Goal: Download file/media: Obtain a digital file from the website

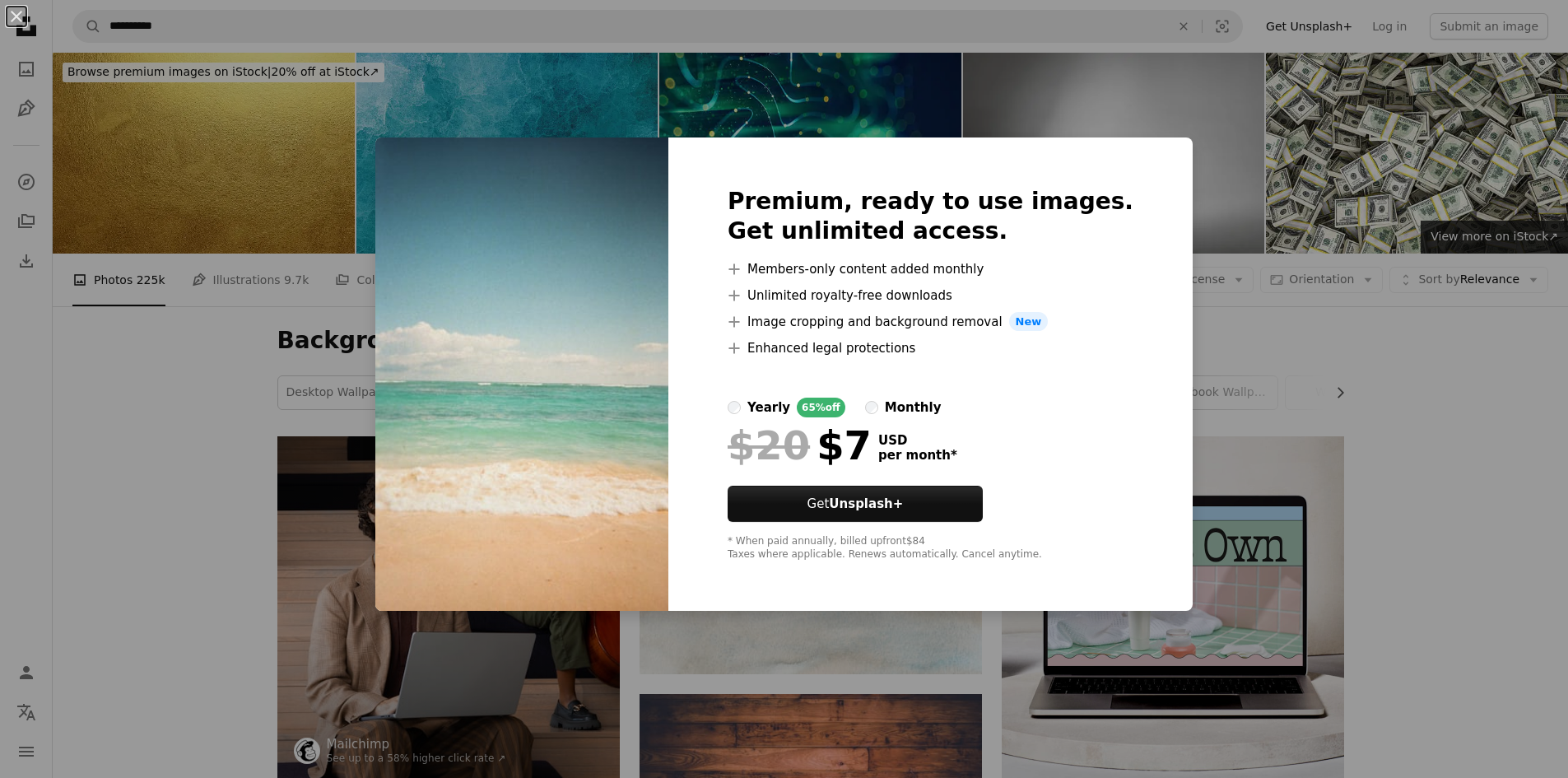
scroll to position [4938, 0]
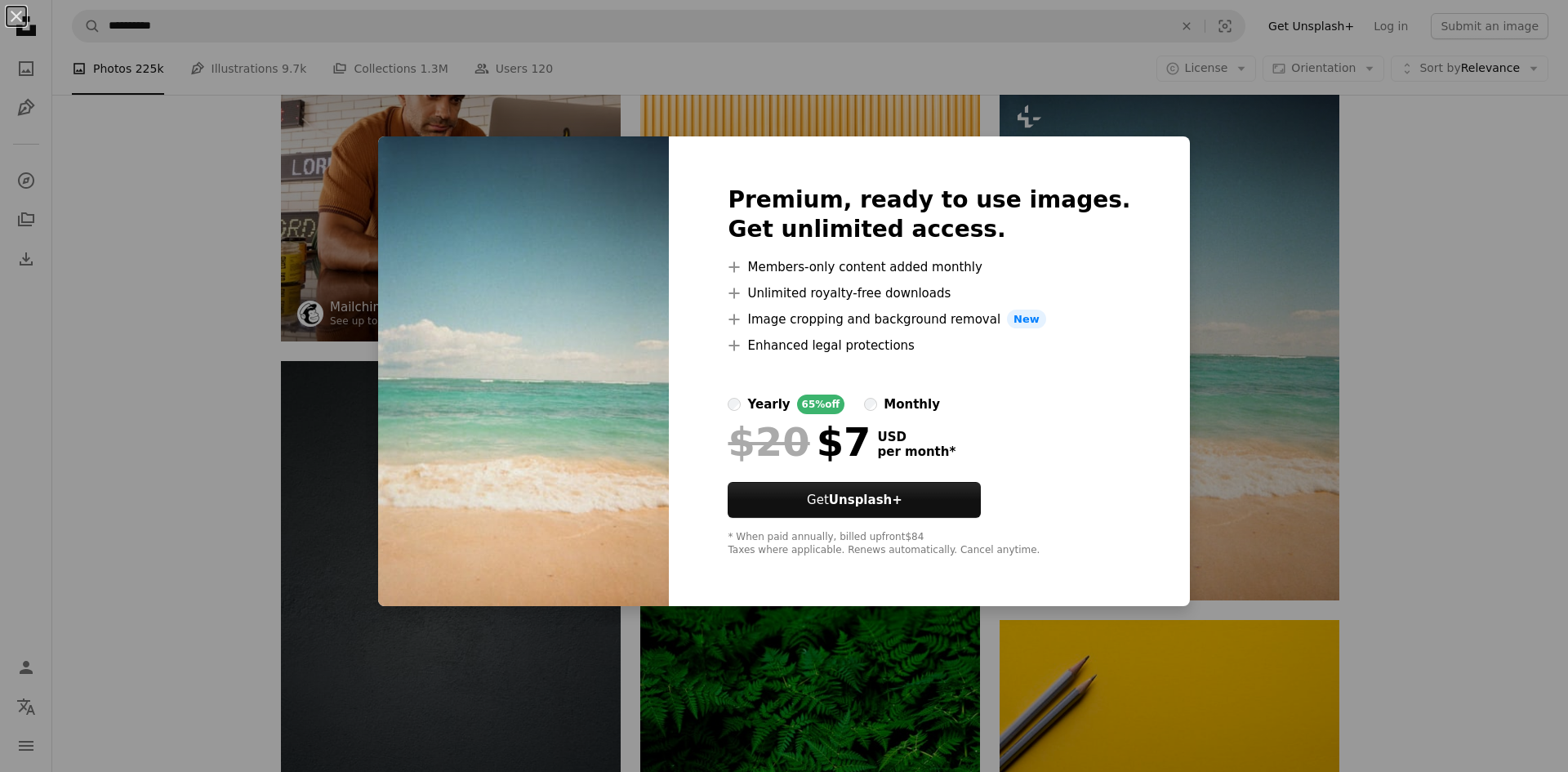
drag, startPoint x: 1533, startPoint y: 388, endPoint x: 1458, endPoint y: 392, distance: 75.1
click at [1533, 388] on div "An X shape Premium, ready to use images. Get unlimited access. A plus sign Memb…" at bounding box center [784, 386] width 1568 height 772
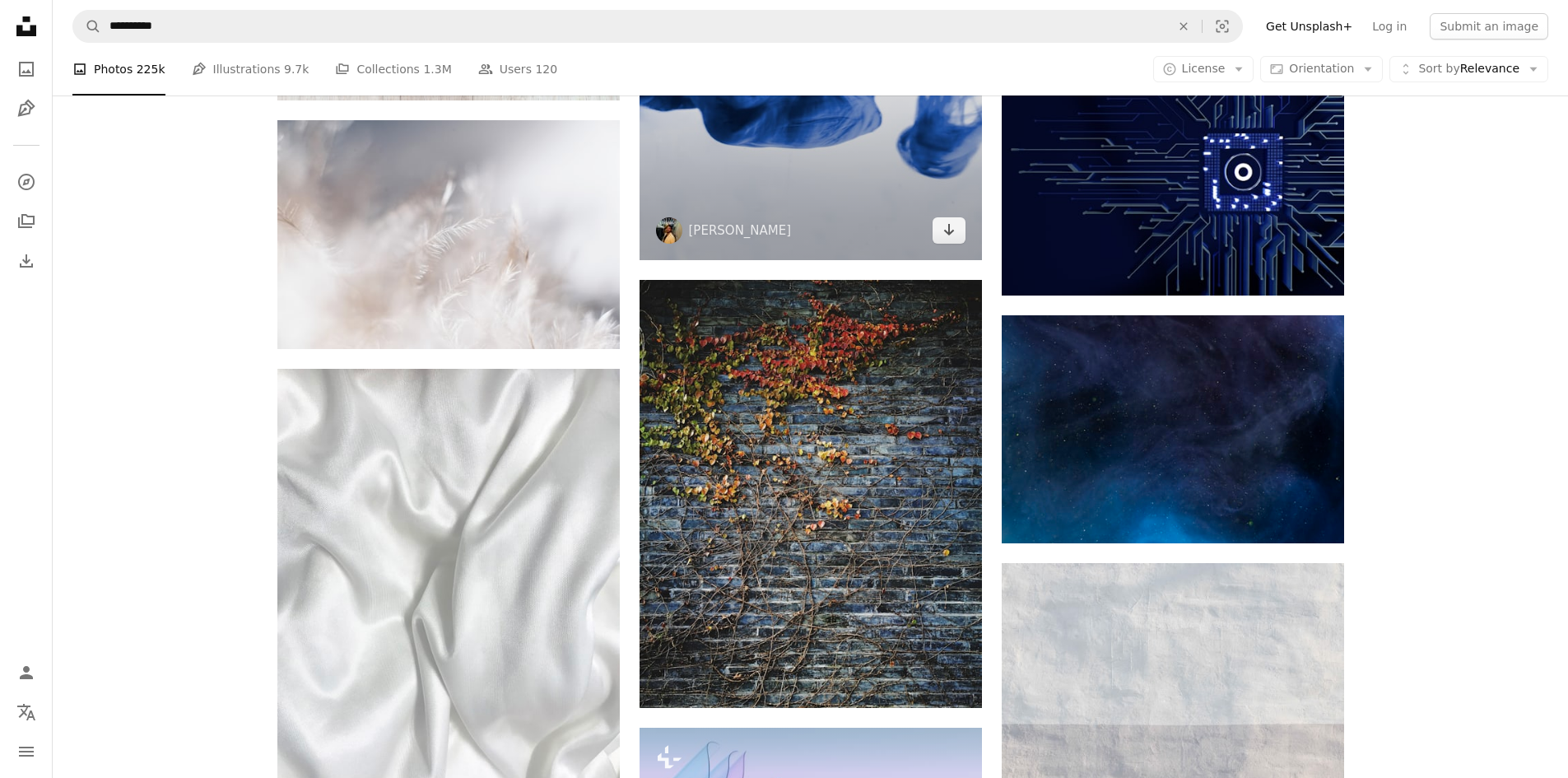
scroll to position [10700, 0]
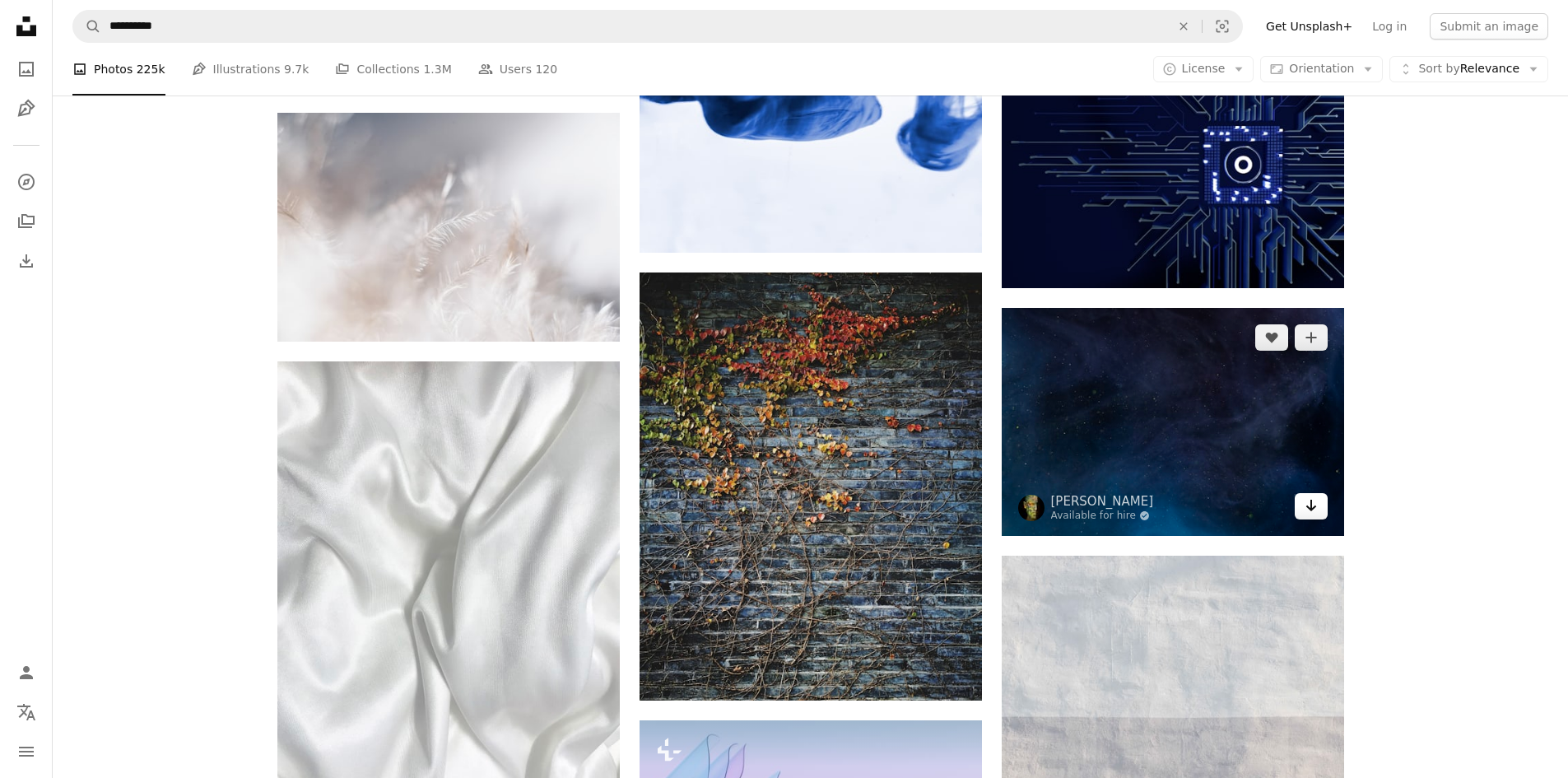
click at [1307, 513] on icon "Arrow pointing down" at bounding box center [1311, 506] width 14 height 20
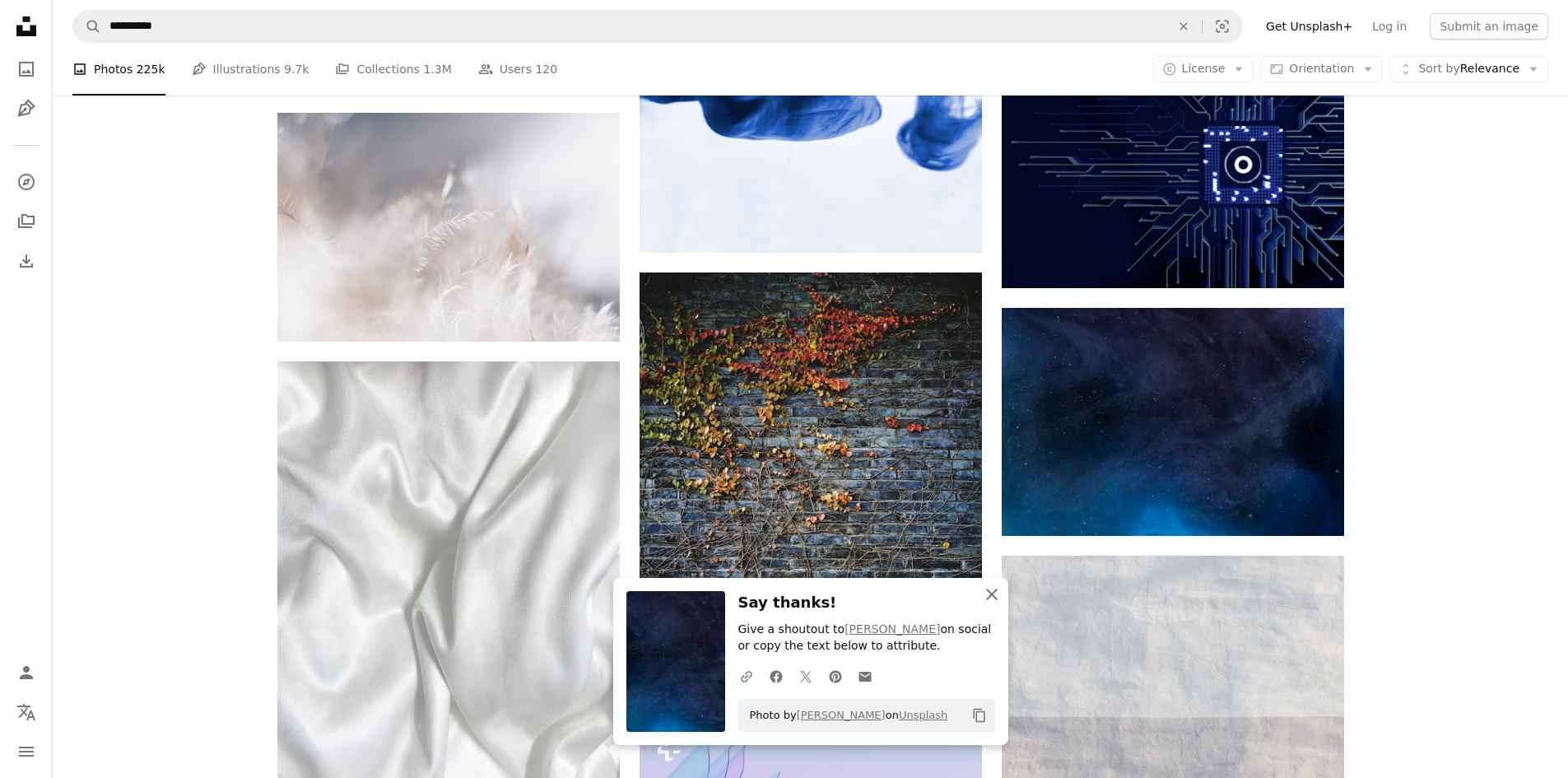
click at [992, 590] on icon "An X shape" at bounding box center [992, 594] width 20 height 20
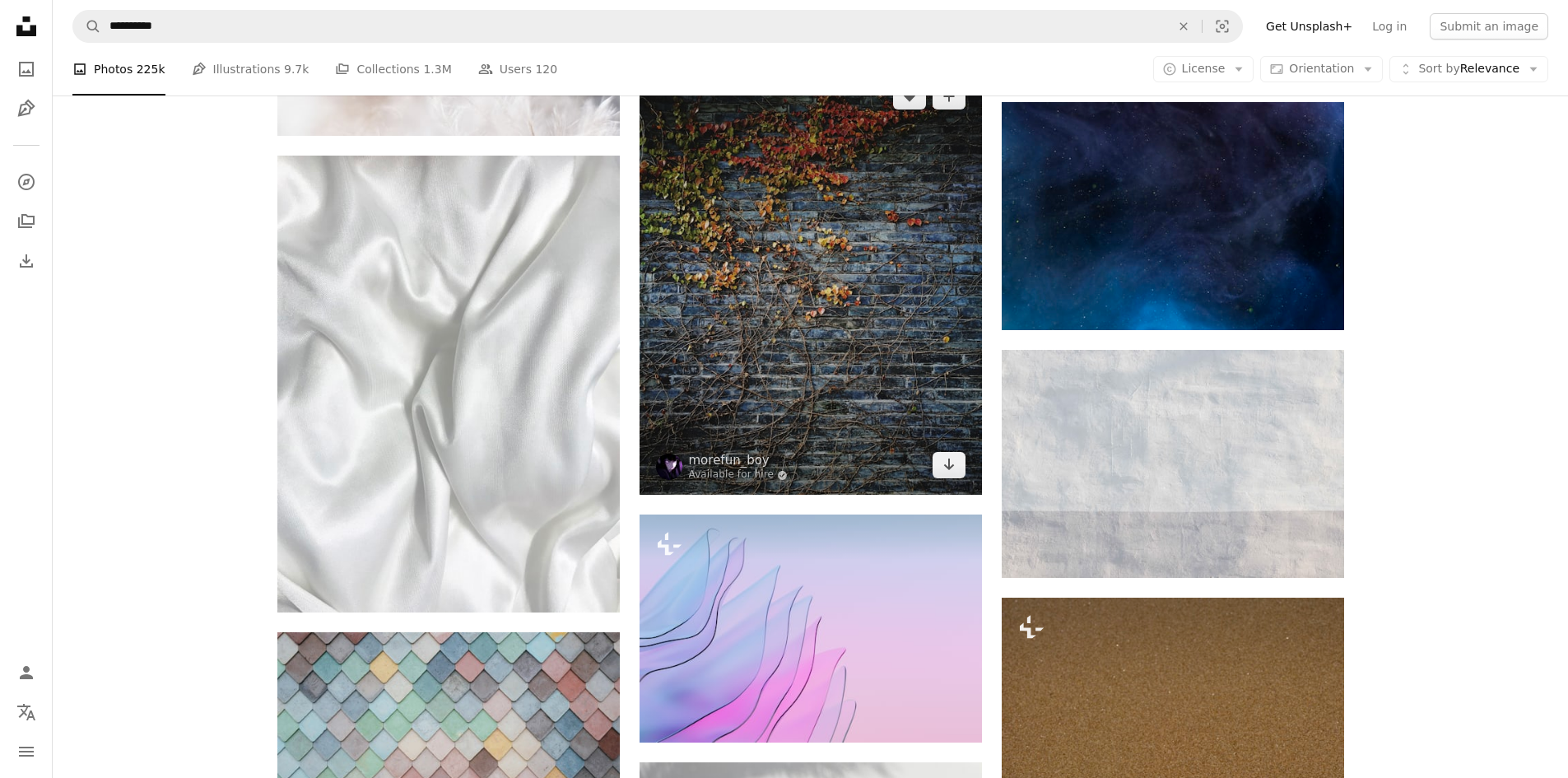
scroll to position [10947, 0]
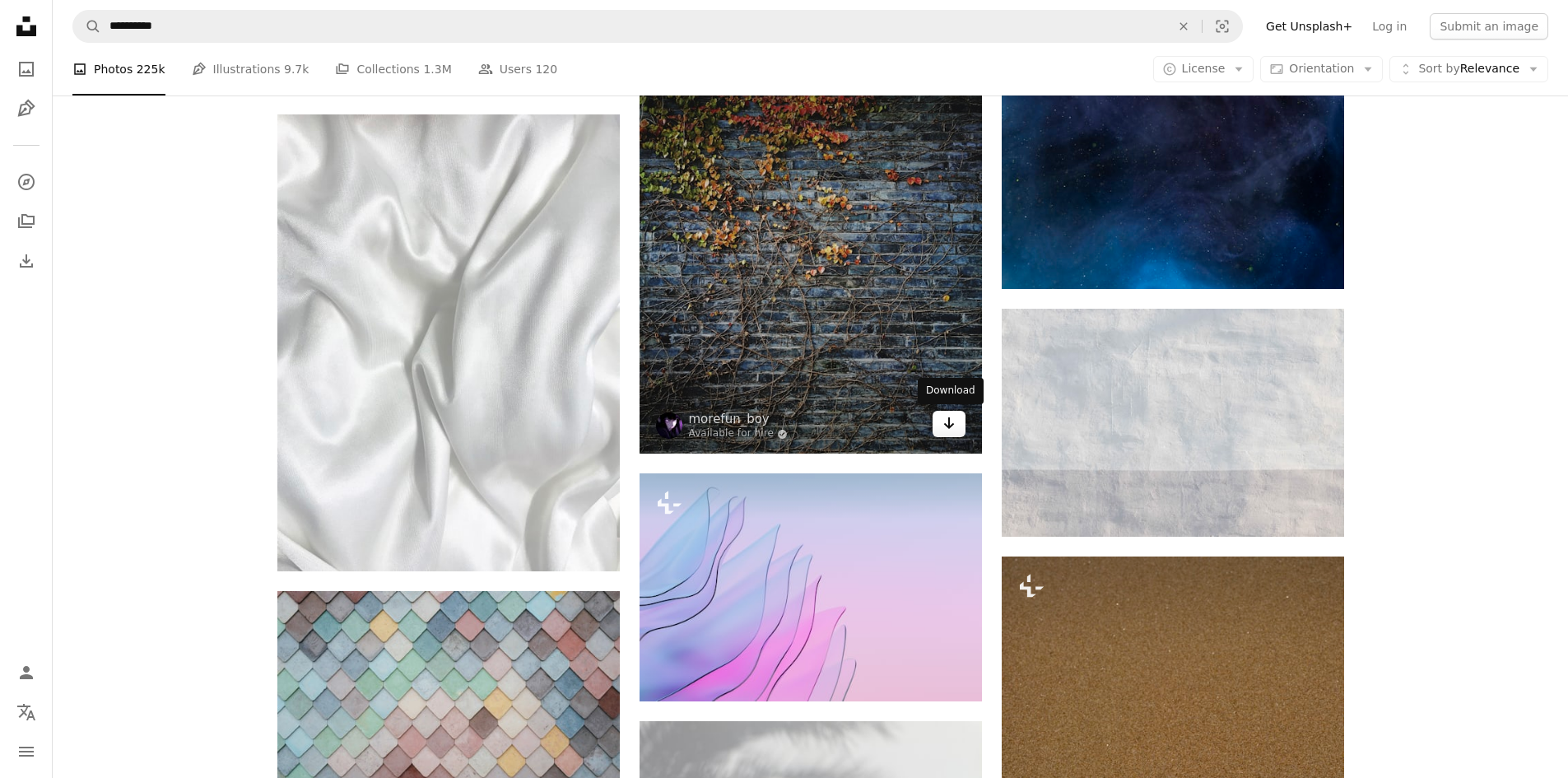
click at [952, 430] on icon "Arrow pointing down" at bounding box center [949, 423] width 14 height 20
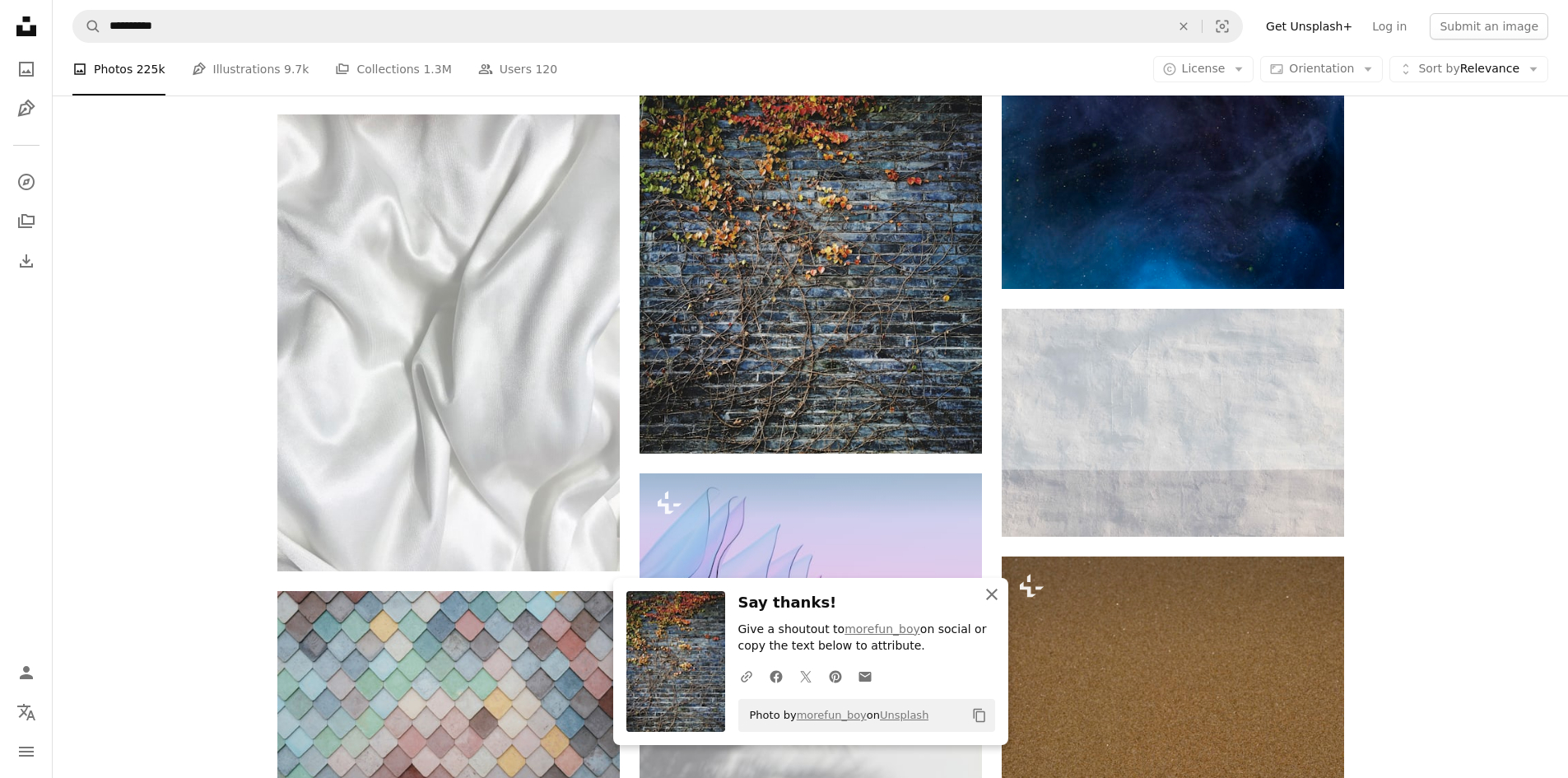
click at [989, 597] on icon "button" at bounding box center [992, 594] width 12 height 12
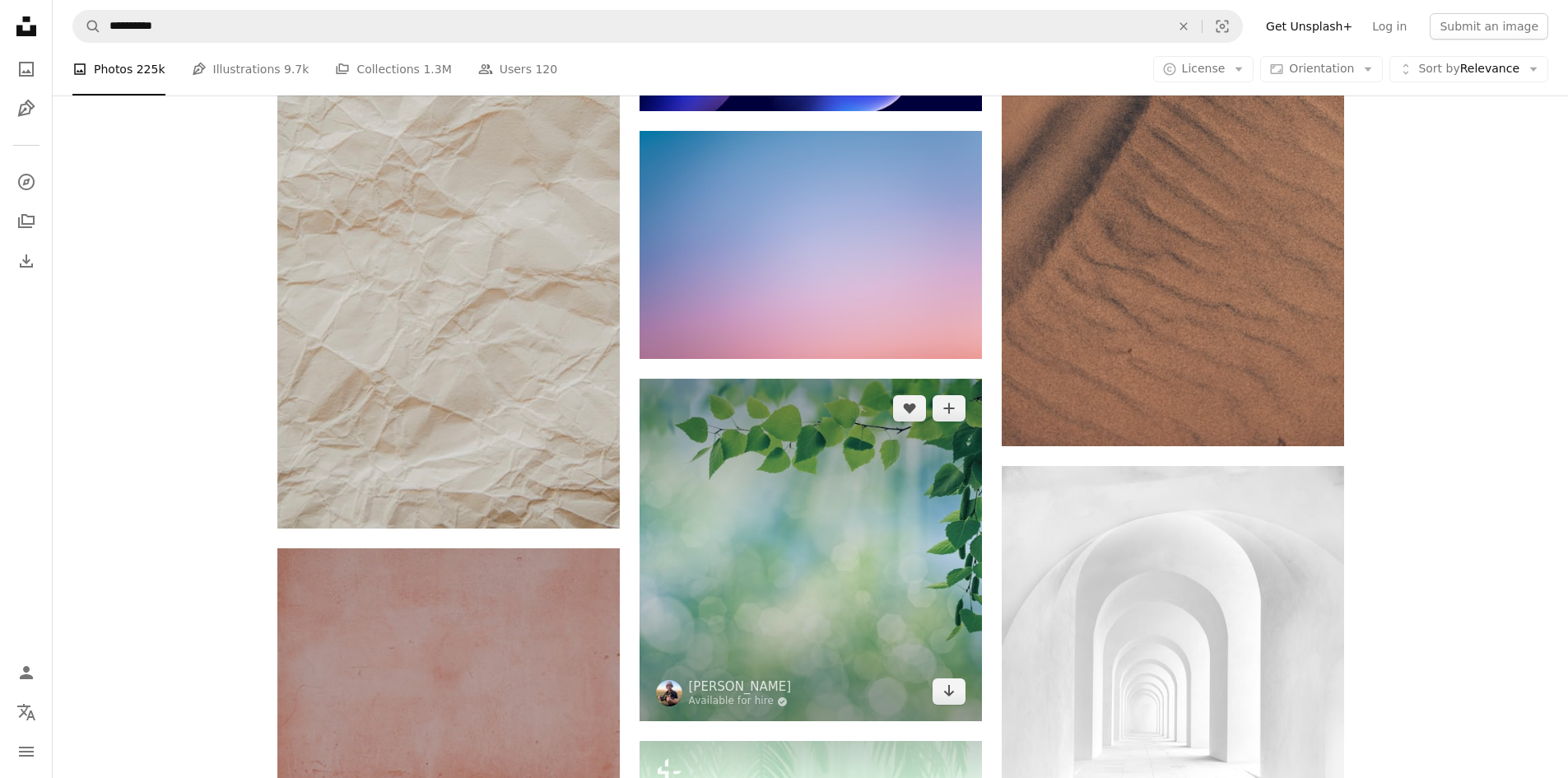
scroll to position [12675, 0]
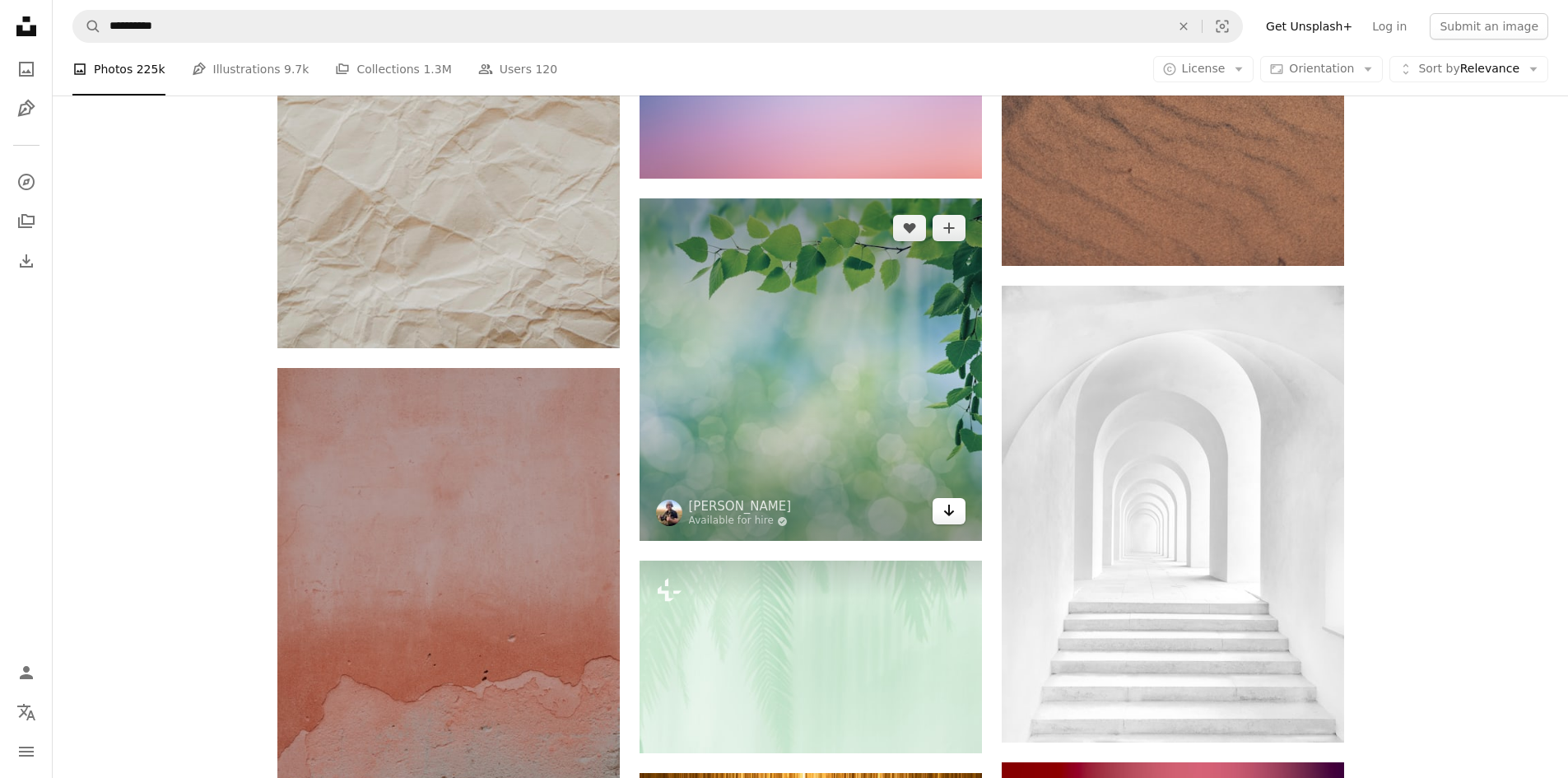
click at [950, 516] on icon "Arrow pointing down" at bounding box center [949, 510] width 14 height 20
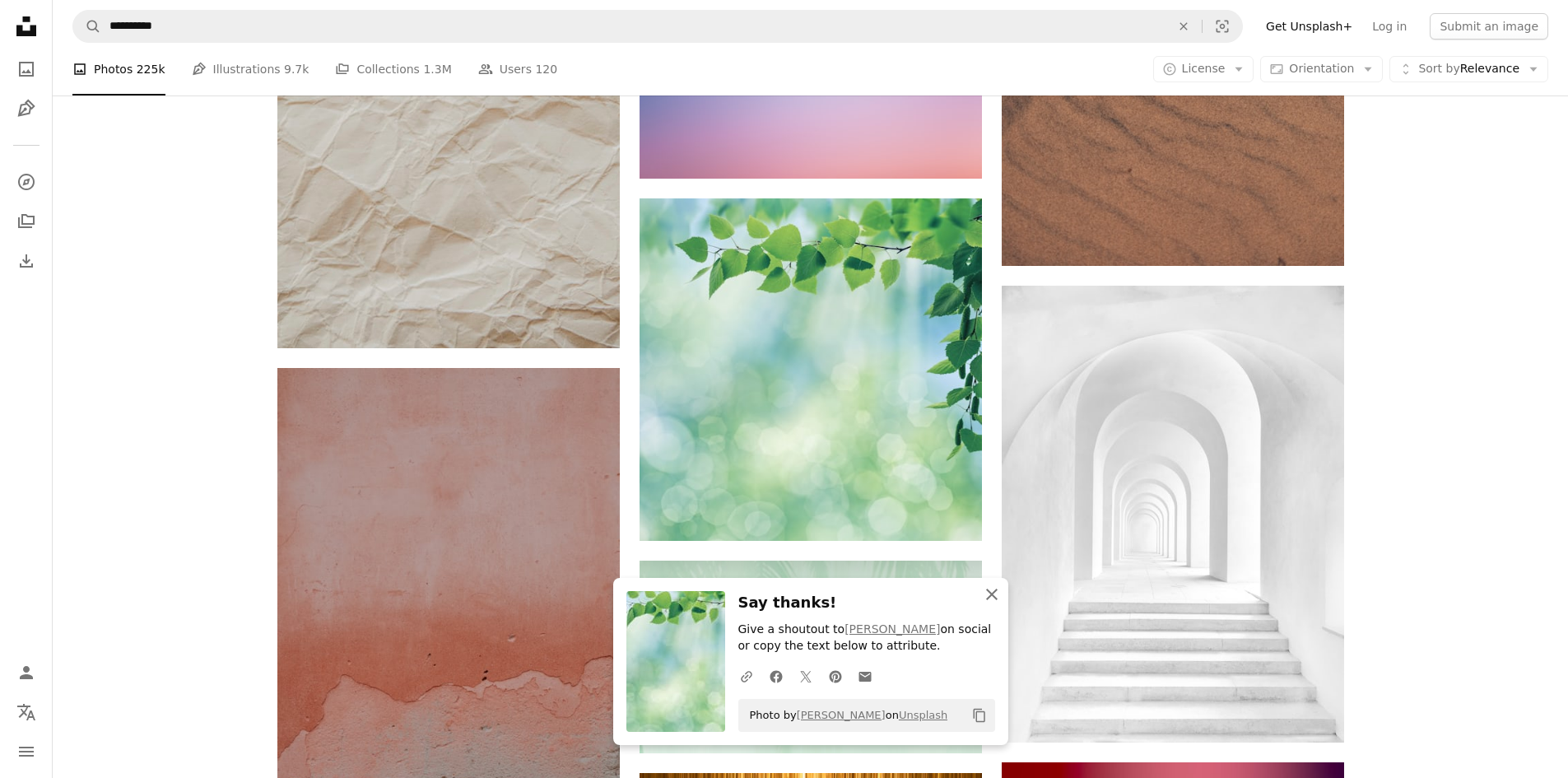
click at [993, 593] on icon "button" at bounding box center [992, 594] width 12 height 12
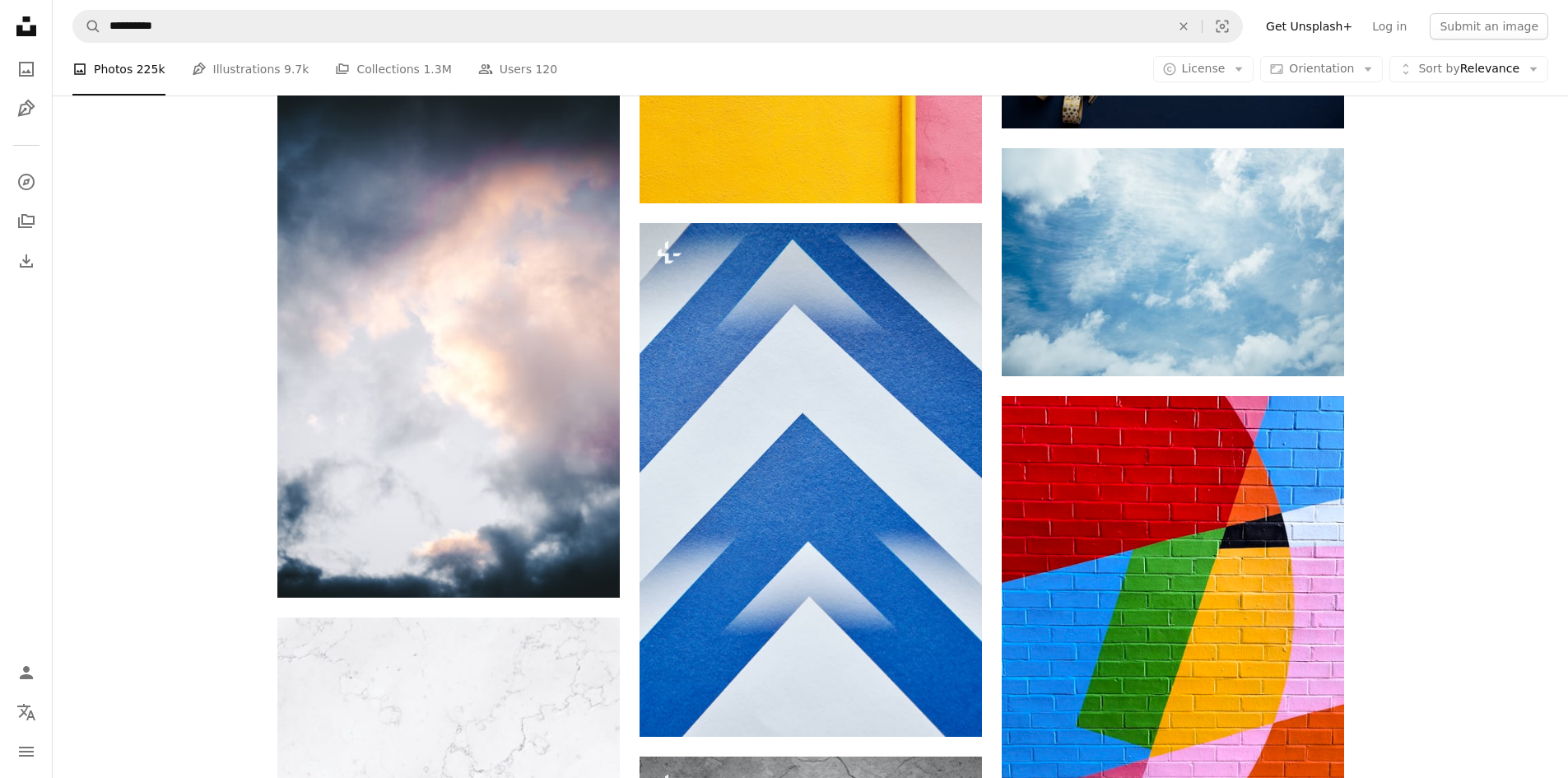
scroll to position [16297, 0]
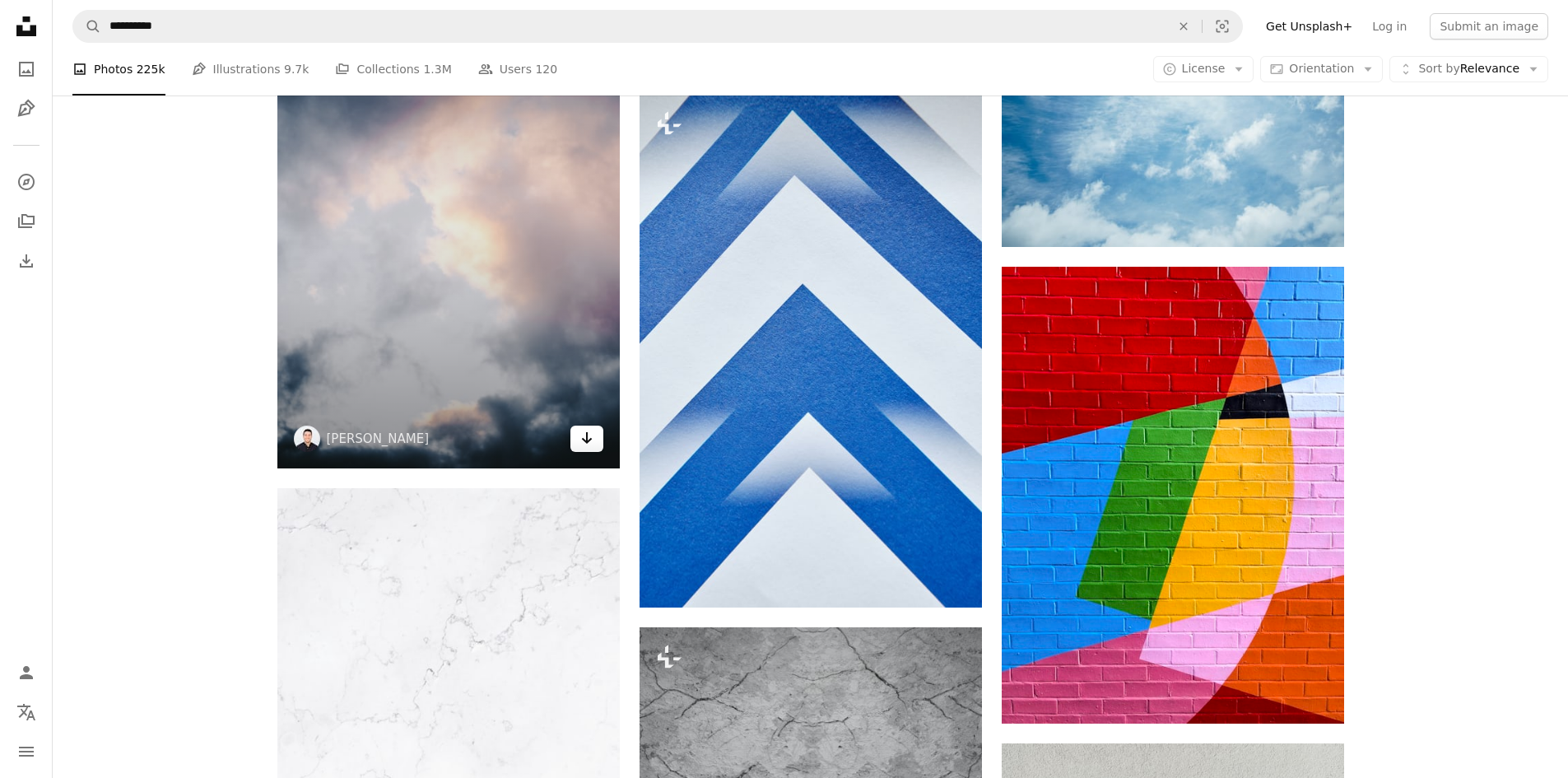
click at [584, 445] on icon "Arrow pointing down" at bounding box center [586, 438] width 14 height 20
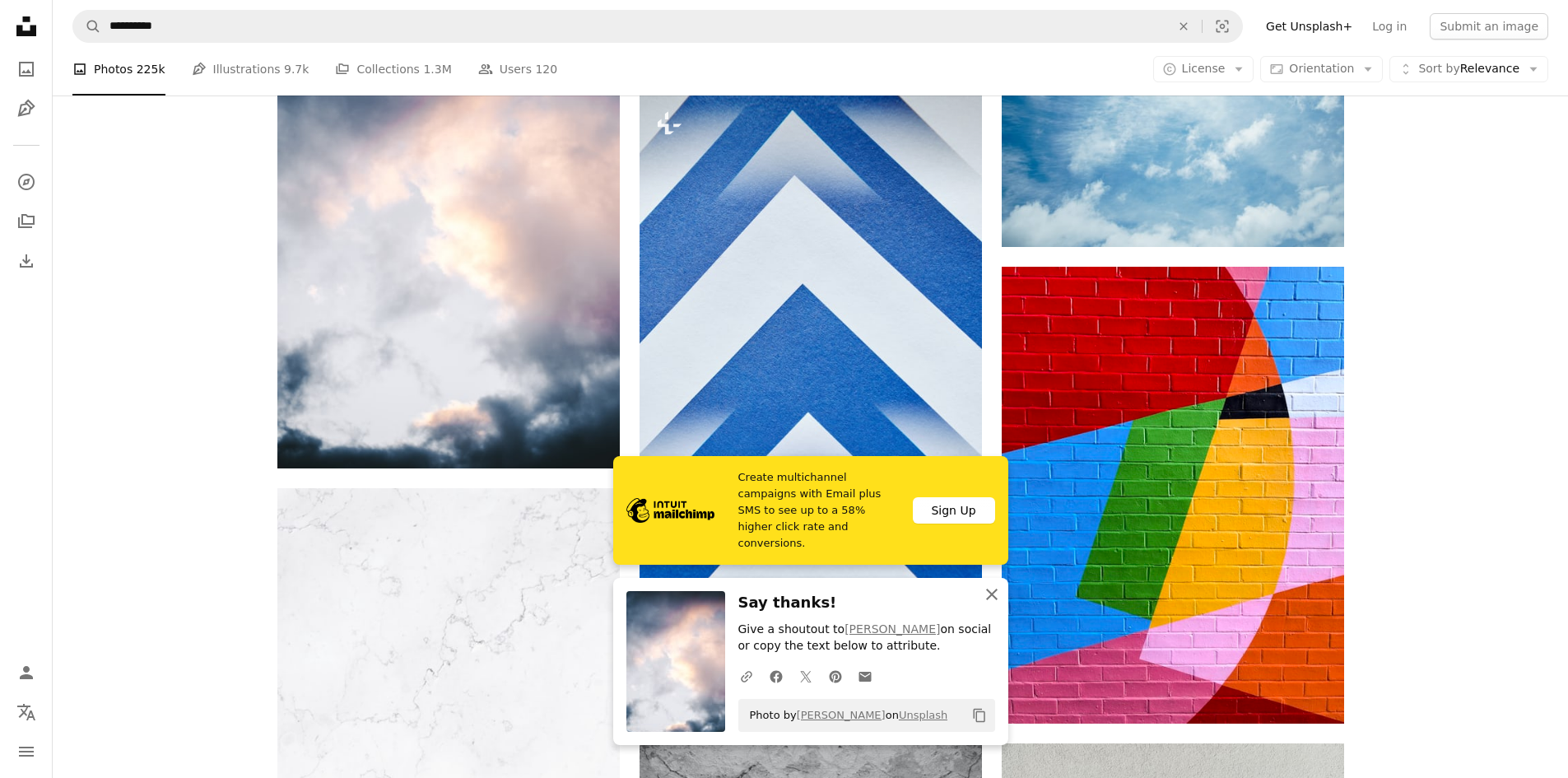
click at [991, 592] on icon "button" at bounding box center [992, 594] width 12 height 12
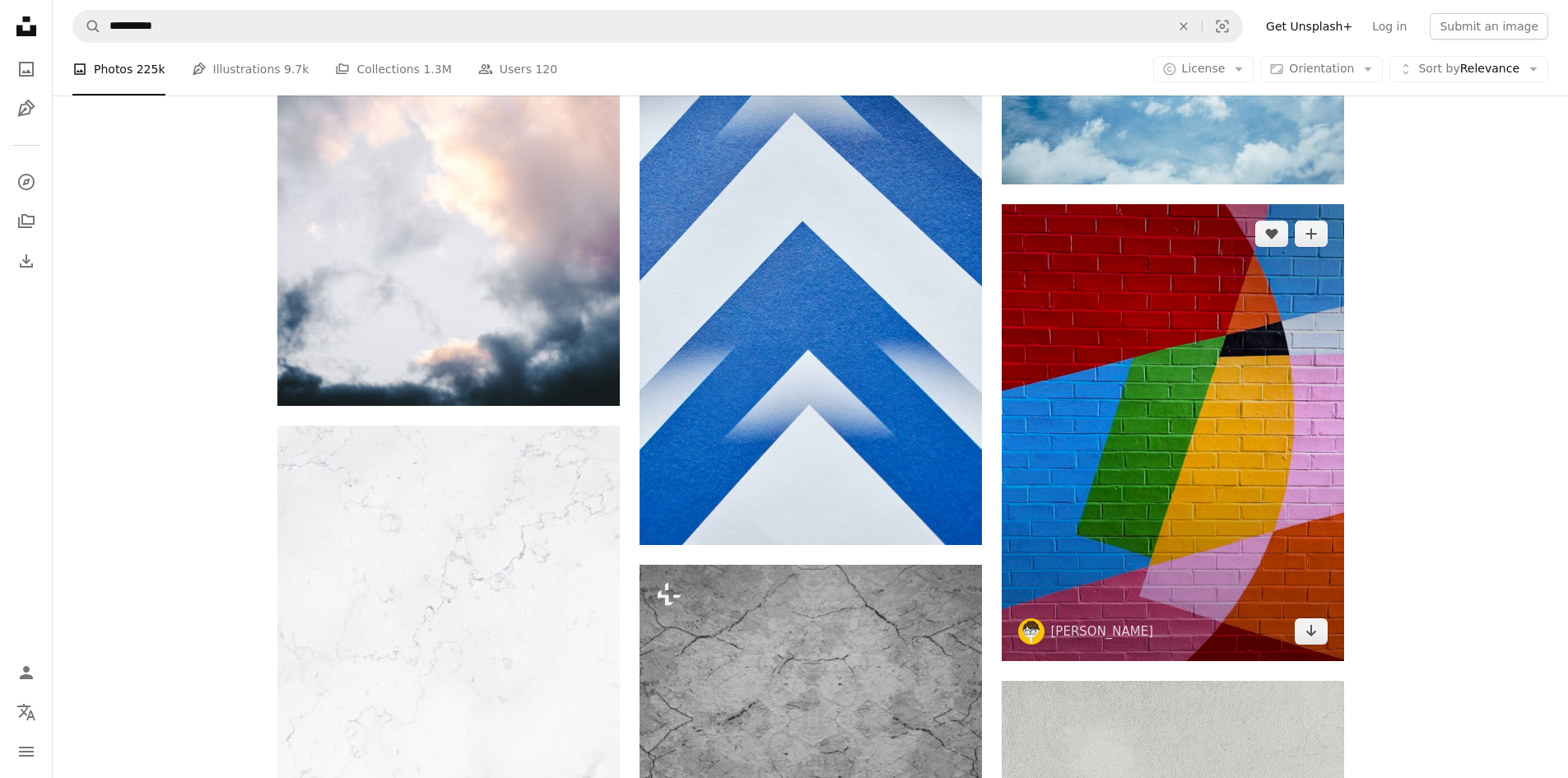
scroll to position [16133, 0]
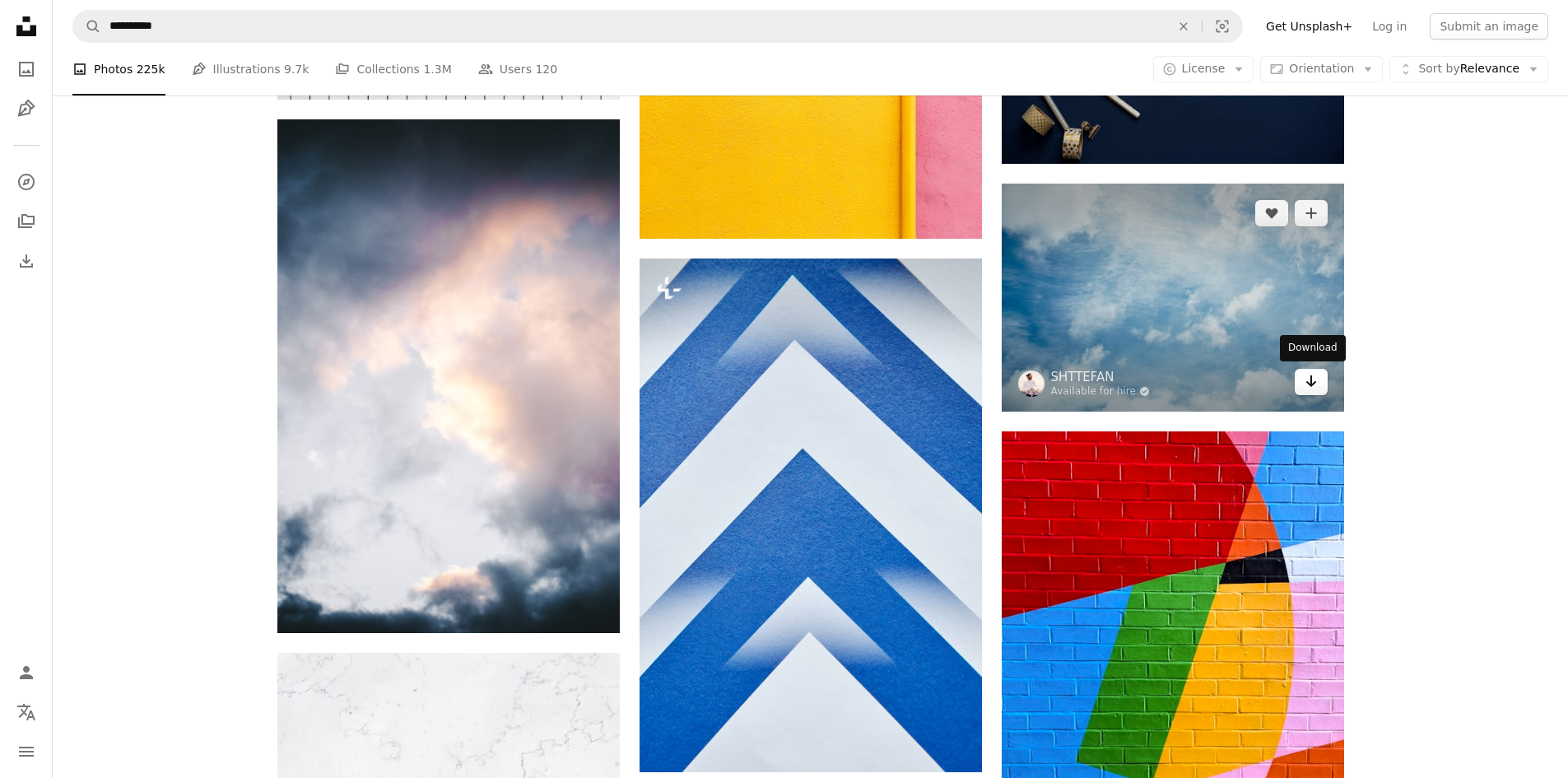
click at [1308, 388] on icon "Arrow pointing down" at bounding box center [1311, 381] width 14 height 20
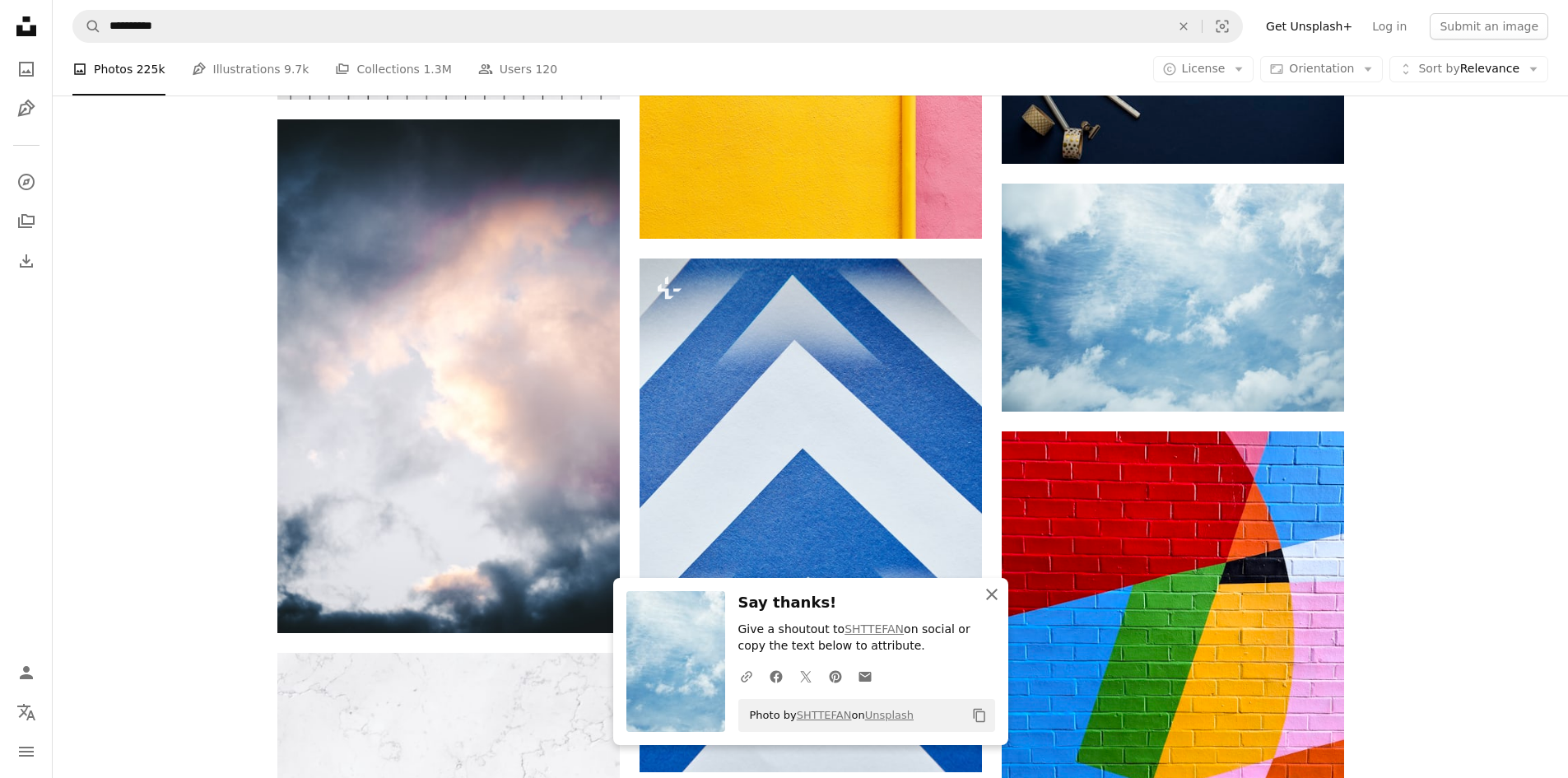
click at [993, 596] on icon "button" at bounding box center [992, 594] width 12 height 12
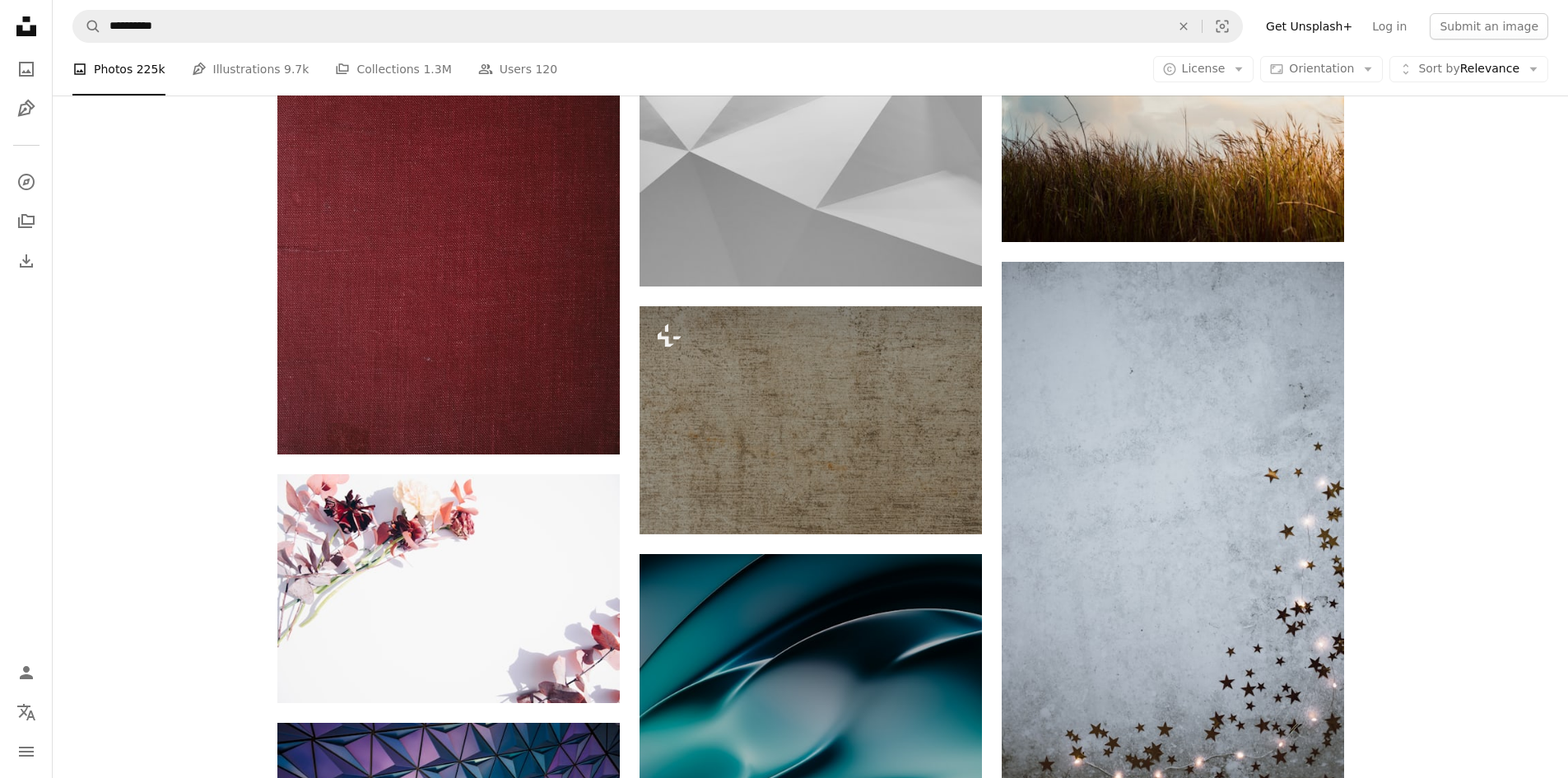
scroll to position [19672, 0]
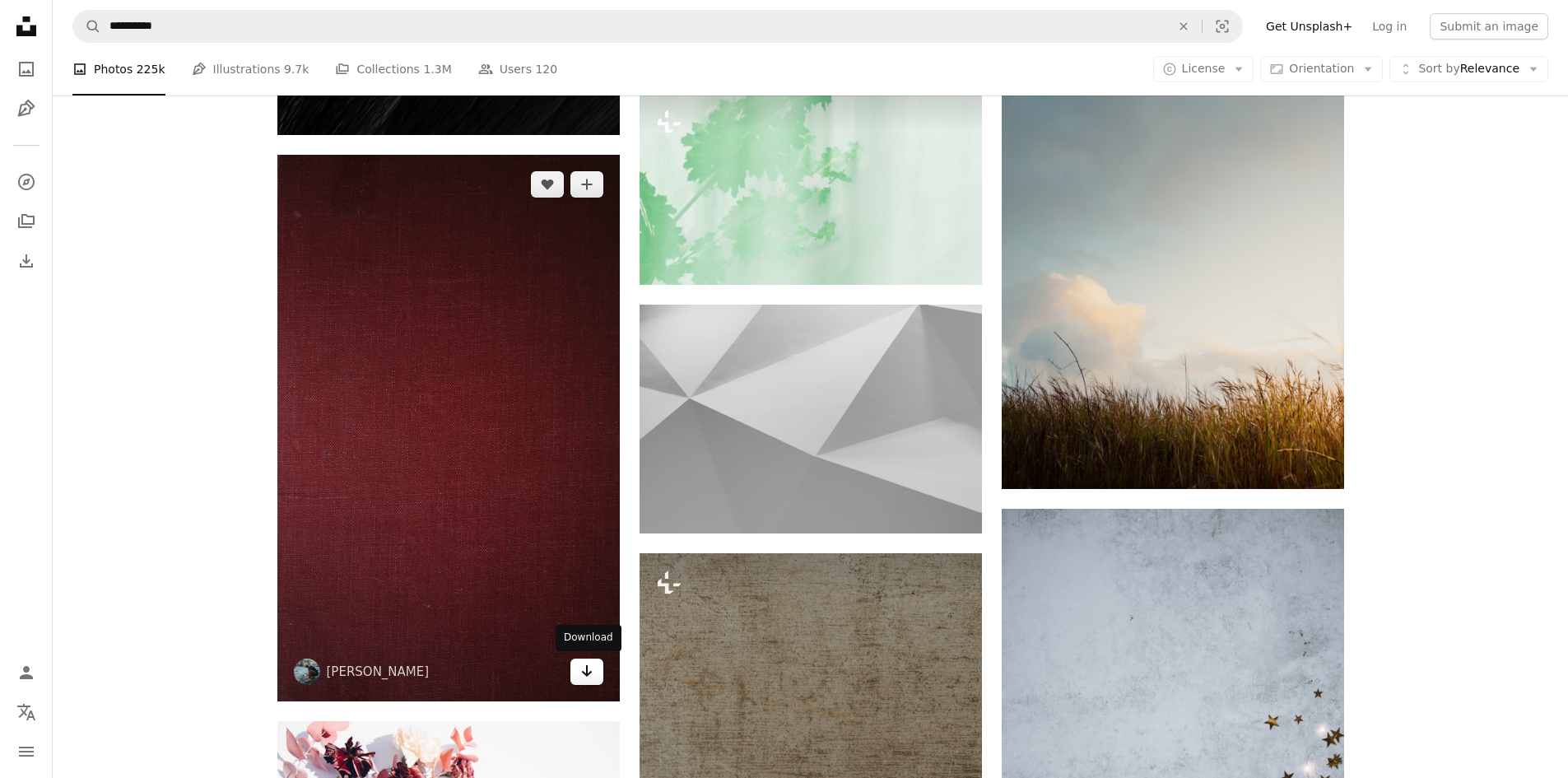
click at [582, 675] on icon "Arrow pointing down" at bounding box center [586, 671] width 14 height 20
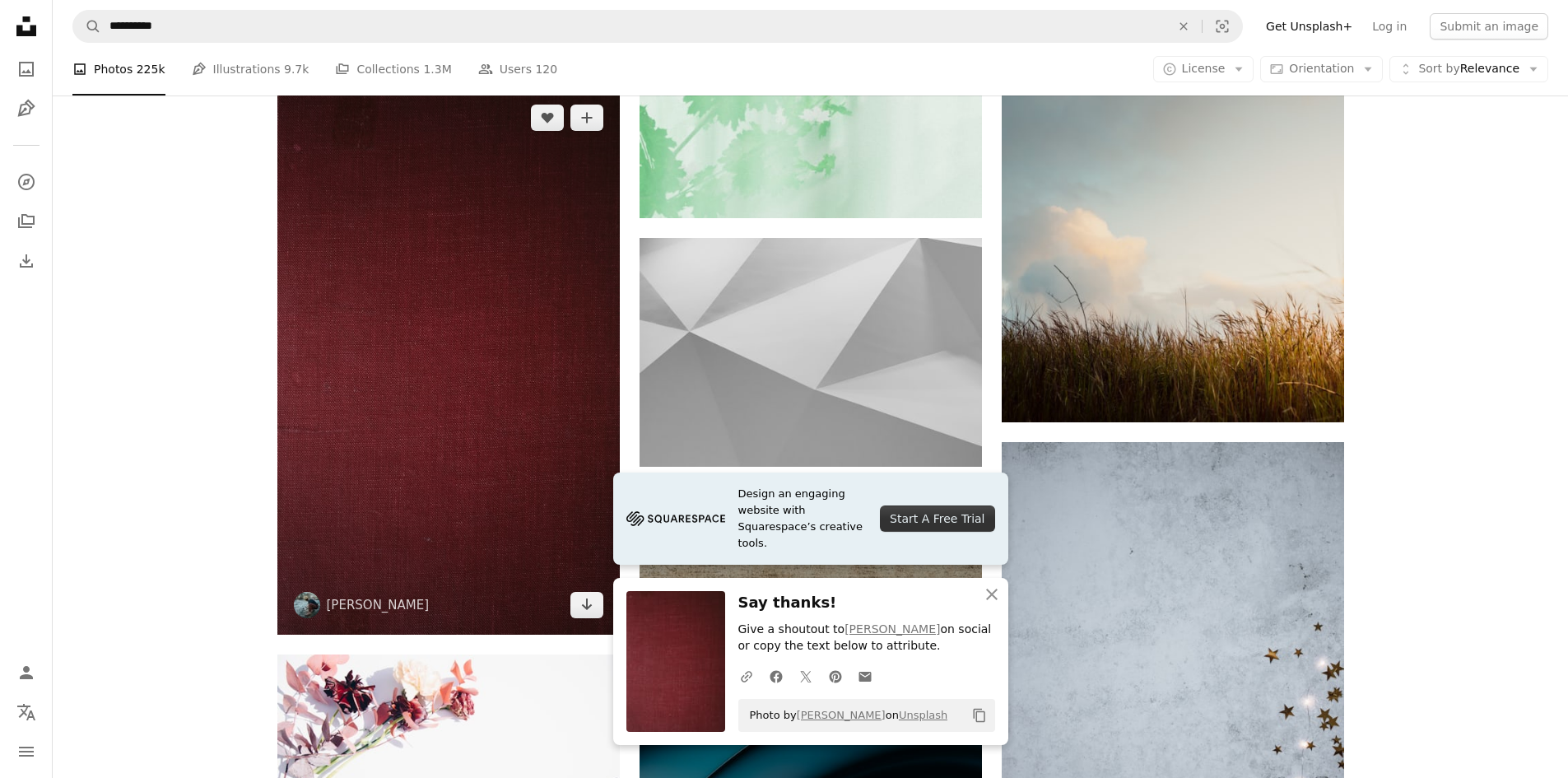
scroll to position [19754, 0]
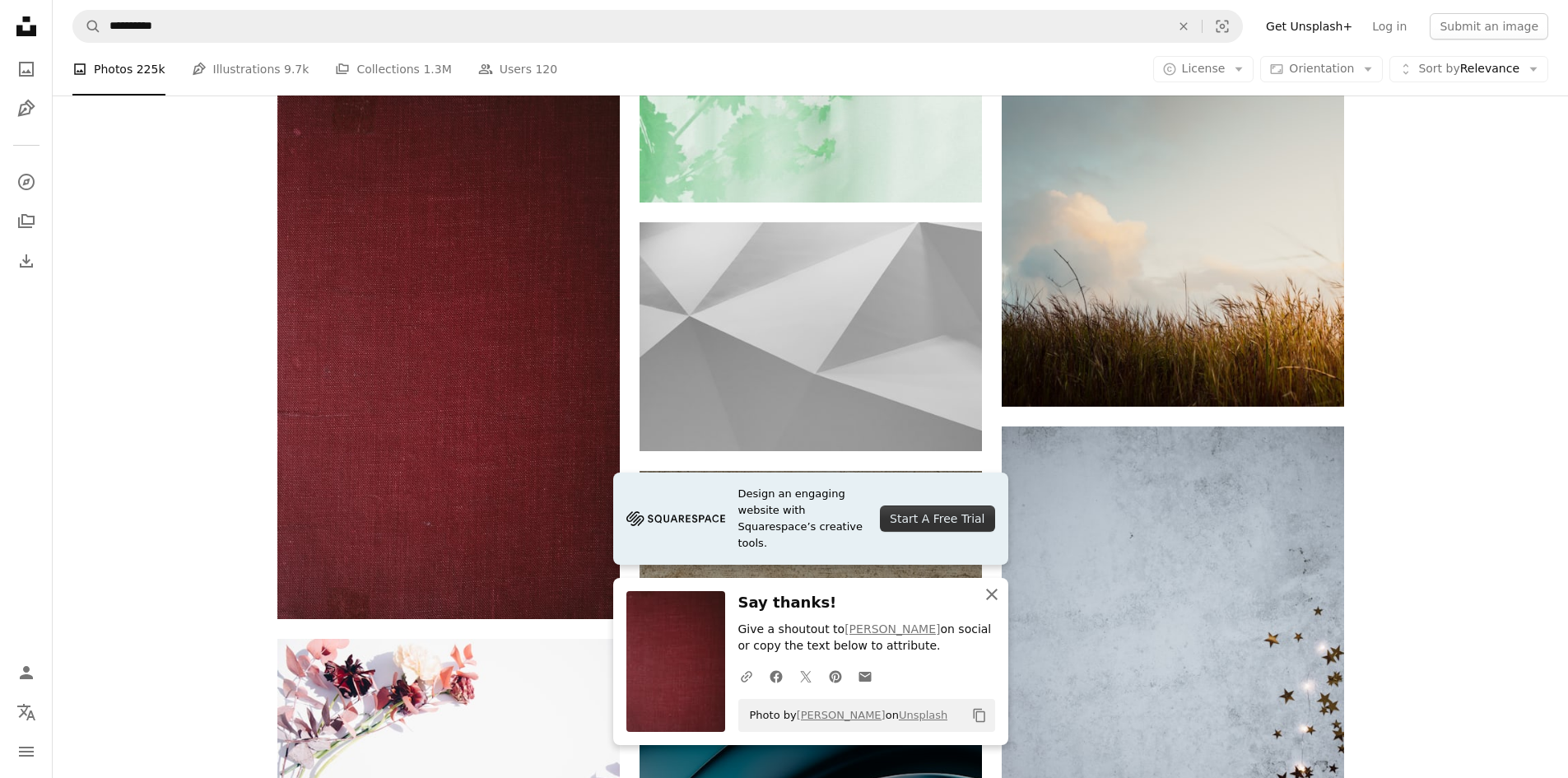
click at [991, 596] on icon "button" at bounding box center [992, 594] width 12 height 12
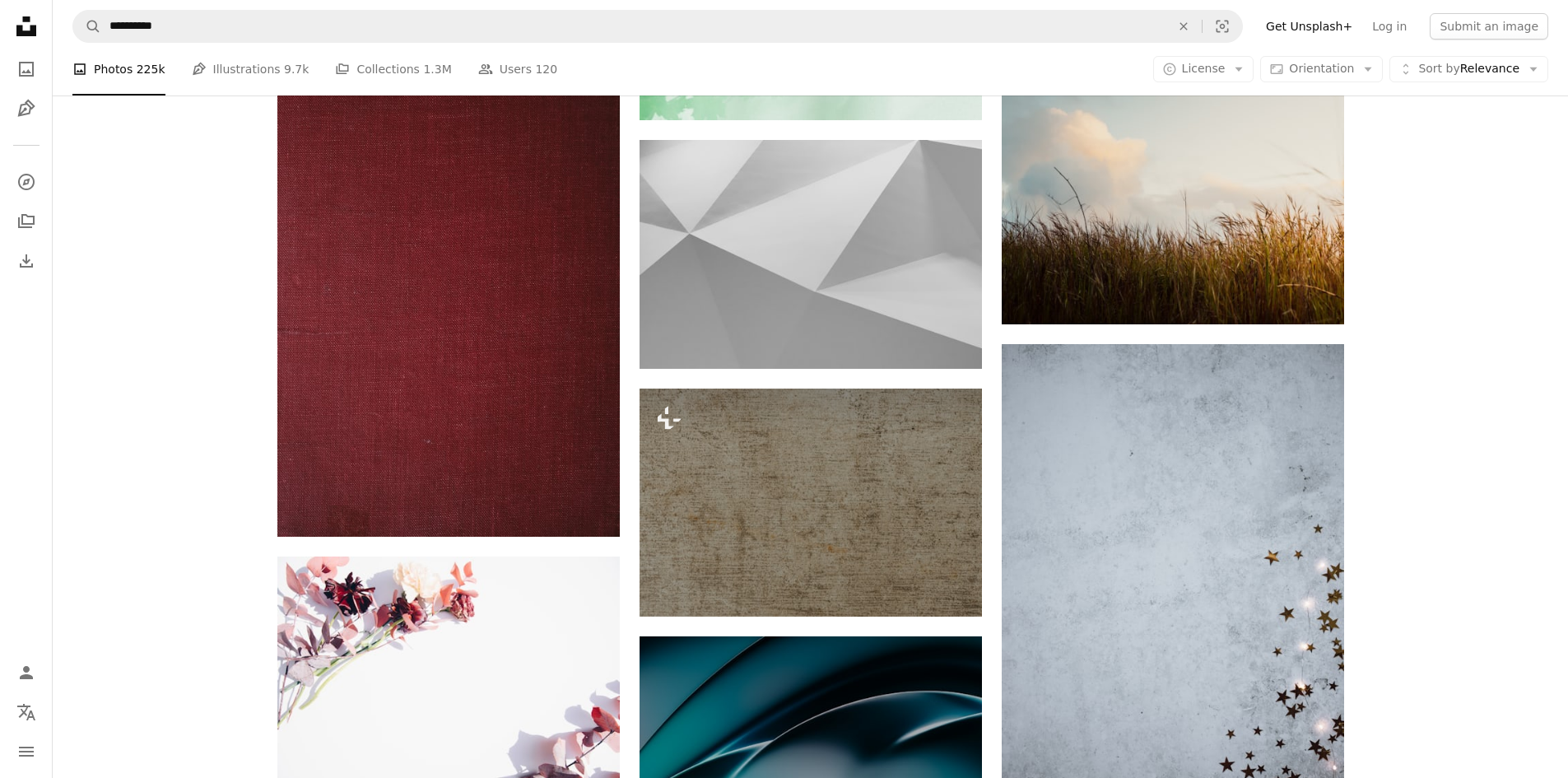
scroll to position [19672, 0]
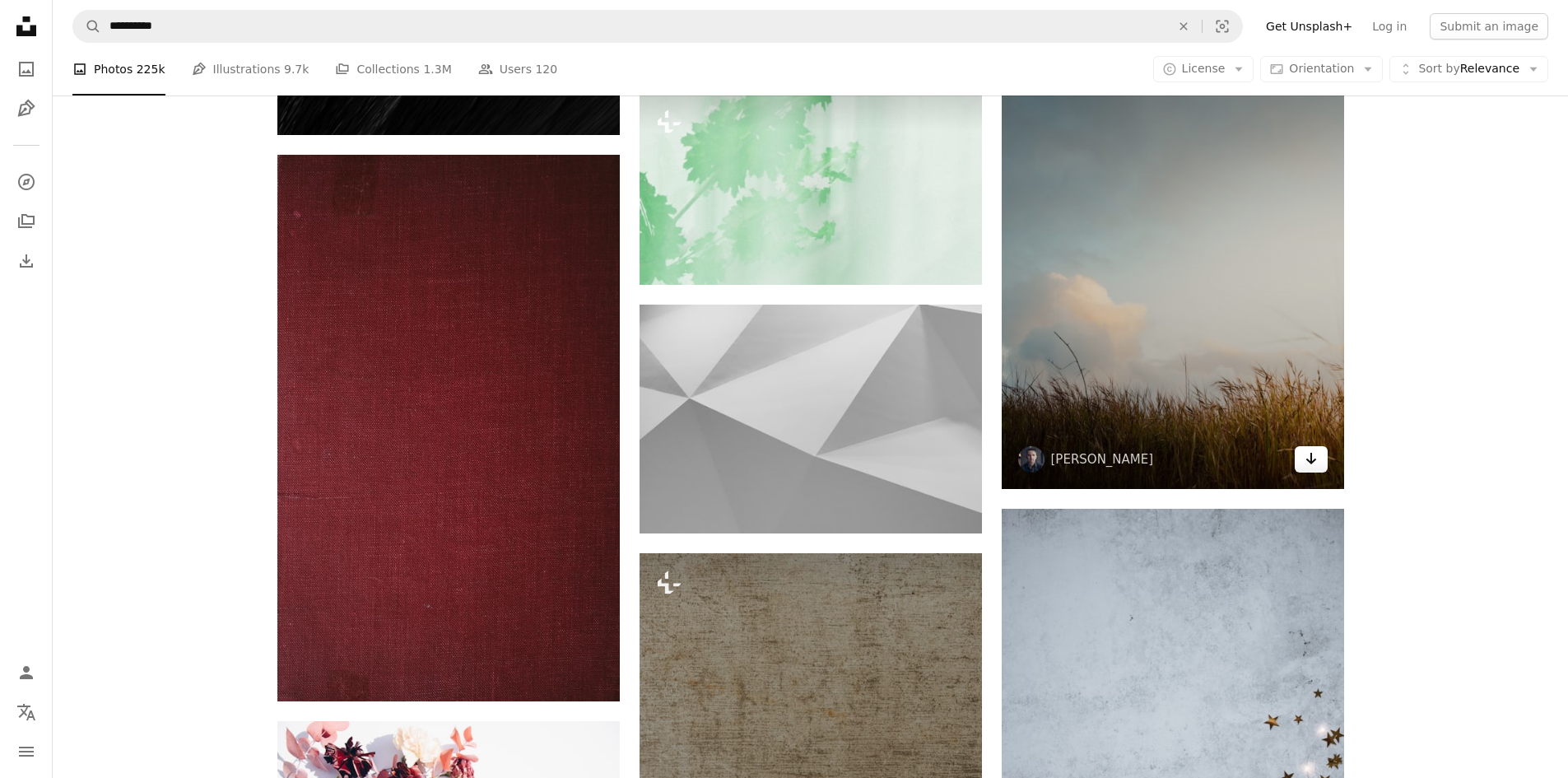
click at [1313, 463] on icon "Arrow pointing down" at bounding box center [1311, 459] width 14 height 20
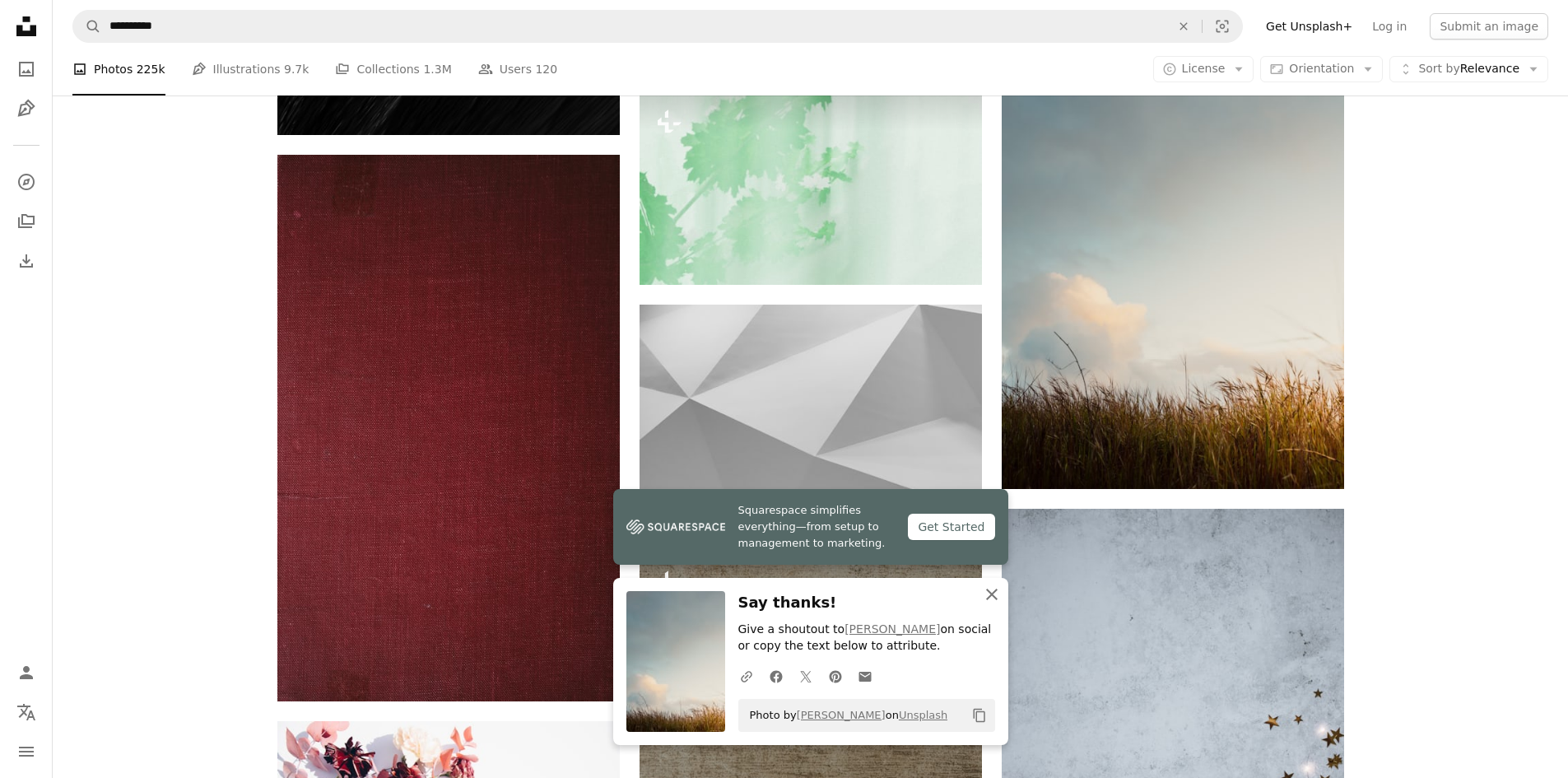
click at [999, 589] on icon "An X shape" at bounding box center [992, 594] width 20 height 20
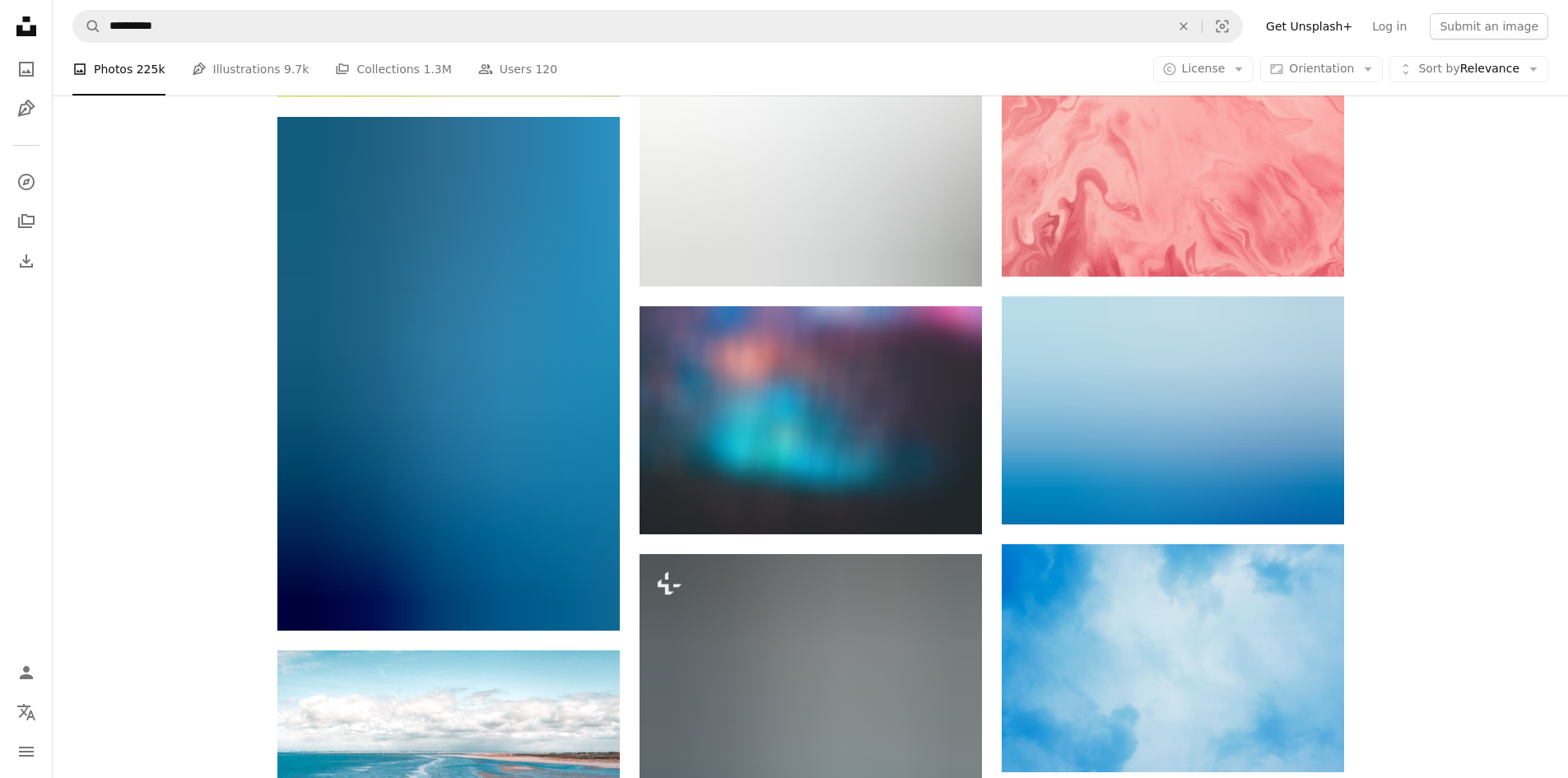
scroll to position [21483, 0]
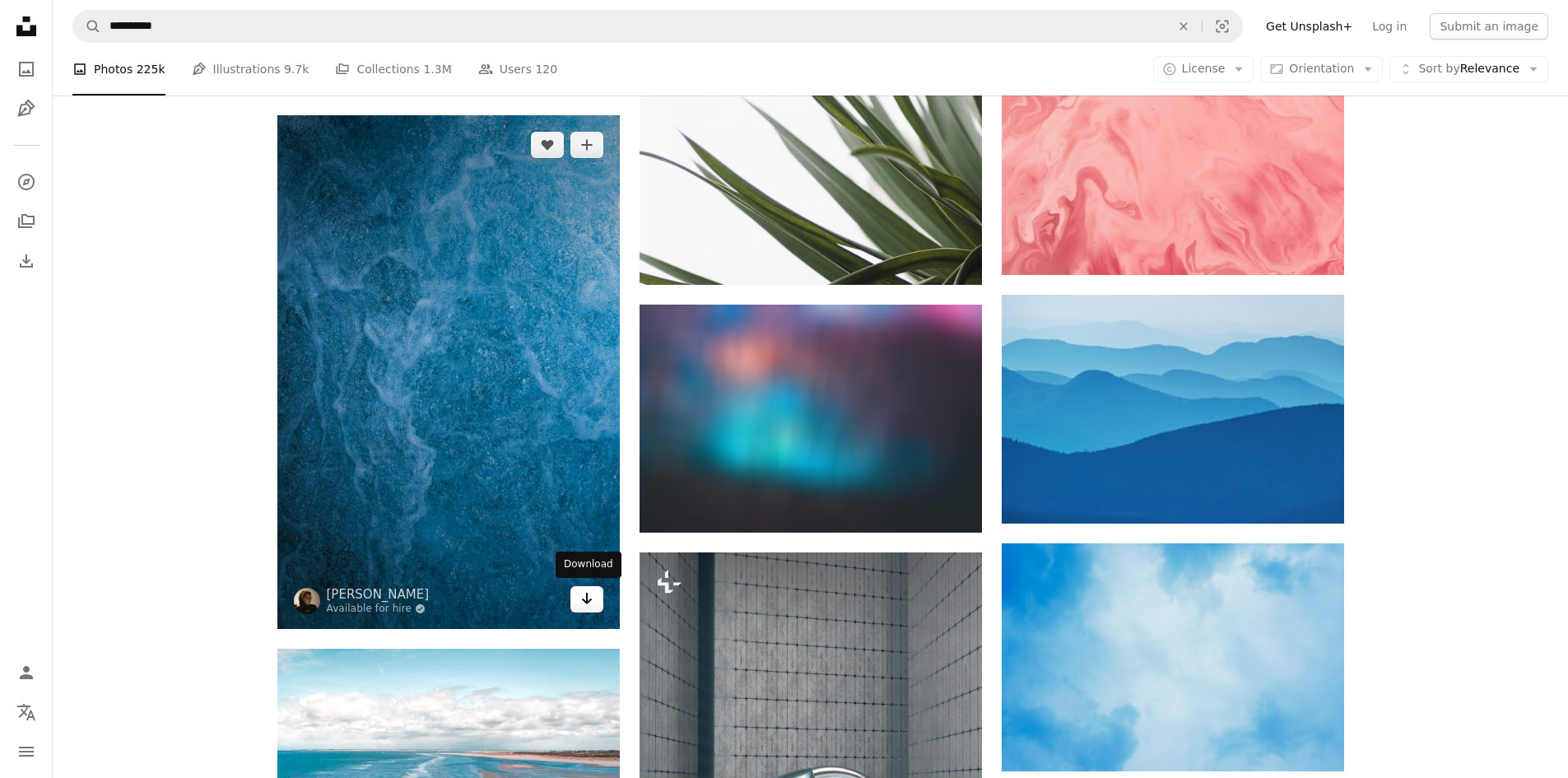
click at [577, 601] on link "Arrow pointing down" at bounding box center [587, 599] width 33 height 26
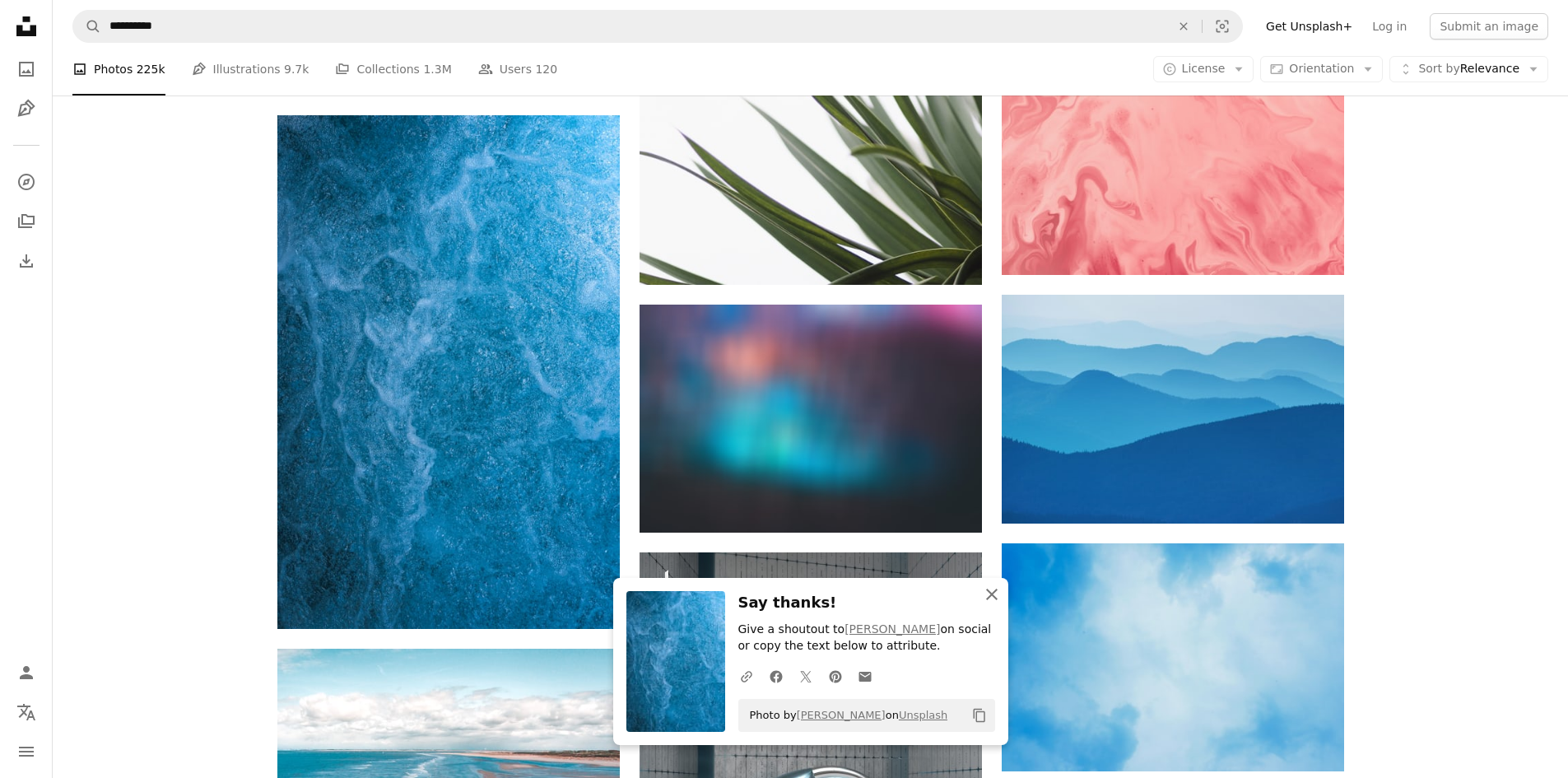
click at [988, 596] on icon "An X shape" at bounding box center [992, 594] width 20 height 20
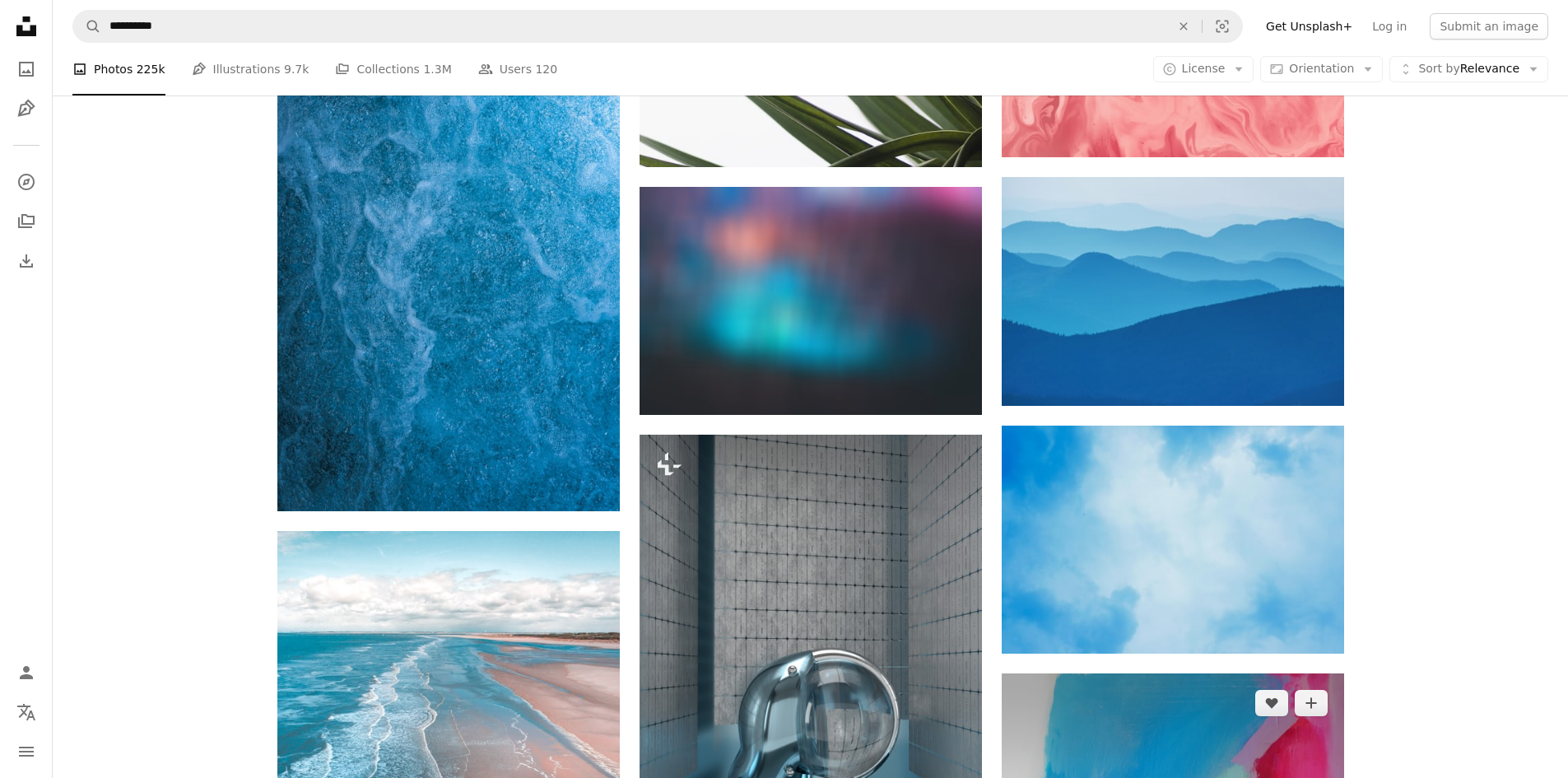
scroll to position [21812, 0]
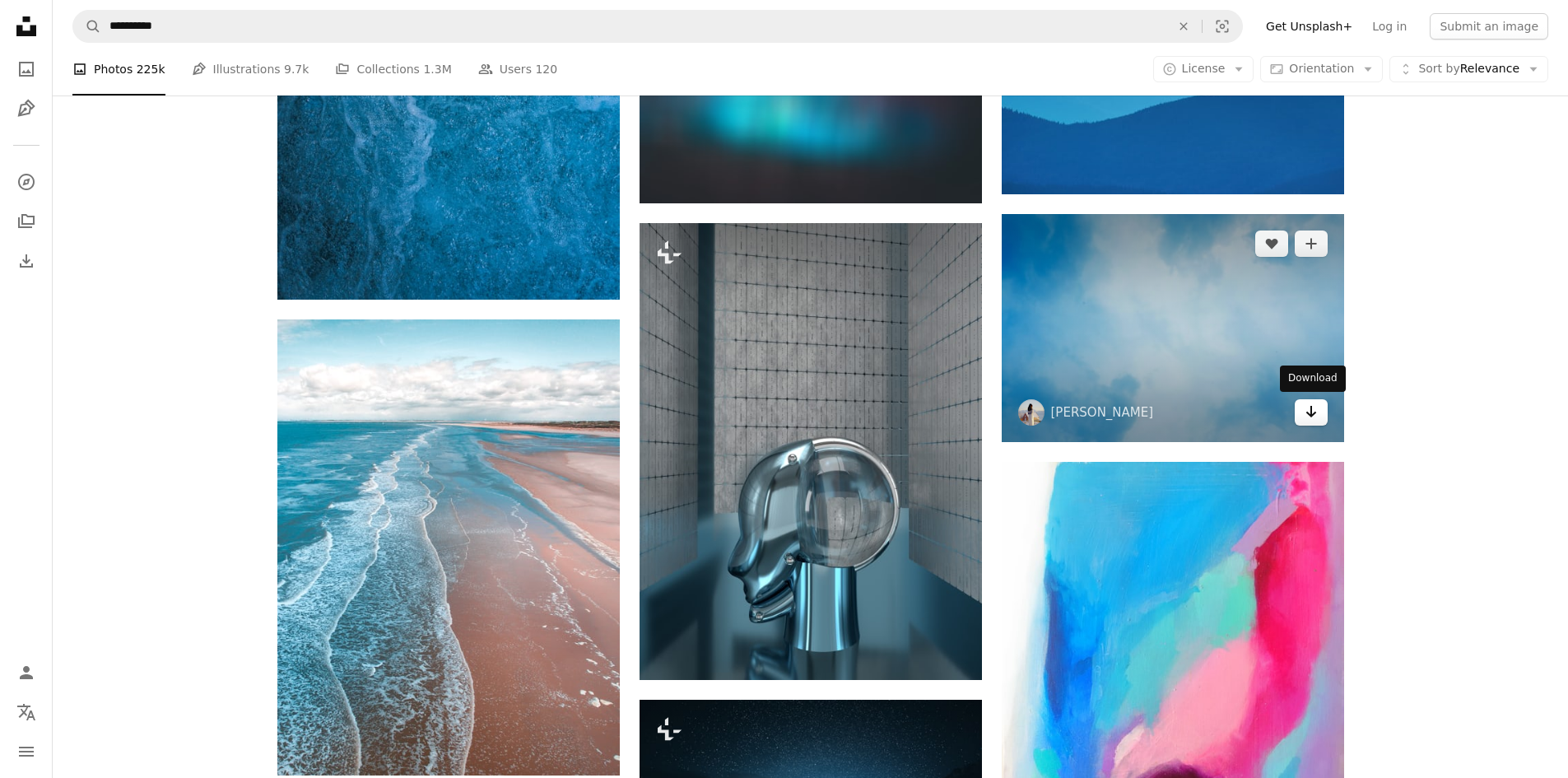
click at [1315, 414] on icon "Arrow pointing down" at bounding box center [1311, 412] width 14 height 20
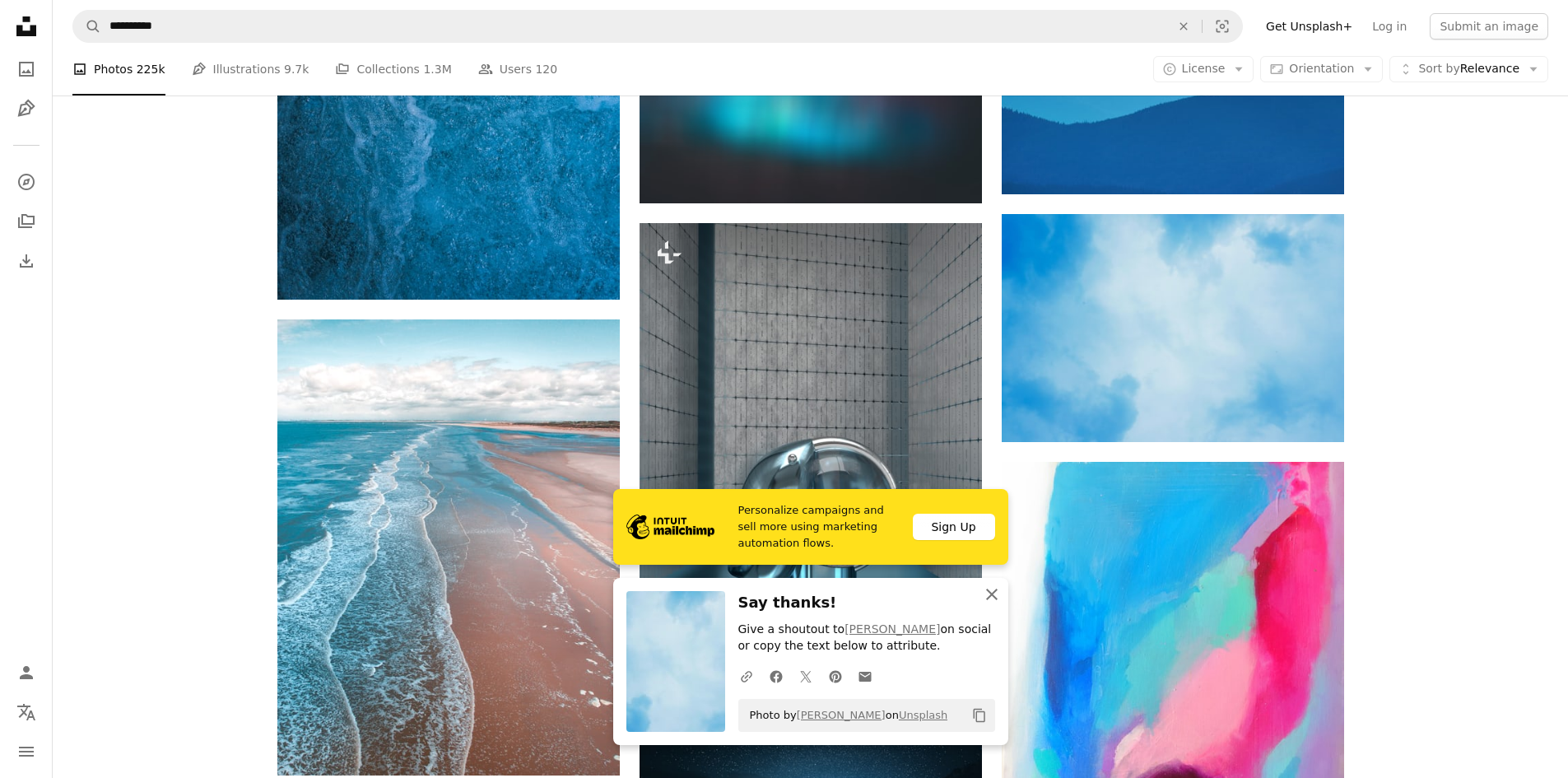
click at [992, 595] on icon "button" at bounding box center [992, 594] width 12 height 12
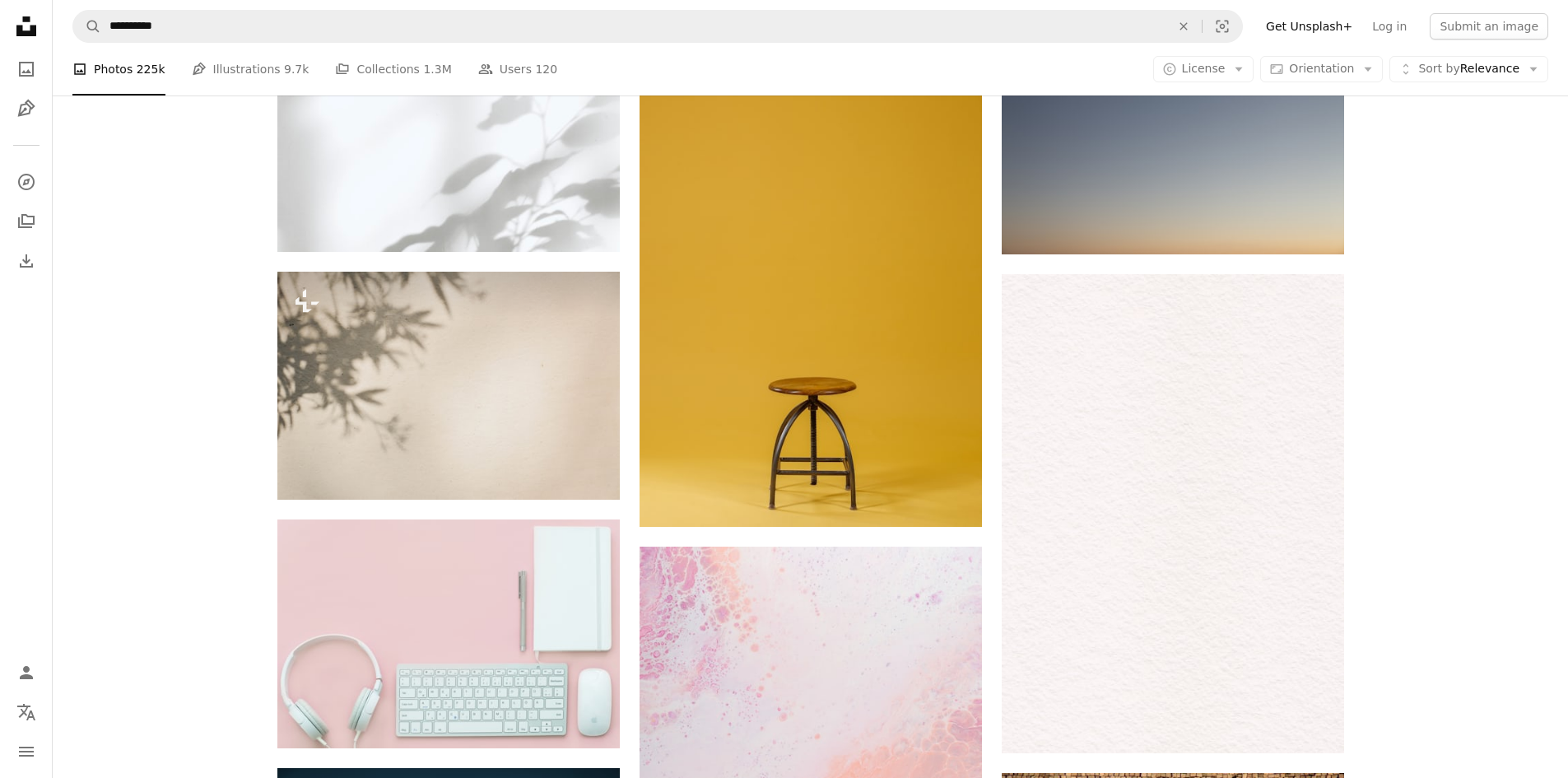
scroll to position [28479, 0]
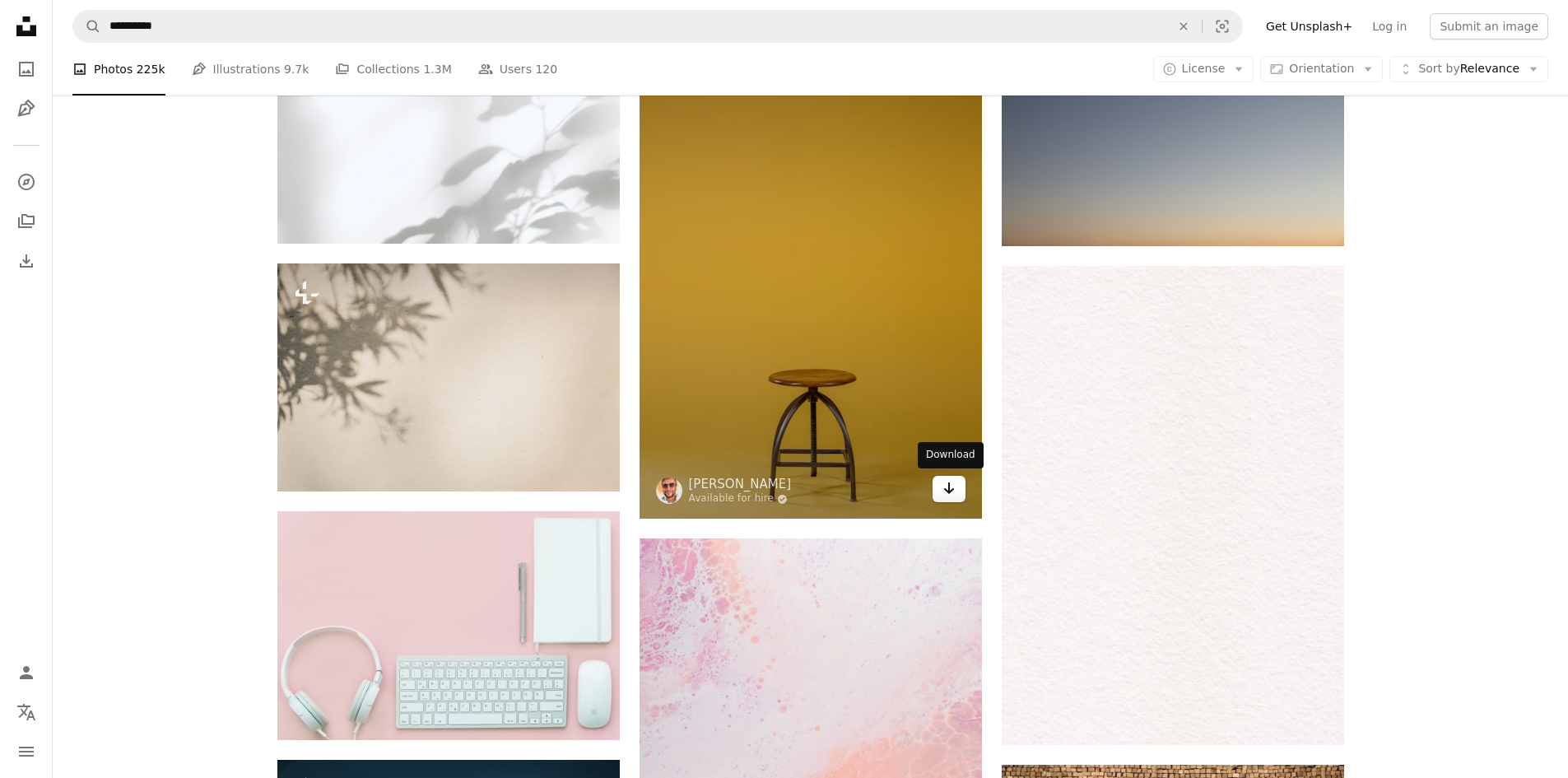
click at [950, 486] on icon "Arrow pointing down" at bounding box center [949, 489] width 14 height 20
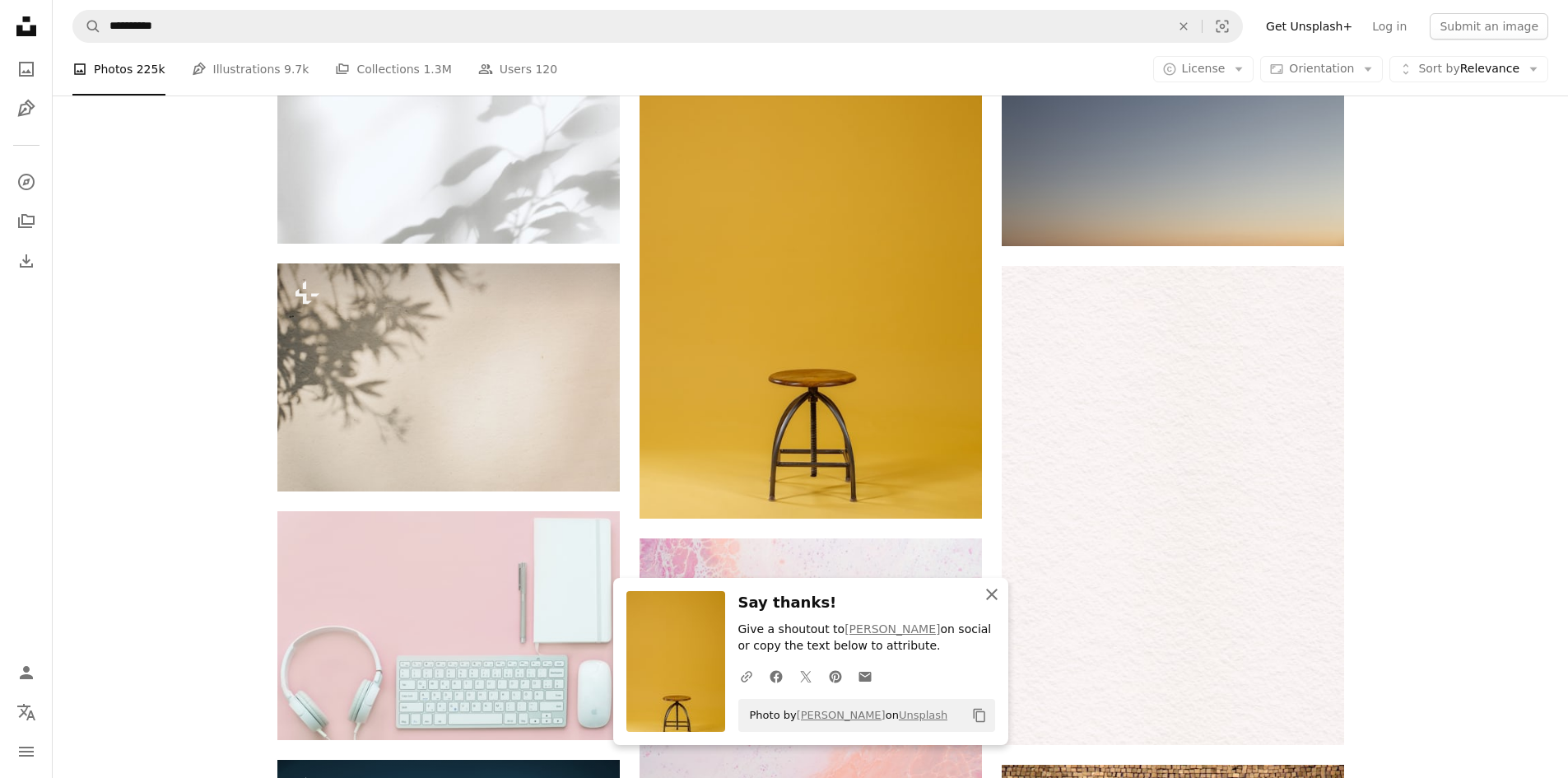
click at [993, 592] on icon "button" at bounding box center [992, 594] width 12 height 12
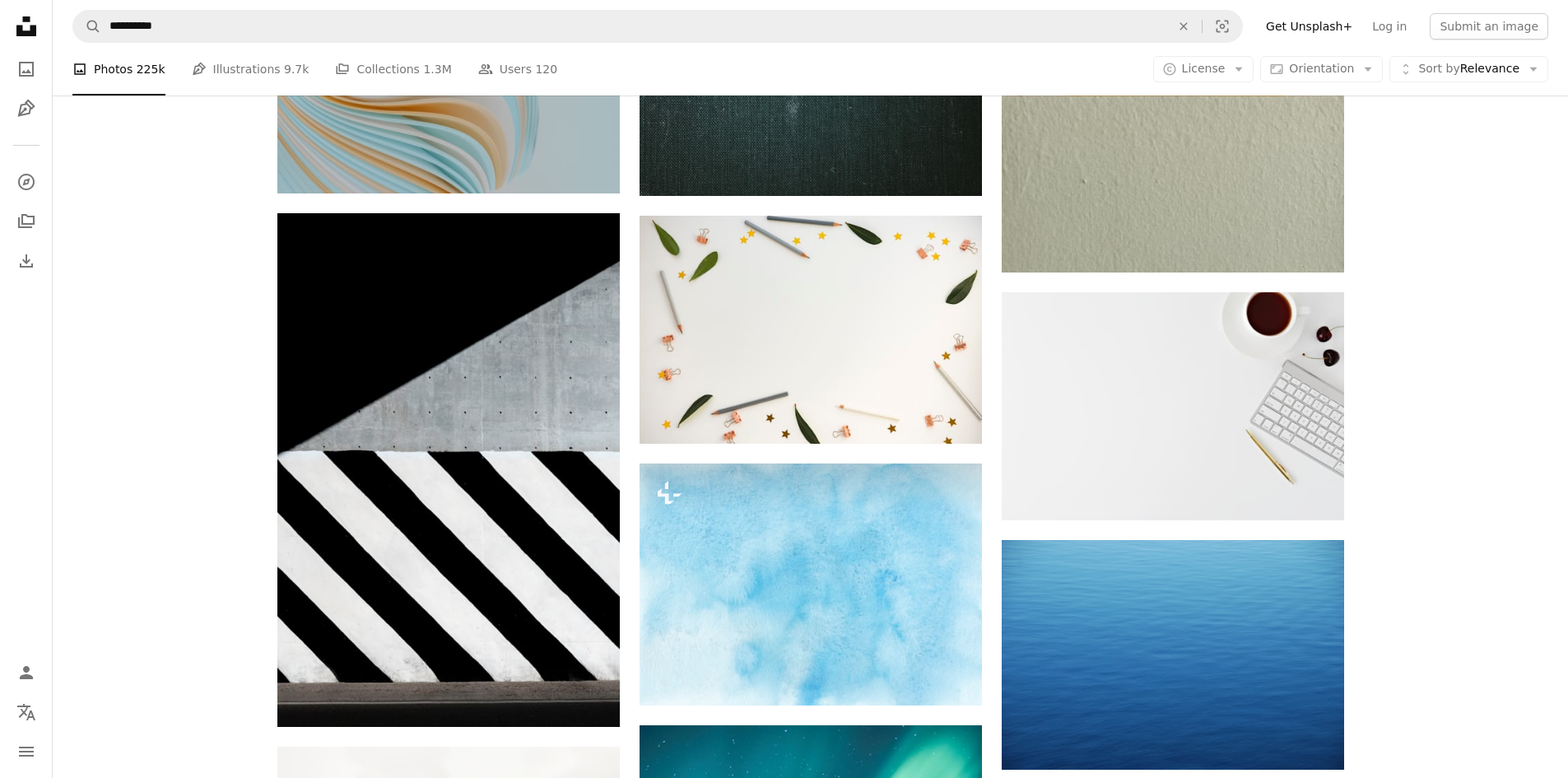
scroll to position [40662, 0]
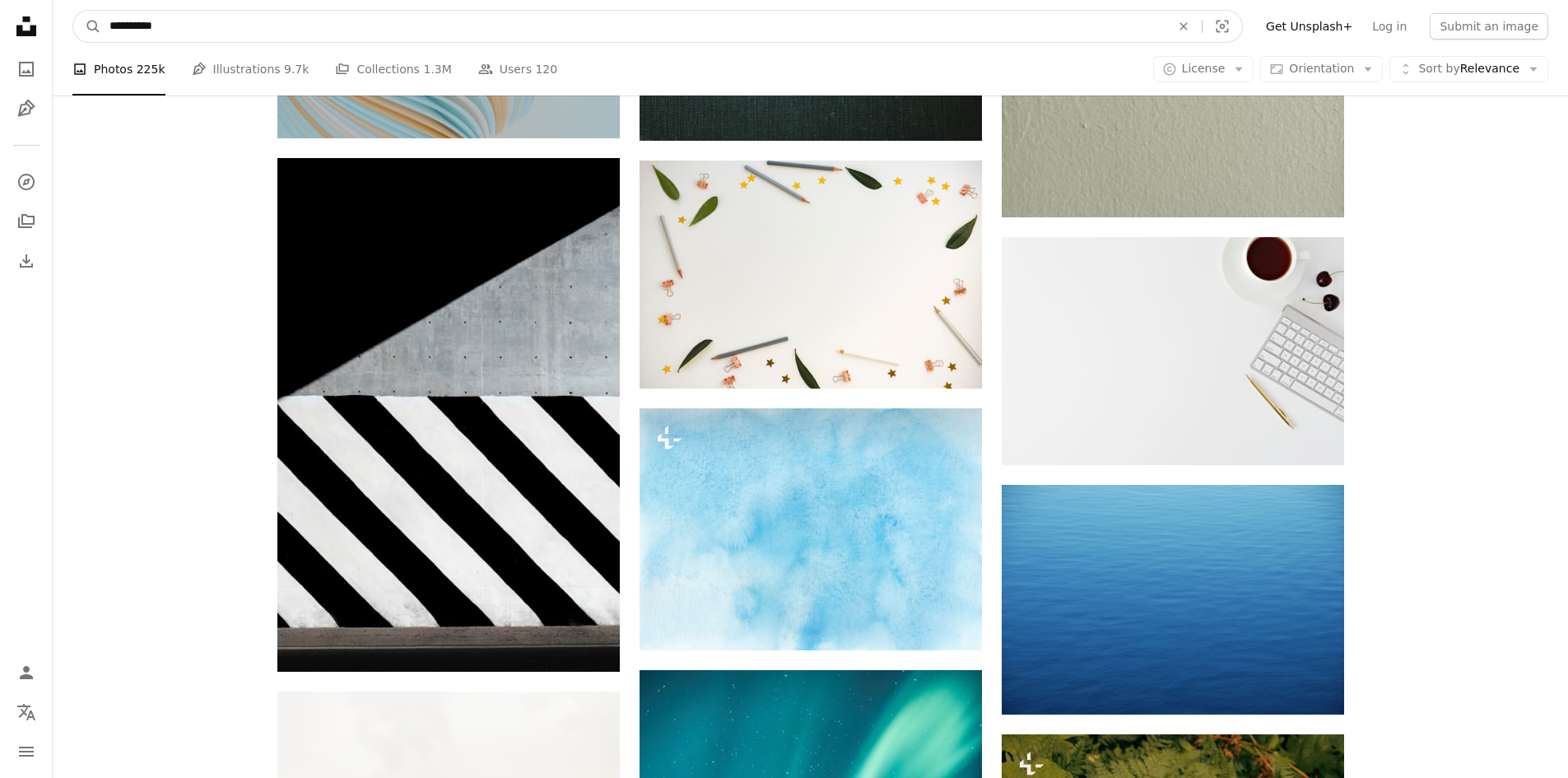
drag, startPoint x: 190, startPoint y: 27, endPoint x: 76, endPoint y: 42, distance: 115.0
click at [76, 42] on nav "**********" at bounding box center [810, 26] width 1516 height 52
paste input "**********"
type input "**********"
click button "A magnifying glass" at bounding box center [87, 26] width 28 height 32
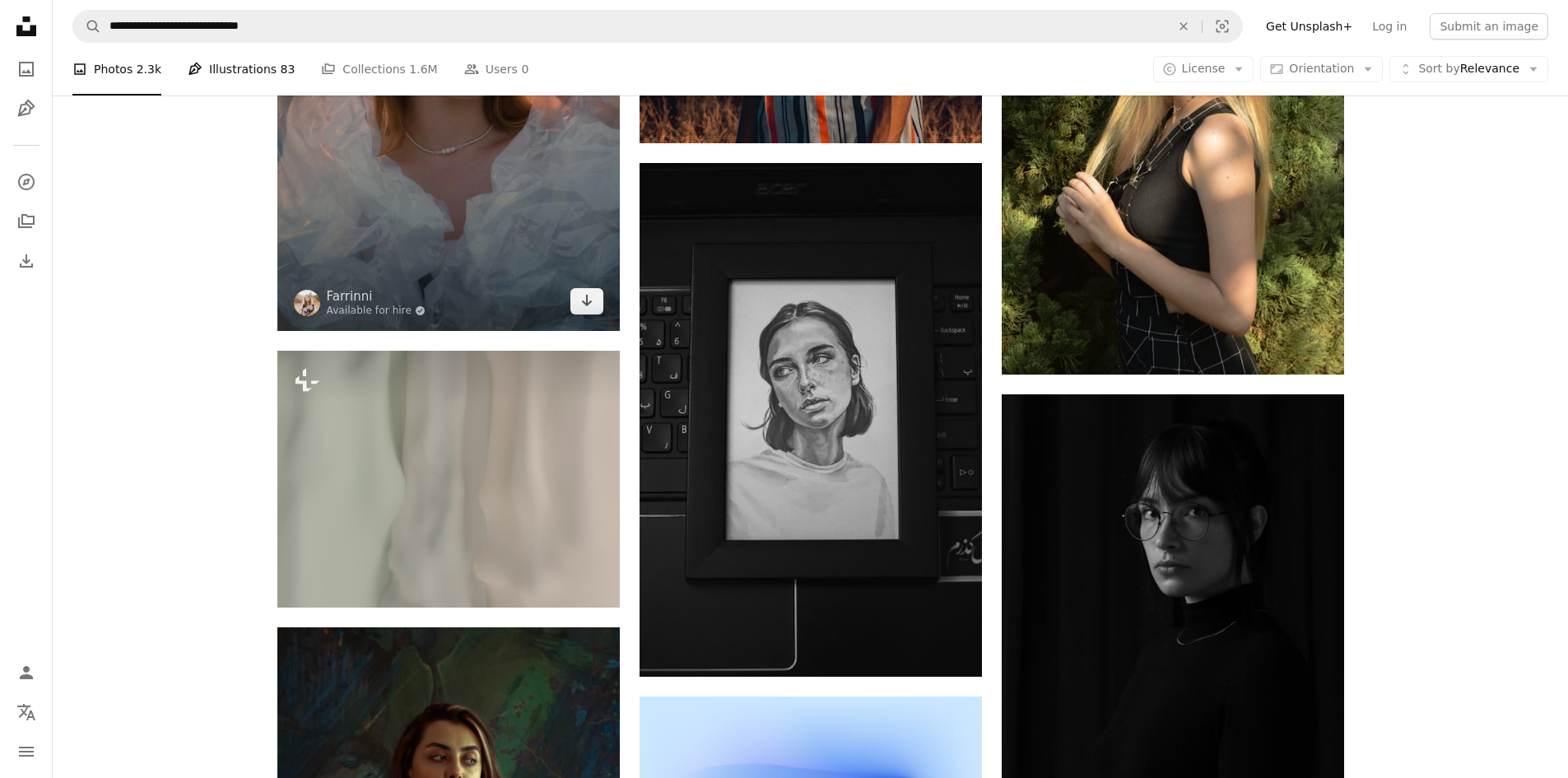
scroll to position [3951, 0]
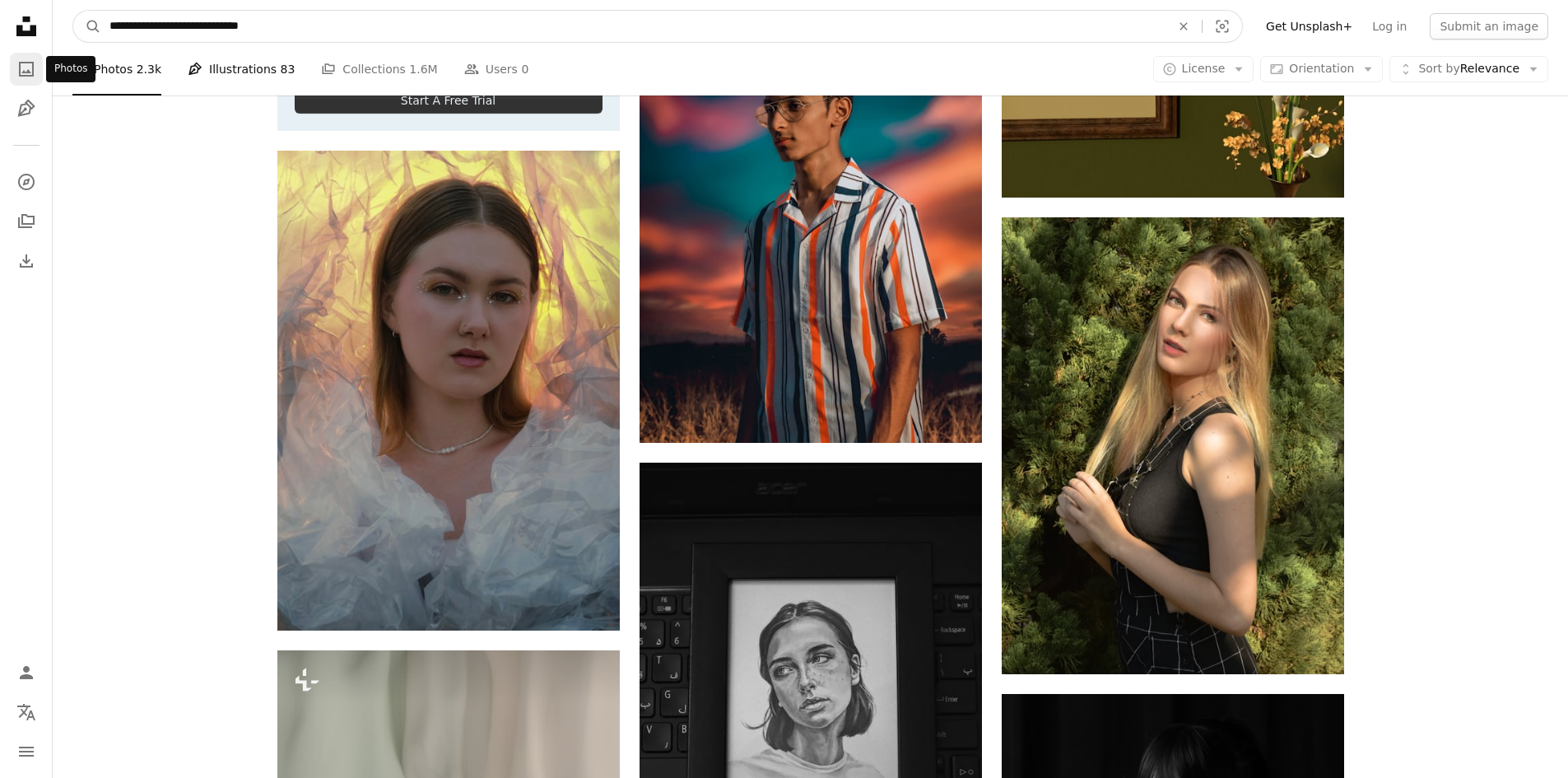
drag, startPoint x: 288, startPoint y: 23, endPoint x: 18, endPoint y: 54, distance: 271.8
paste input "Find visuals sitewide"
type input "**********"
click button "A magnifying glass" at bounding box center [87, 26] width 28 height 32
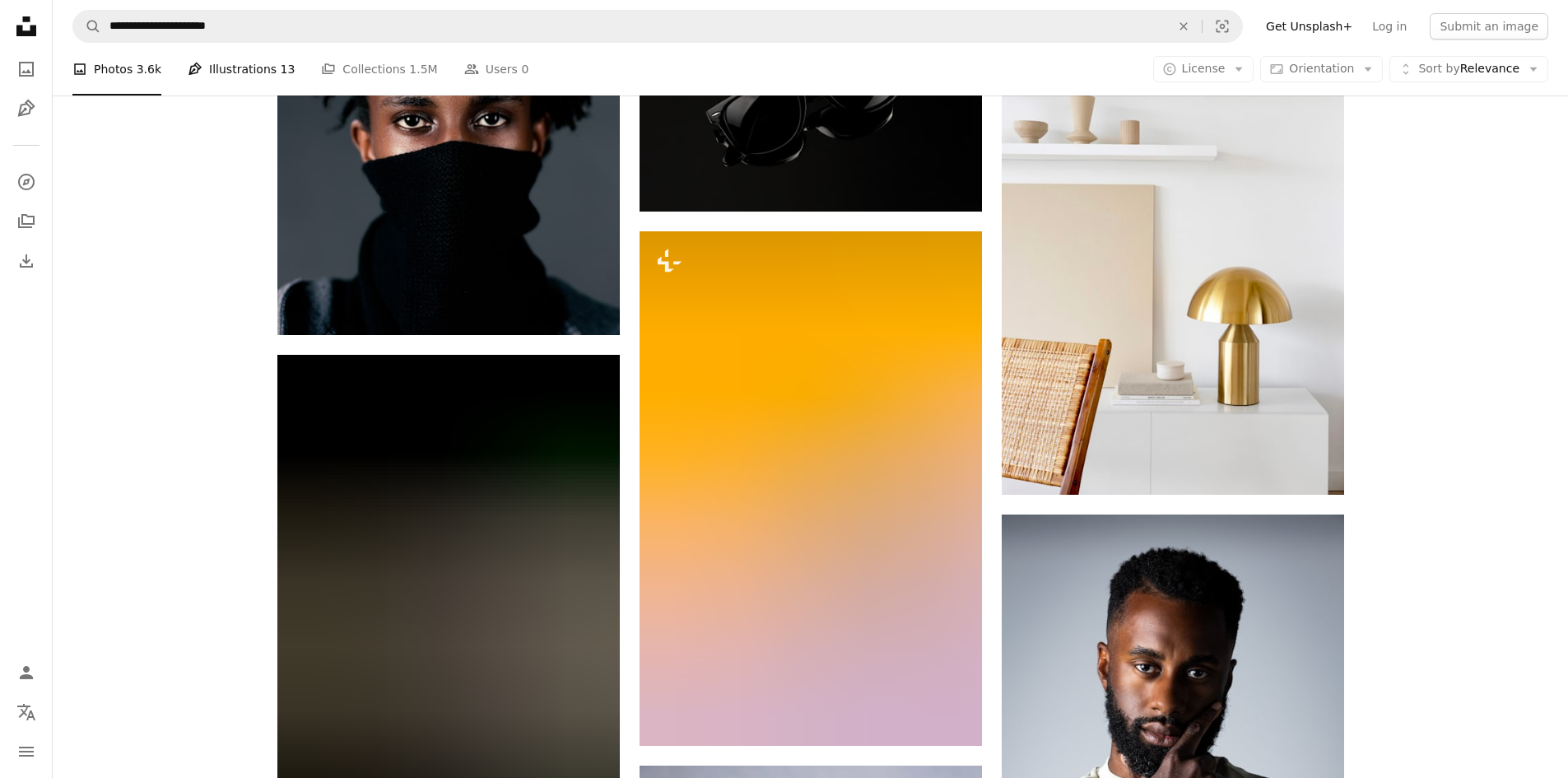
scroll to position [7655, 0]
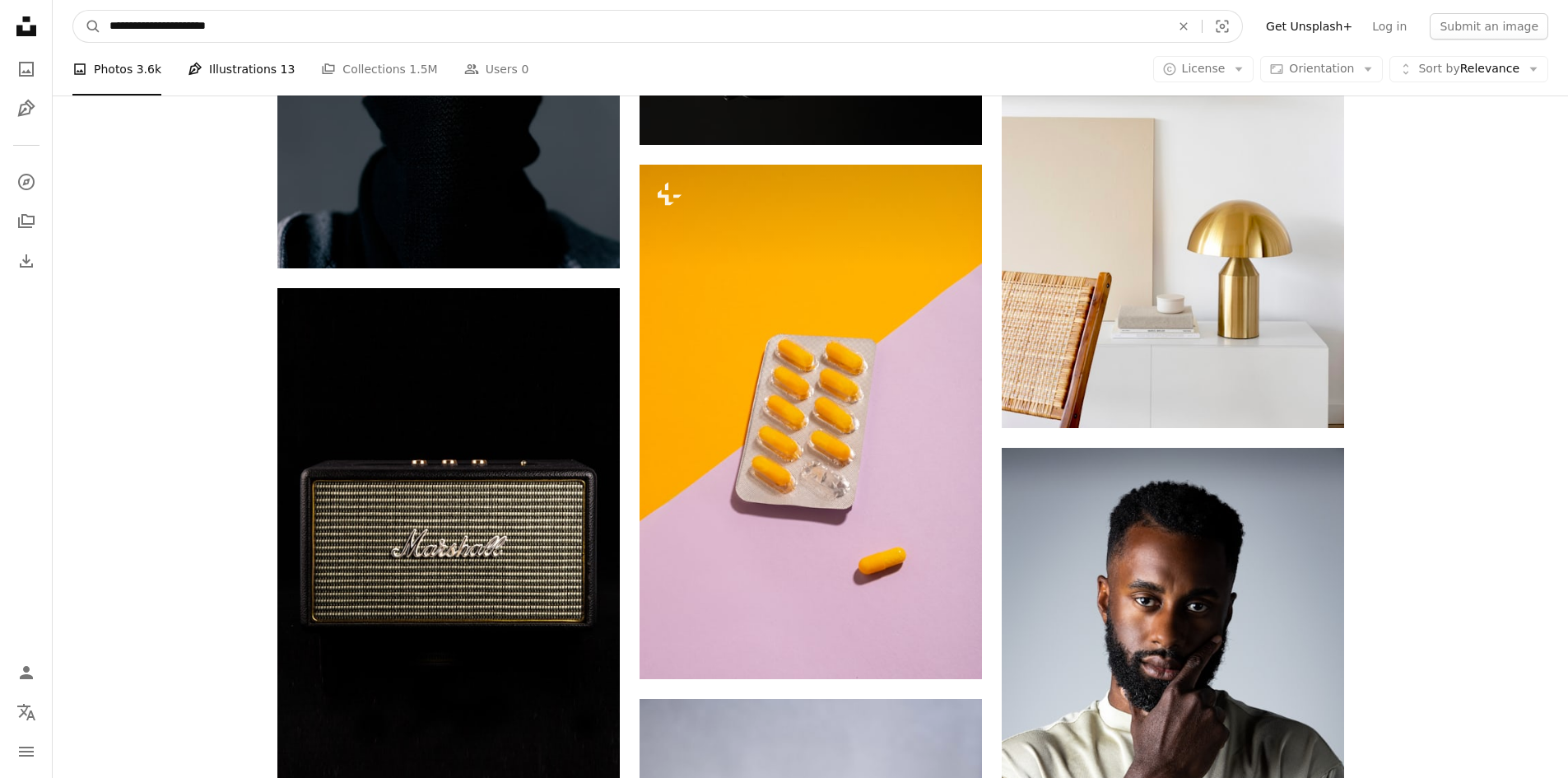
drag, startPoint x: 259, startPoint y: 27, endPoint x: 65, endPoint y: 35, distance: 194.2
click at [65, 35] on nav "**********" at bounding box center [810, 26] width 1516 height 52
type input "**********"
click button "A magnifying glass" at bounding box center [87, 26] width 28 height 32
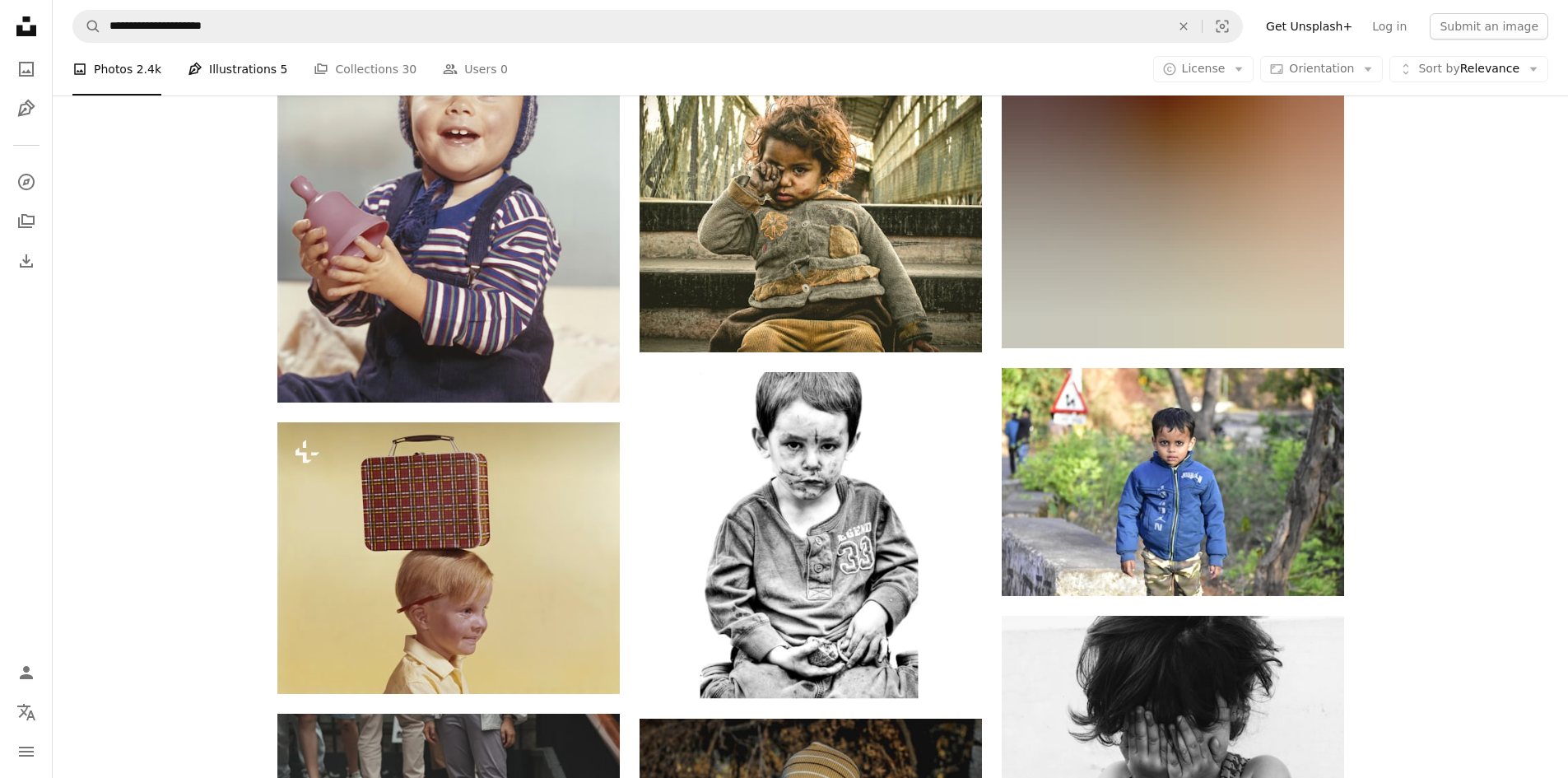
scroll to position [4692, 0]
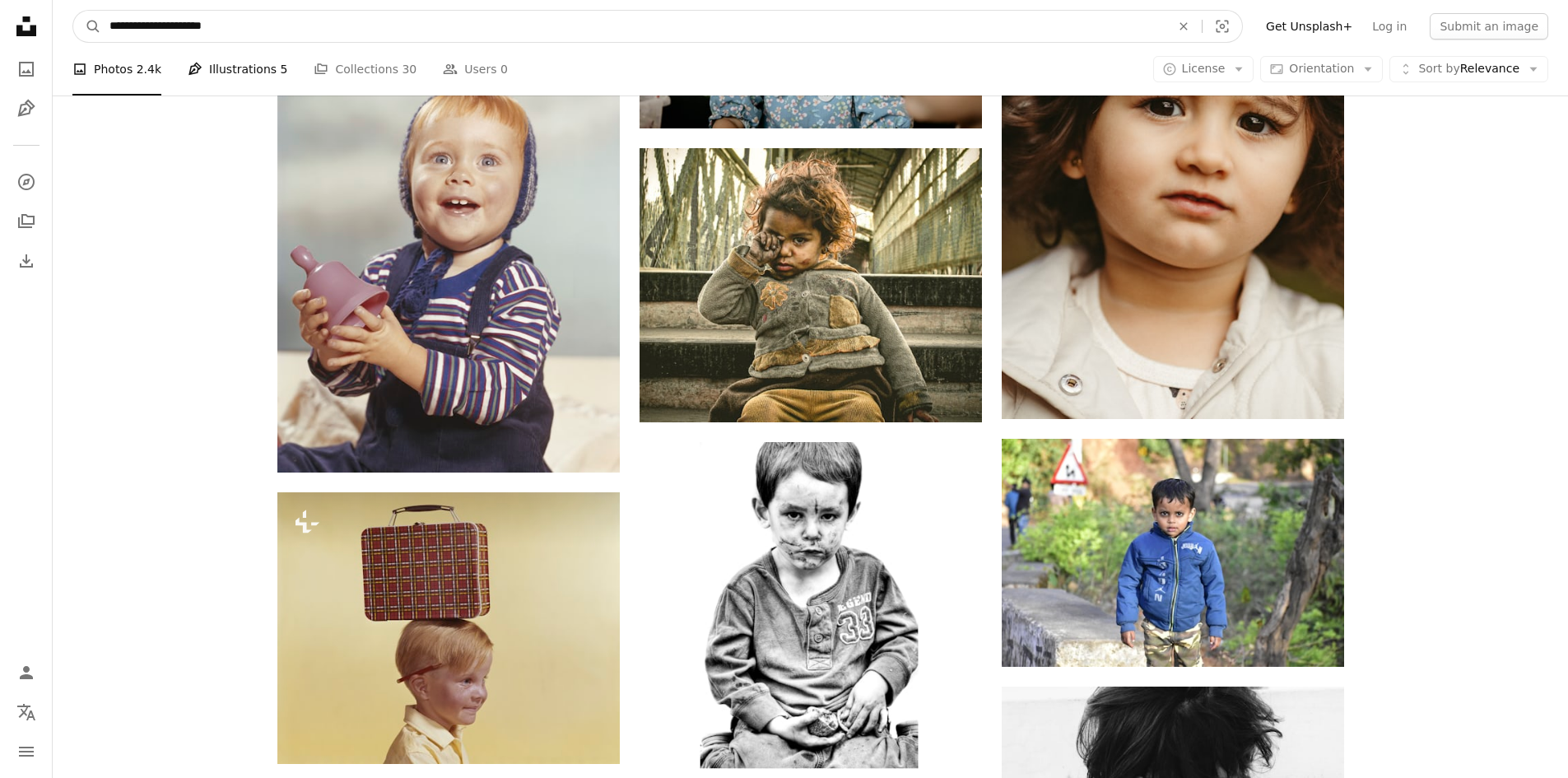
click at [123, 28] on input "**********" at bounding box center [633, 26] width 1064 height 32
click at [147, 24] on input "**********" at bounding box center [633, 26] width 1064 height 32
type input "**********"
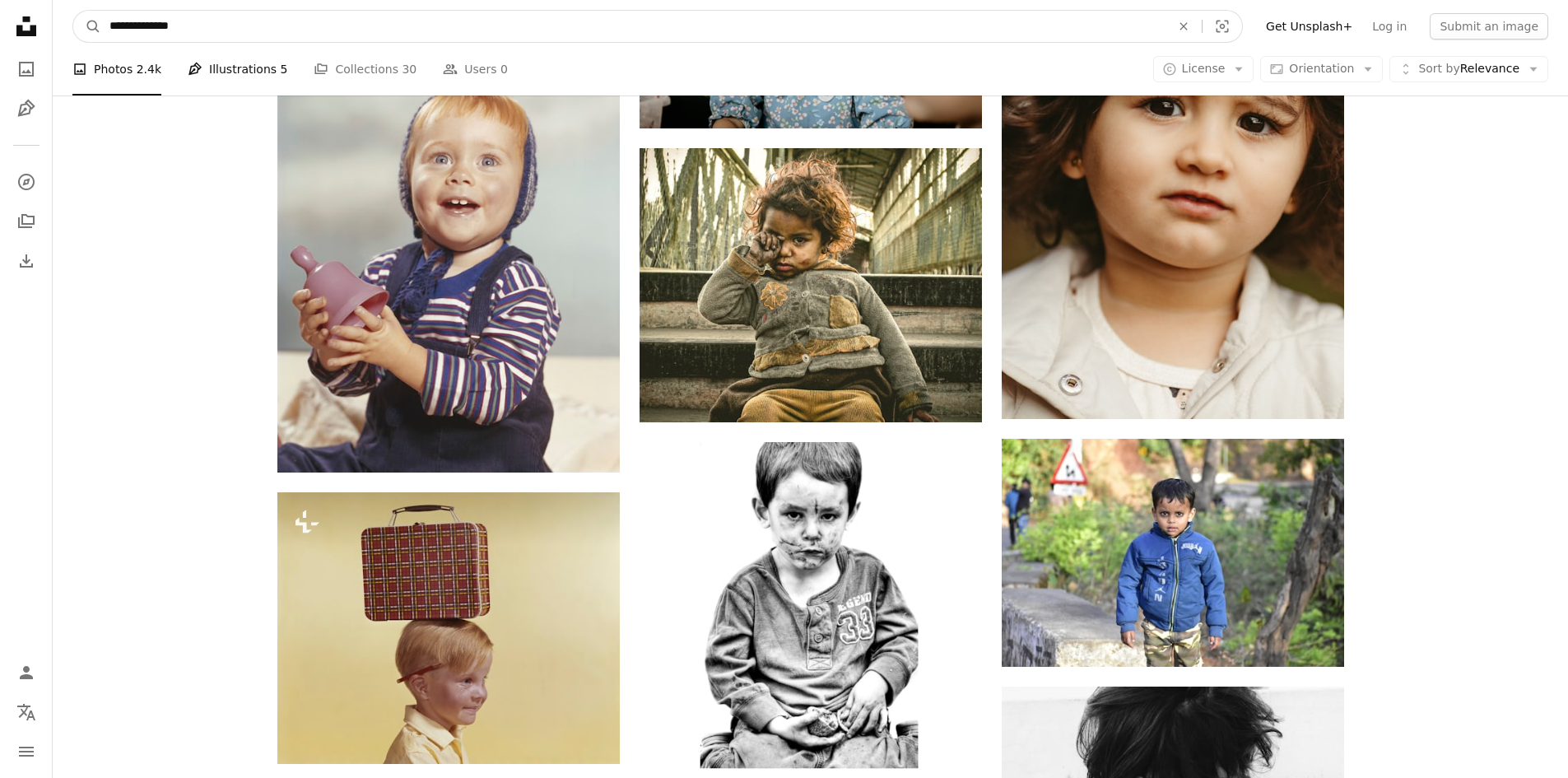
click at [73, 11] on button "A magnifying glass" at bounding box center [87, 26] width 28 height 32
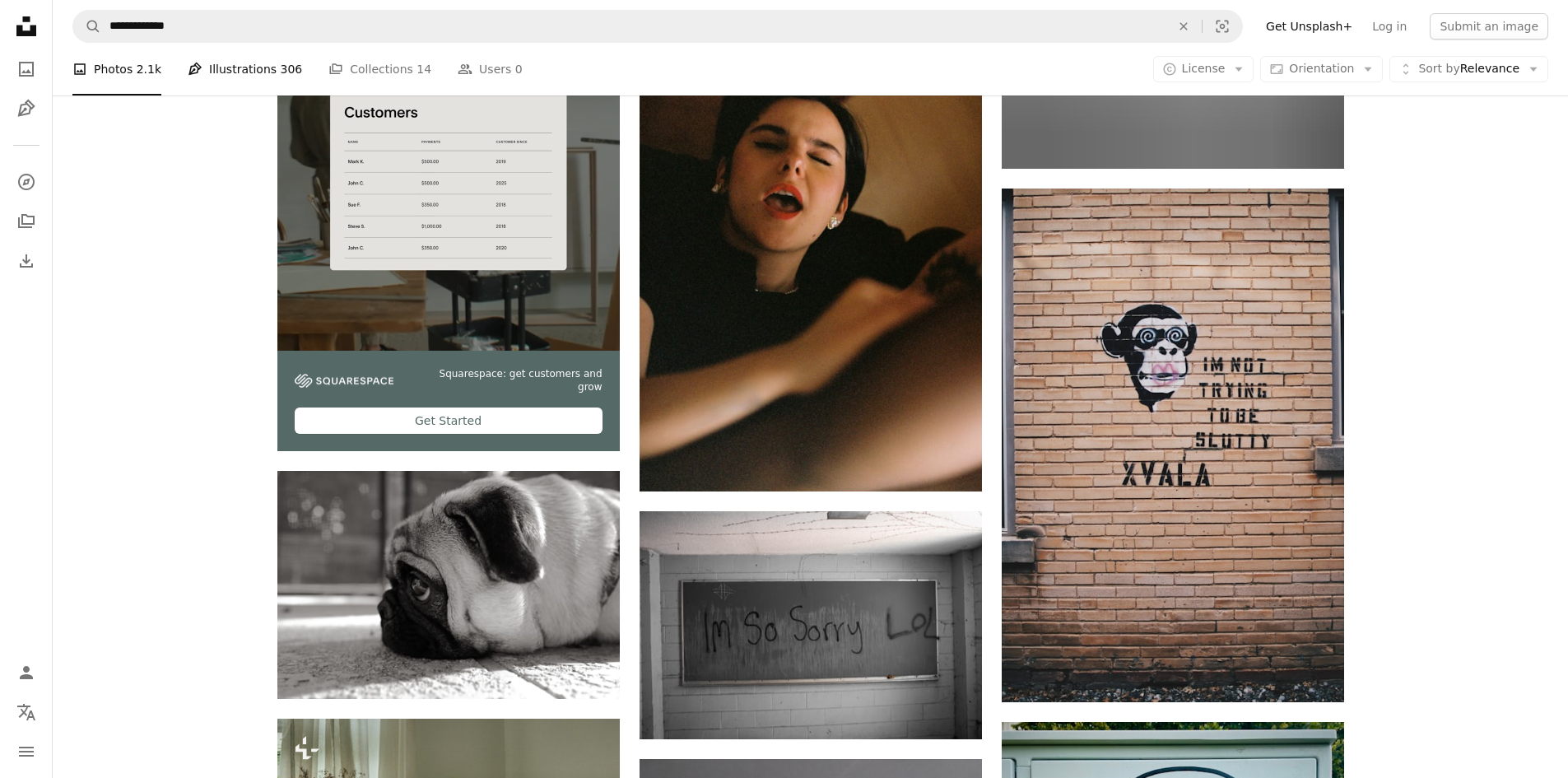
scroll to position [4033, 0]
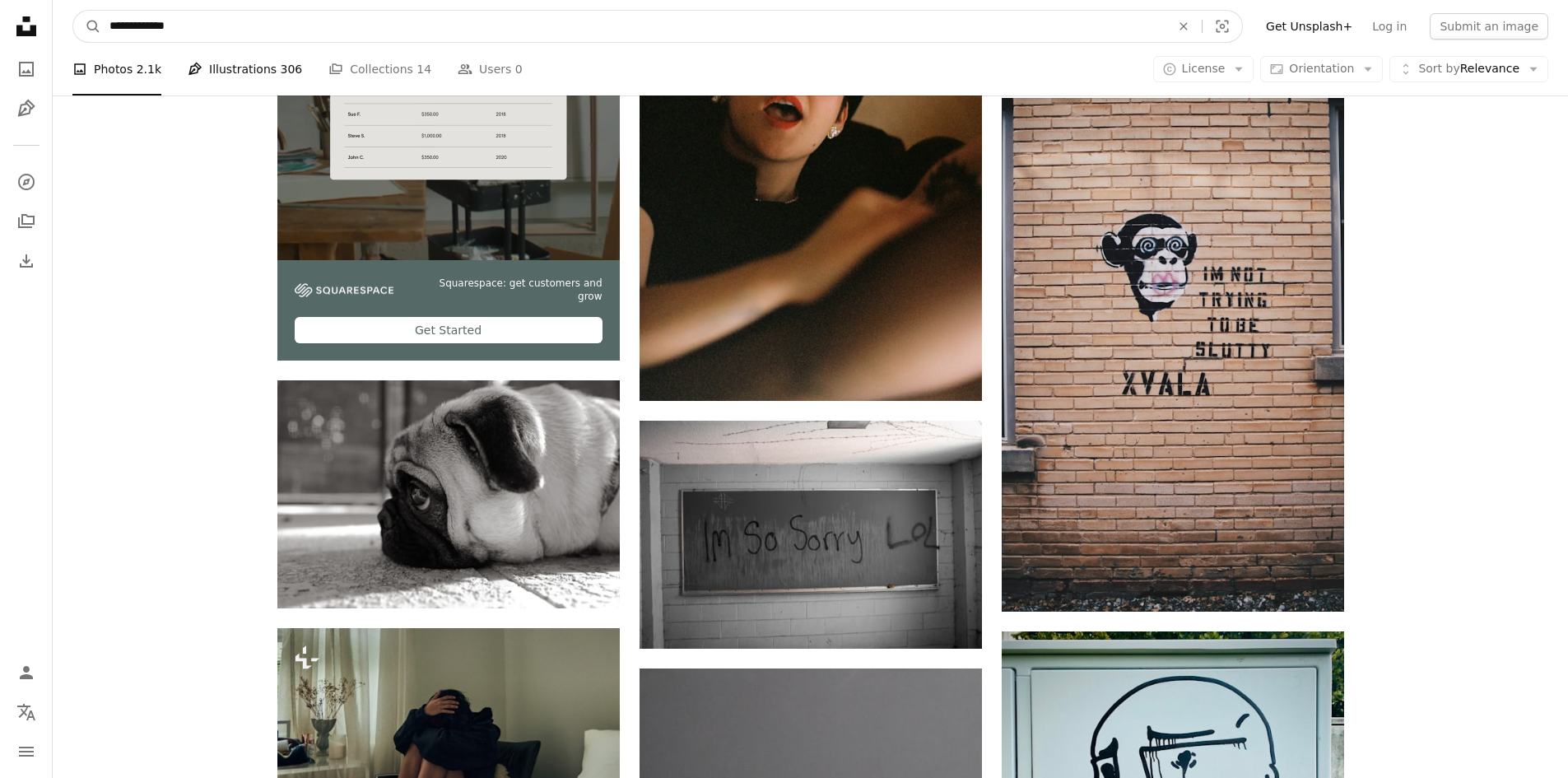
drag, startPoint x: 212, startPoint y: 32, endPoint x: 13, endPoint y: 51, distance: 199.9
paste input "**********"
type input "**********"
click button "A magnifying glass" at bounding box center [87, 26] width 28 height 32
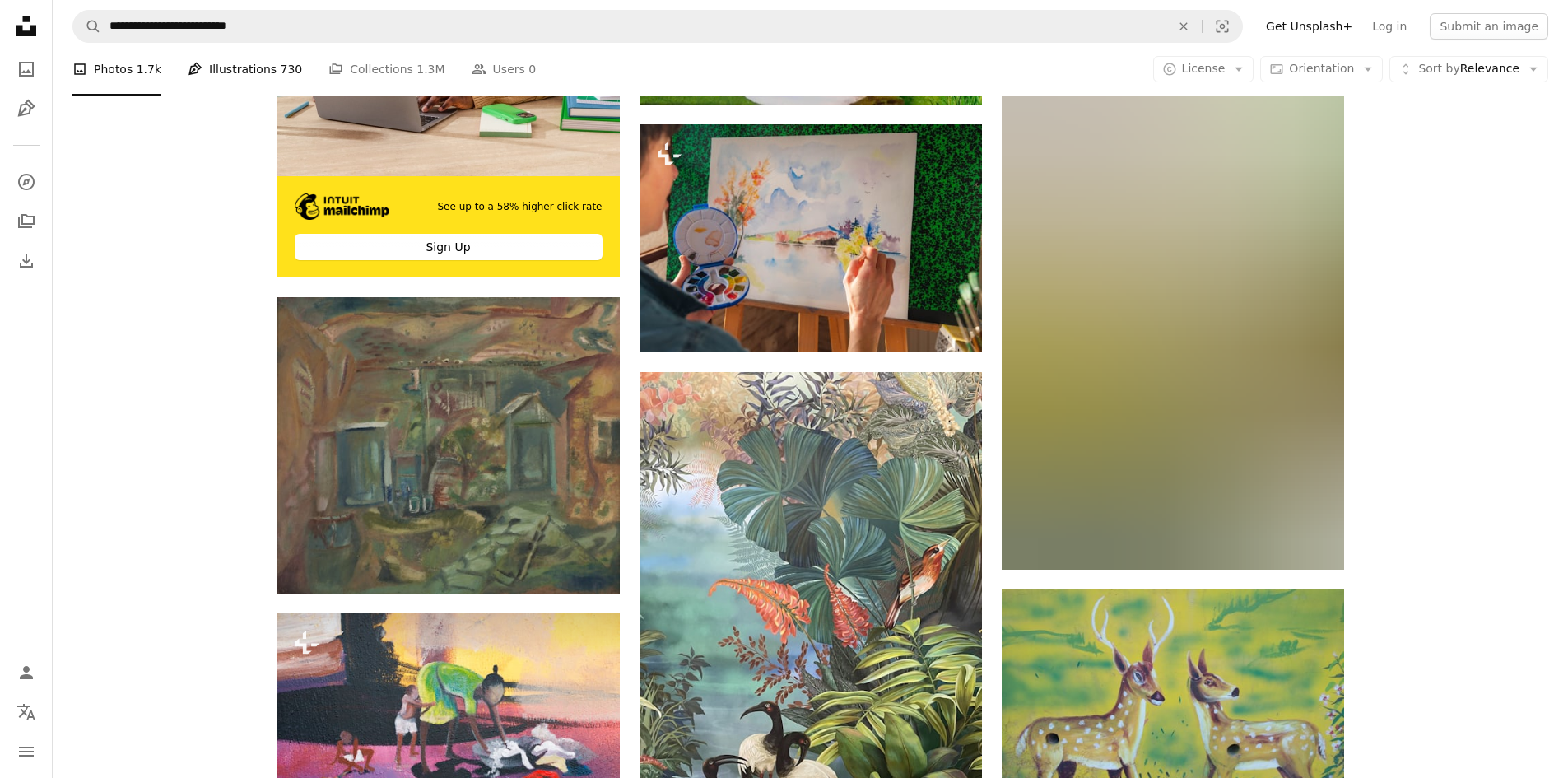
scroll to position [2964, 0]
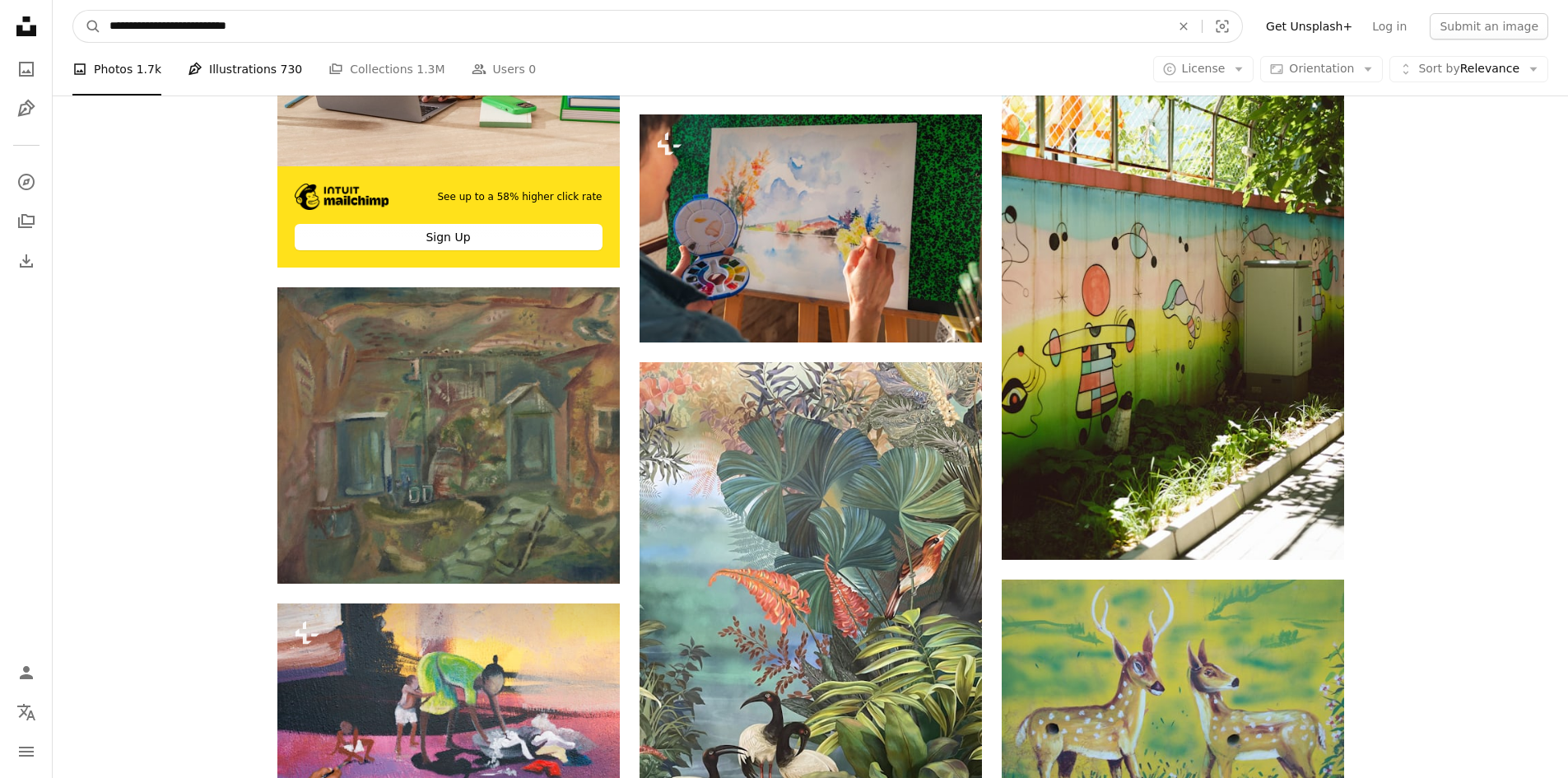
drag, startPoint x: 160, startPoint y: 25, endPoint x: 68, endPoint y: 32, distance: 92.3
click at [68, 32] on nav "**********" at bounding box center [810, 26] width 1516 height 52
click at [109, 24] on input "**********" at bounding box center [633, 26] width 1064 height 32
click at [113, 24] on input "**********" at bounding box center [633, 26] width 1064 height 32
type input "**********"
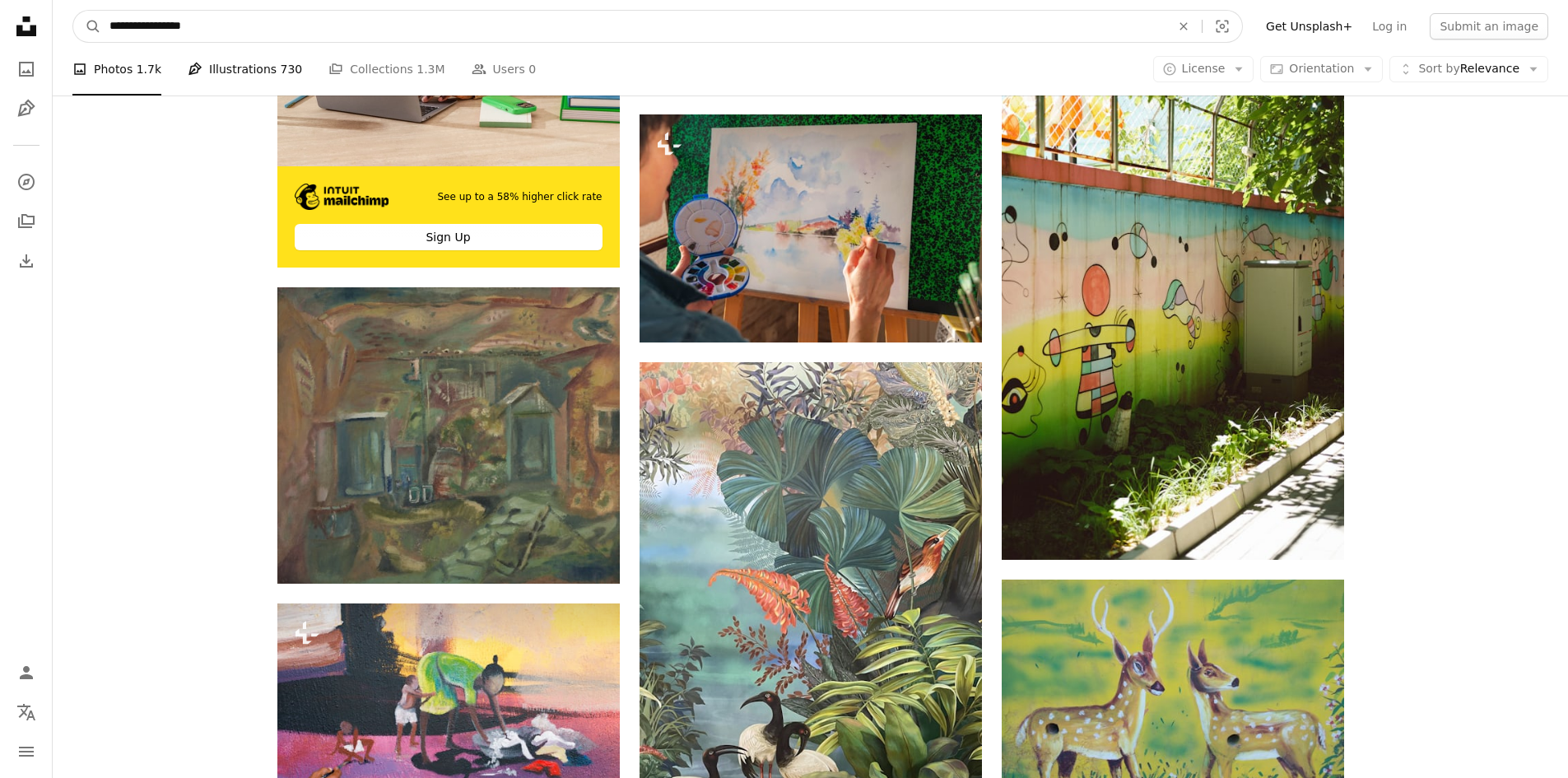
click button "A magnifying glass" at bounding box center [87, 26] width 28 height 32
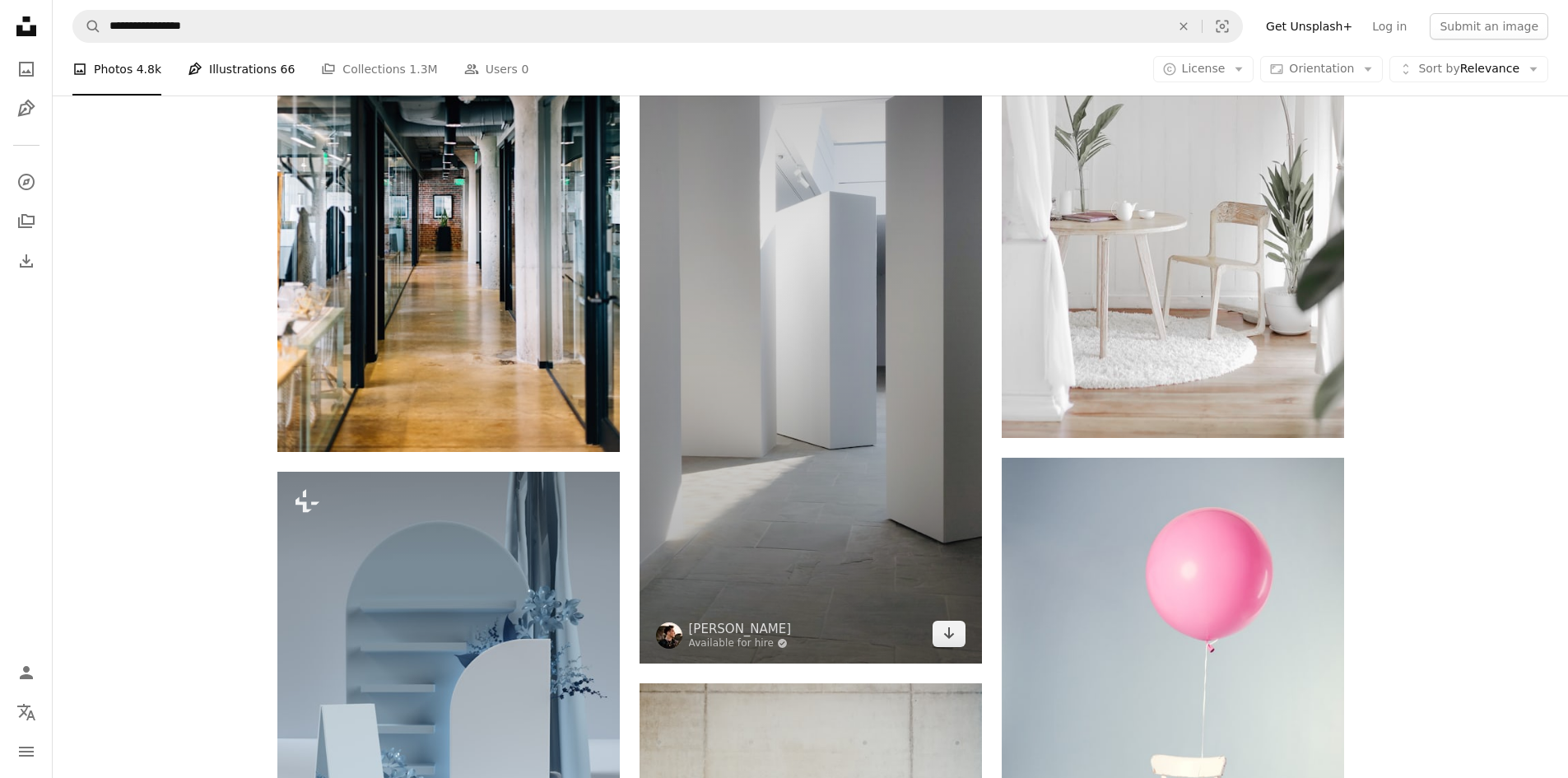
scroll to position [2223, 0]
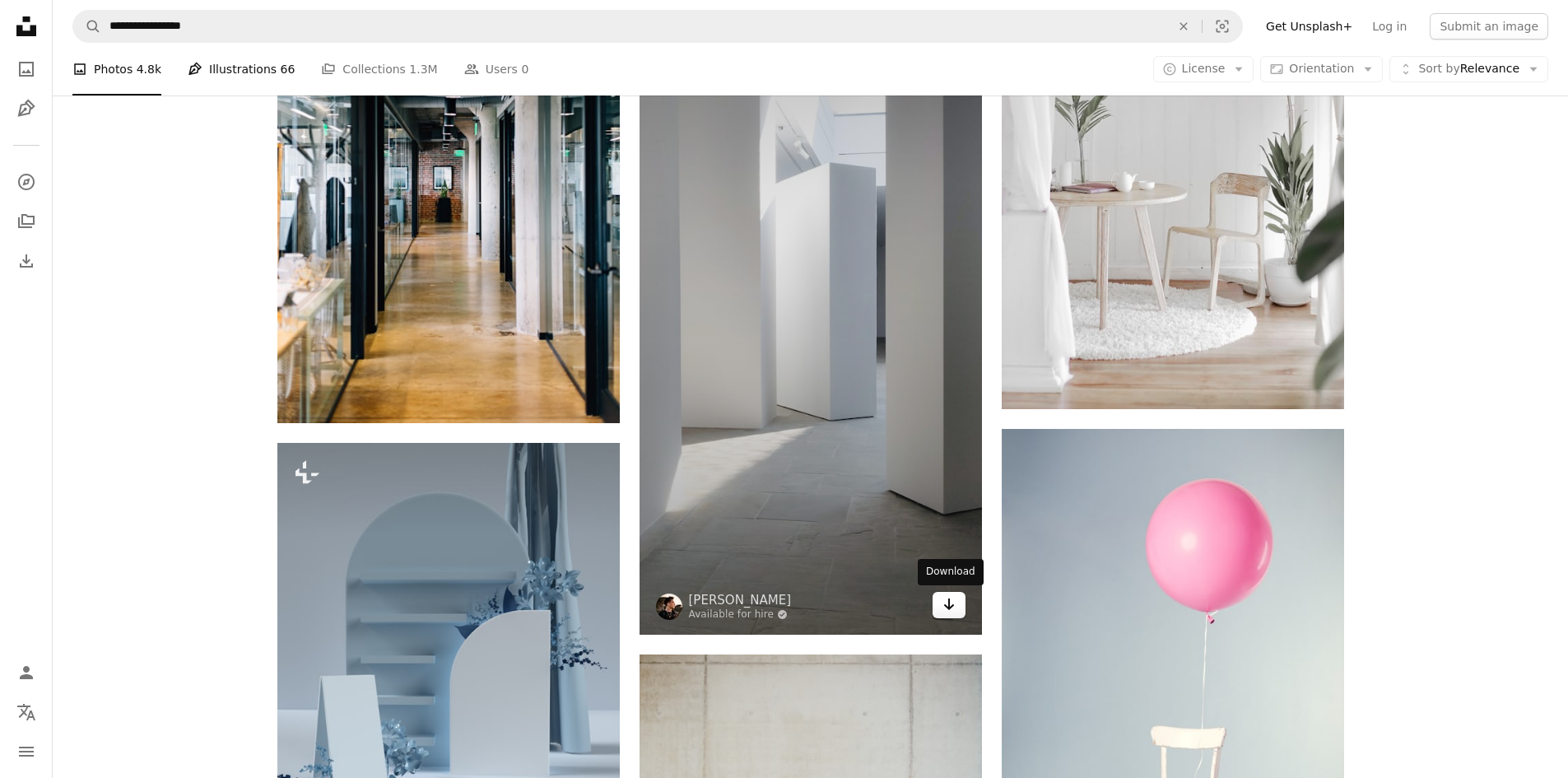
click at [954, 609] on icon "Arrow pointing down" at bounding box center [949, 604] width 14 height 20
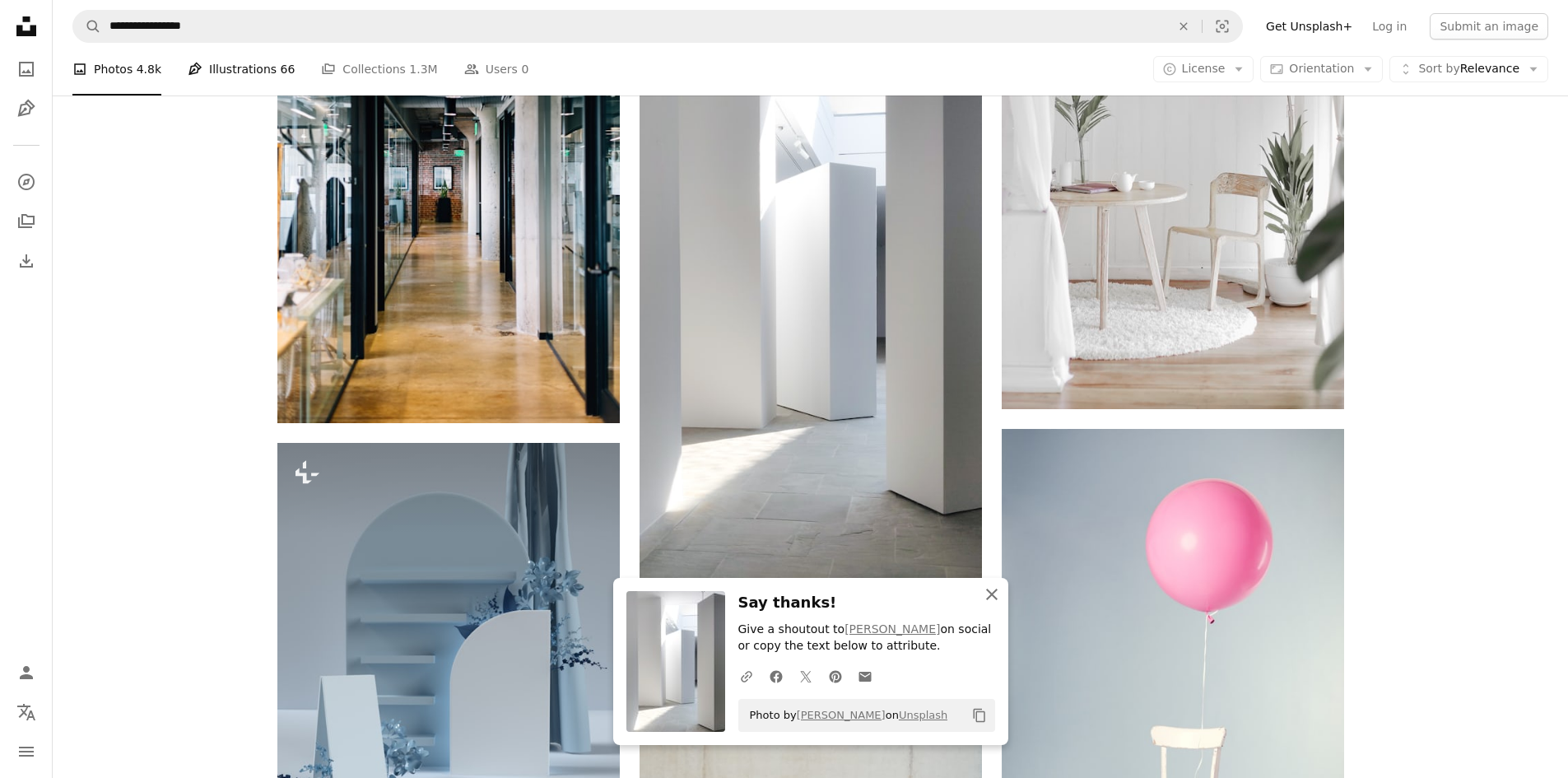
click at [992, 598] on icon "An X shape" at bounding box center [992, 594] width 20 height 20
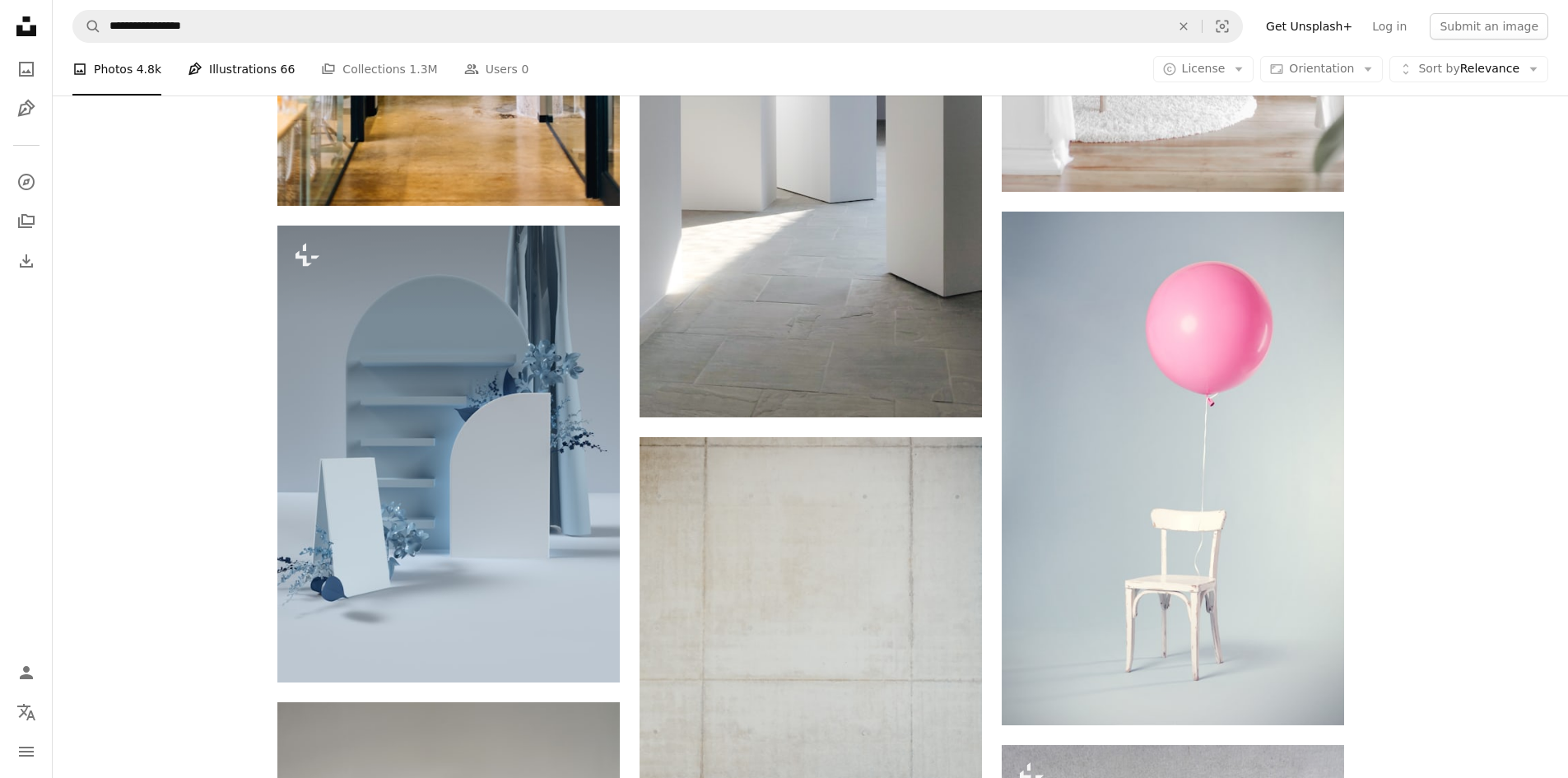
scroll to position [2552, 0]
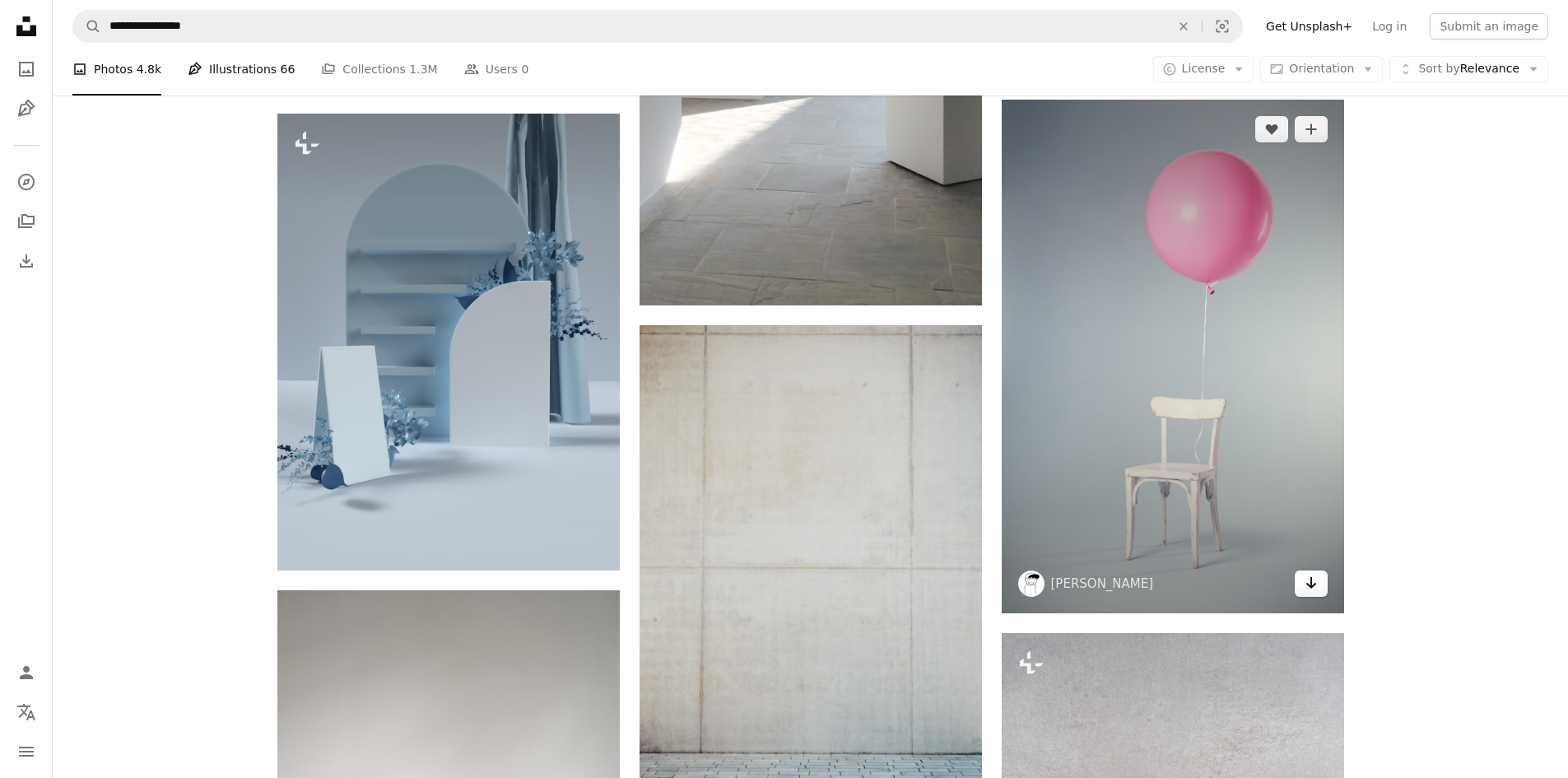
click at [1301, 583] on link "Arrow pointing down" at bounding box center [1311, 584] width 33 height 26
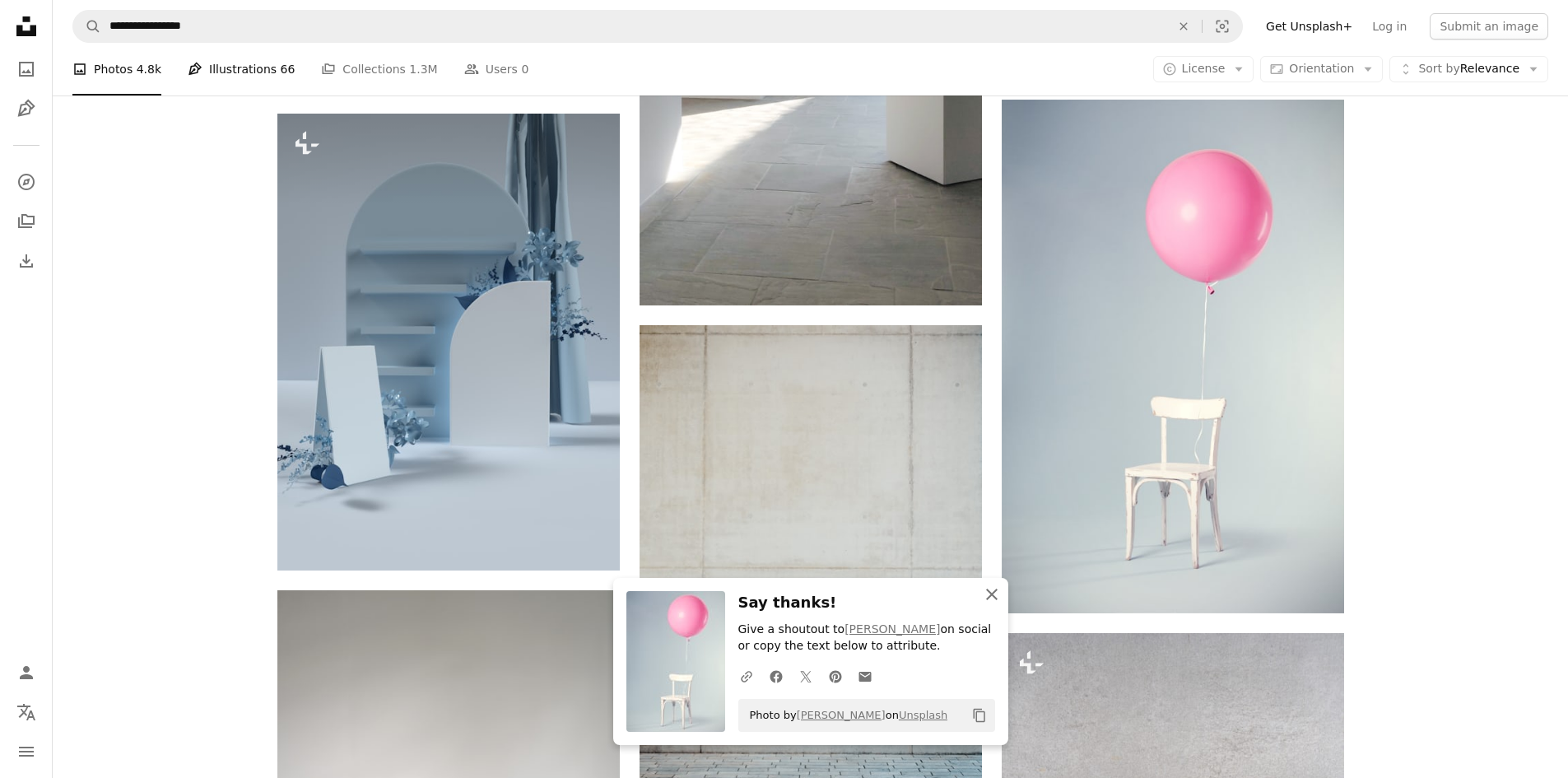
click at [991, 595] on icon "button" at bounding box center [992, 594] width 12 height 12
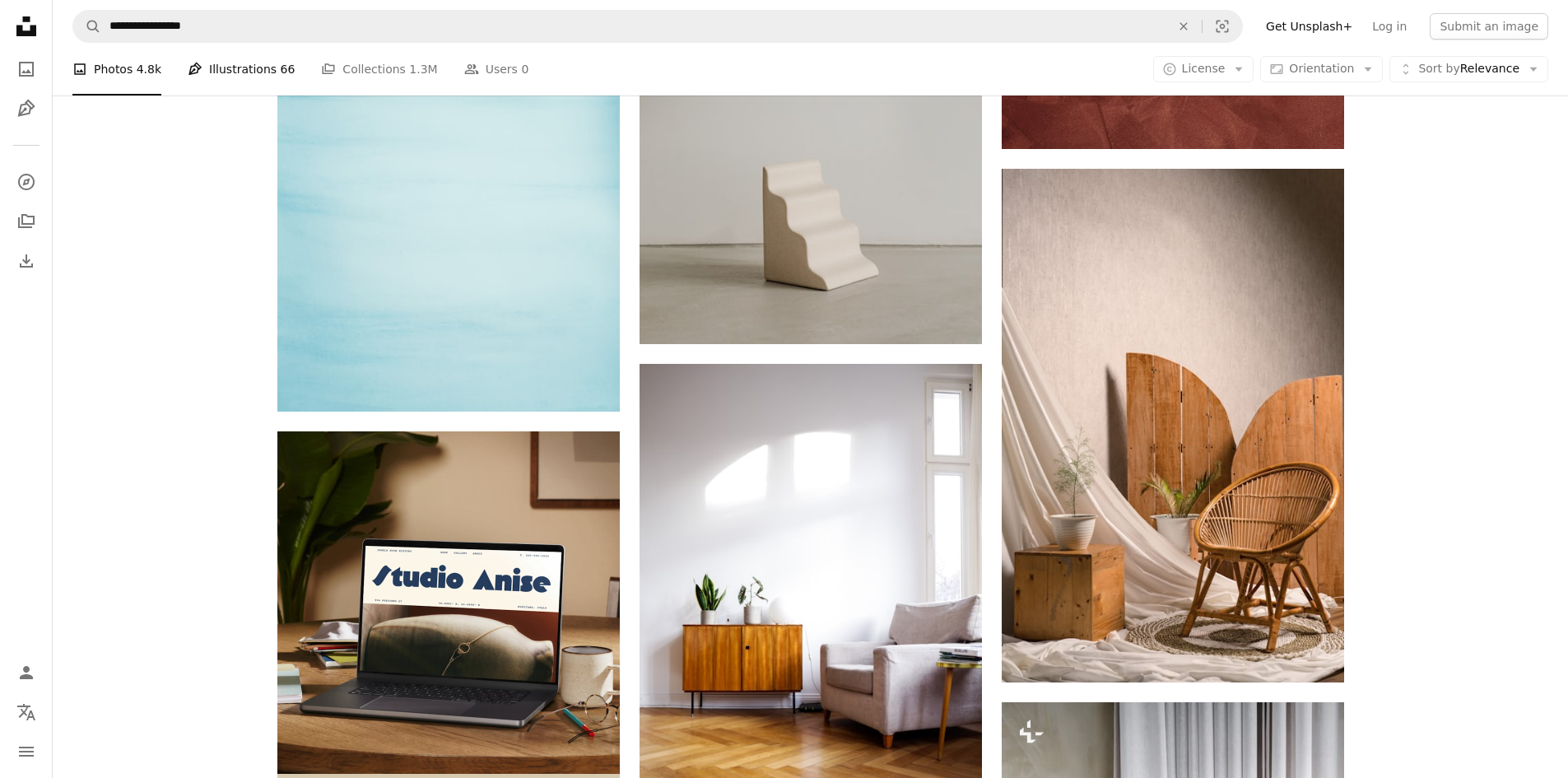
scroll to position [4115, 0]
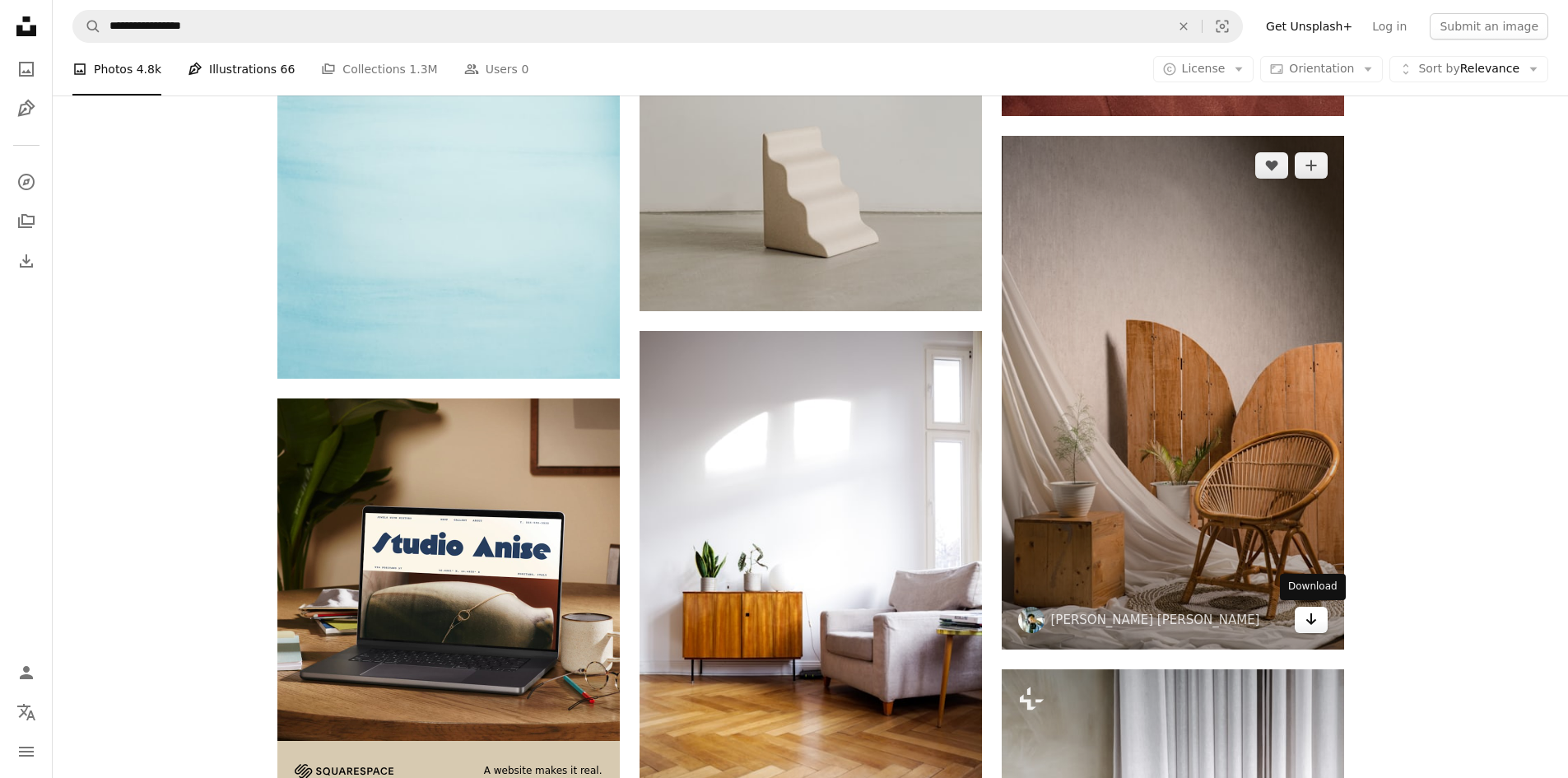
click at [1307, 625] on icon "Arrow pointing down" at bounding box center [1311, 619] width 14 height 20
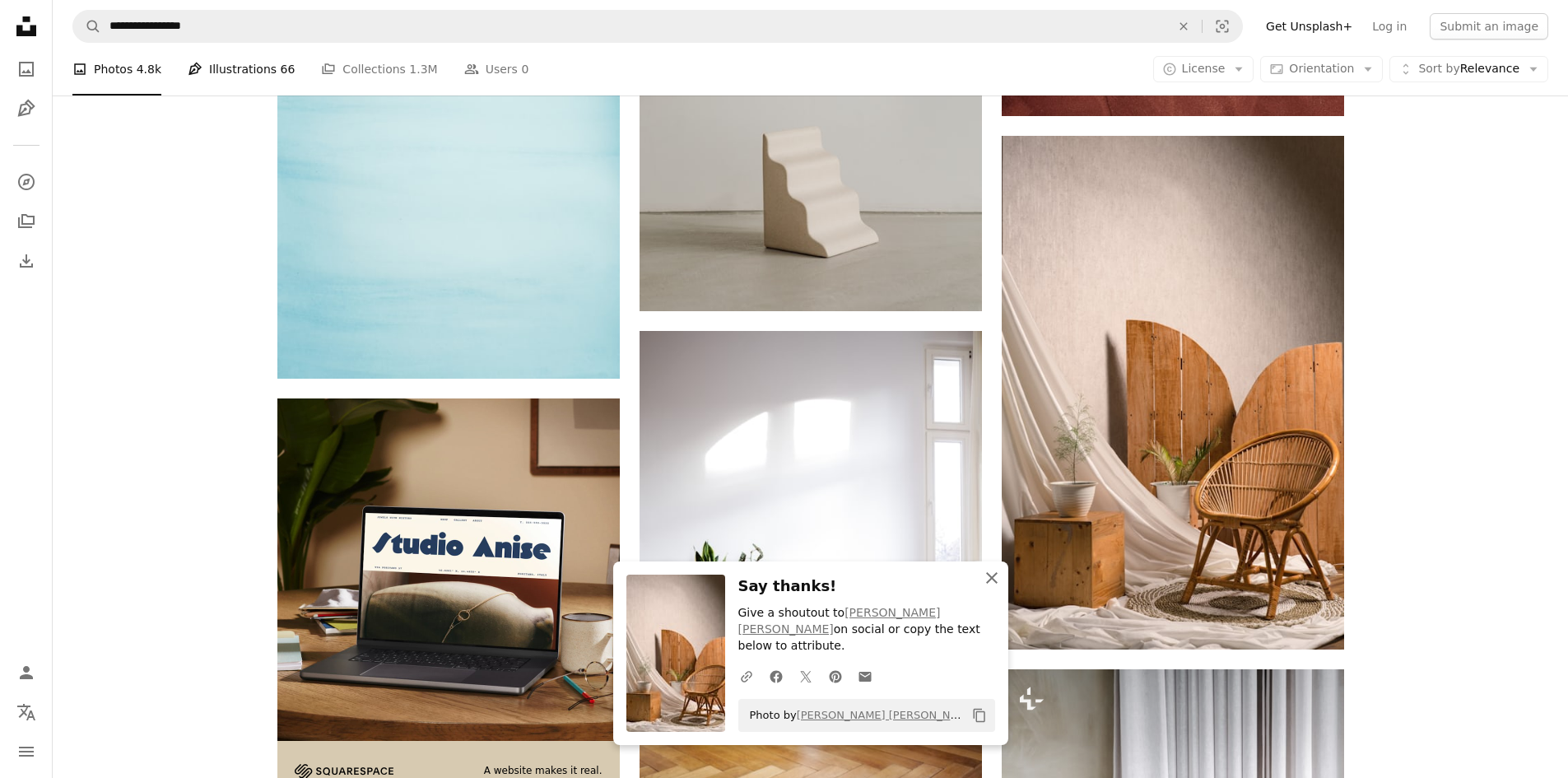
click at [994, 588] on icon "An X shape" at bounding box center [992, 578] width 20 height 20
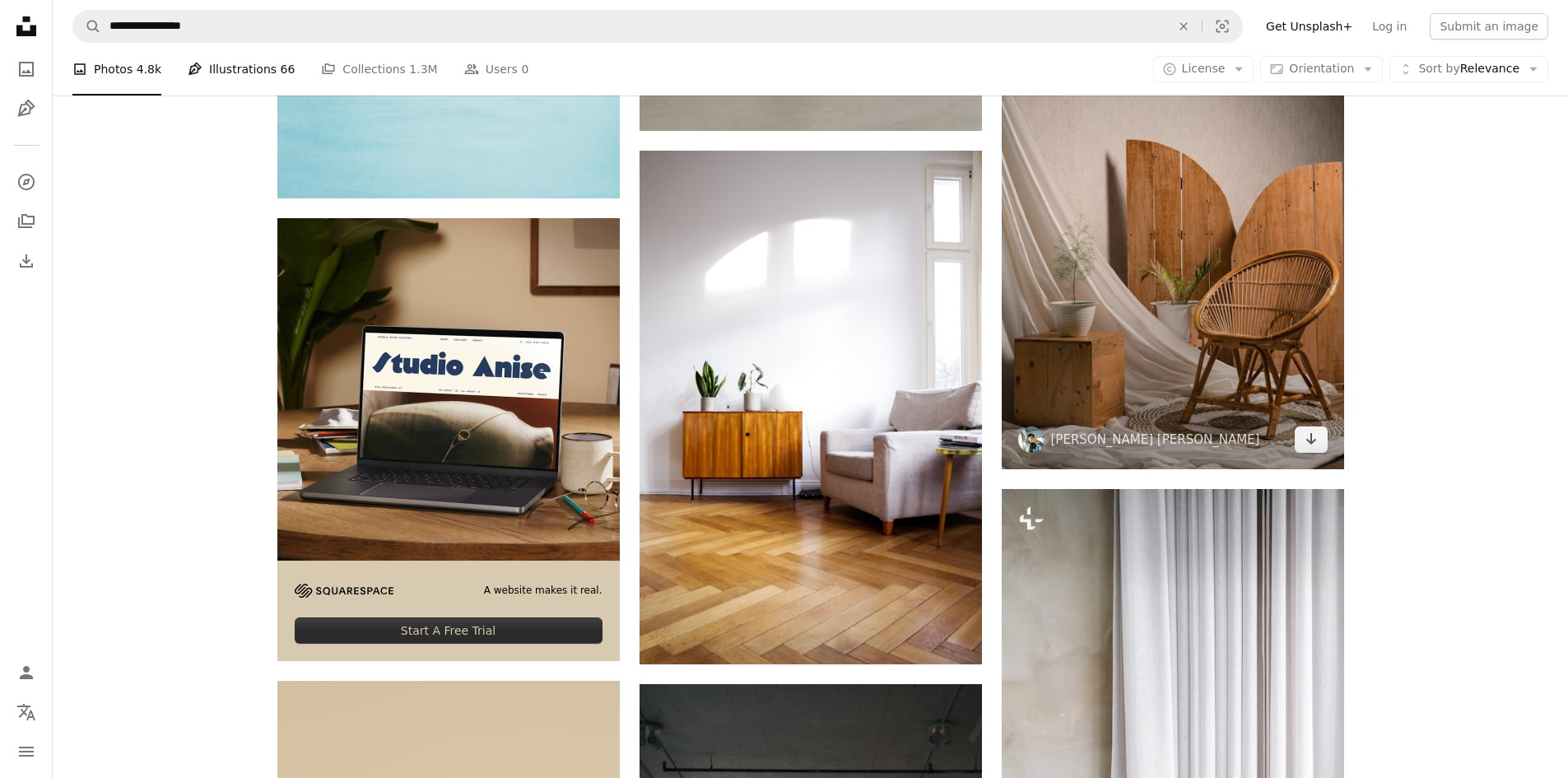
scroll to position [4362, 0]
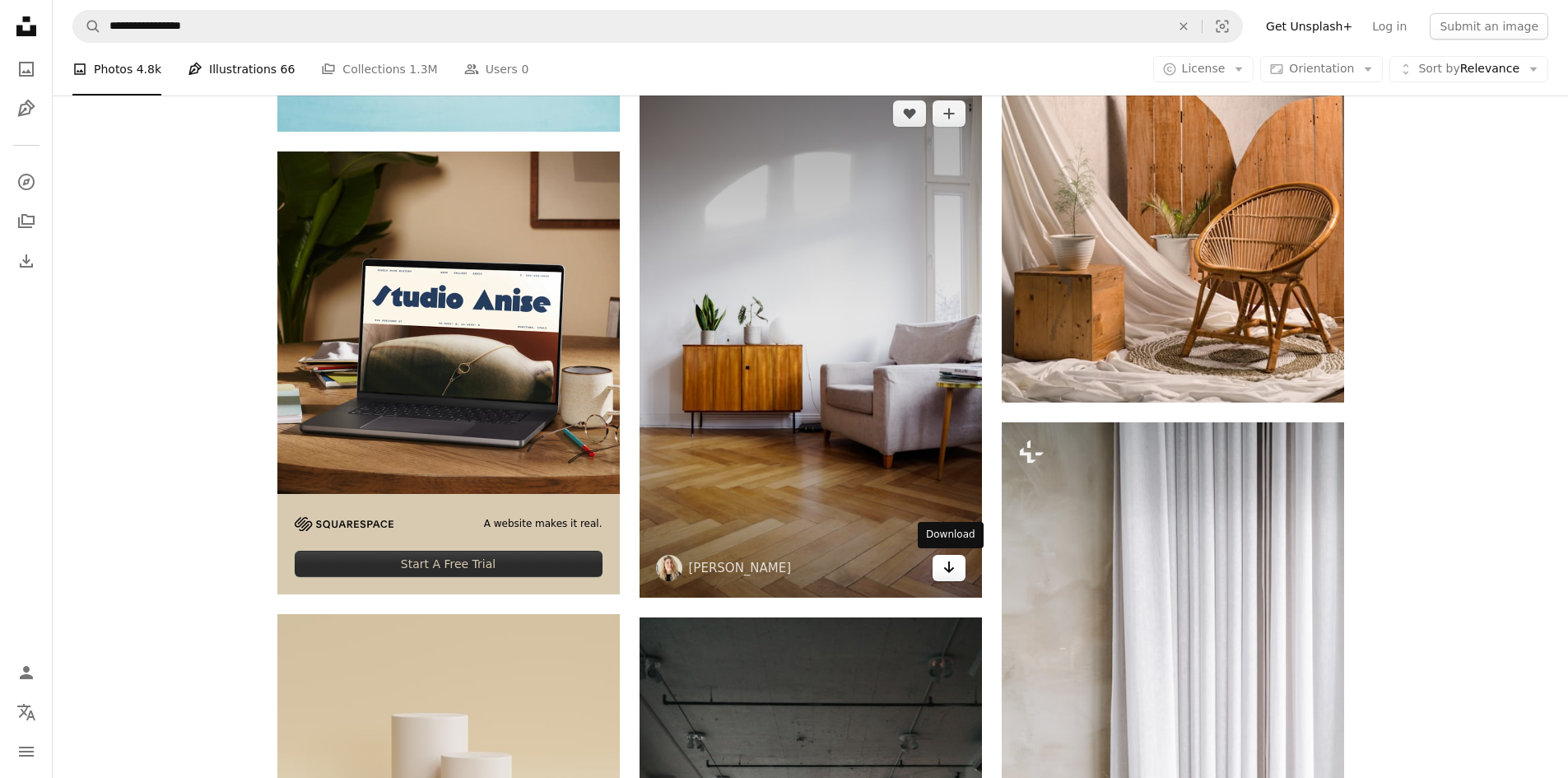
click at [953, 570] on icon "Download" at bounding box center [949, 567] width 11 height 12
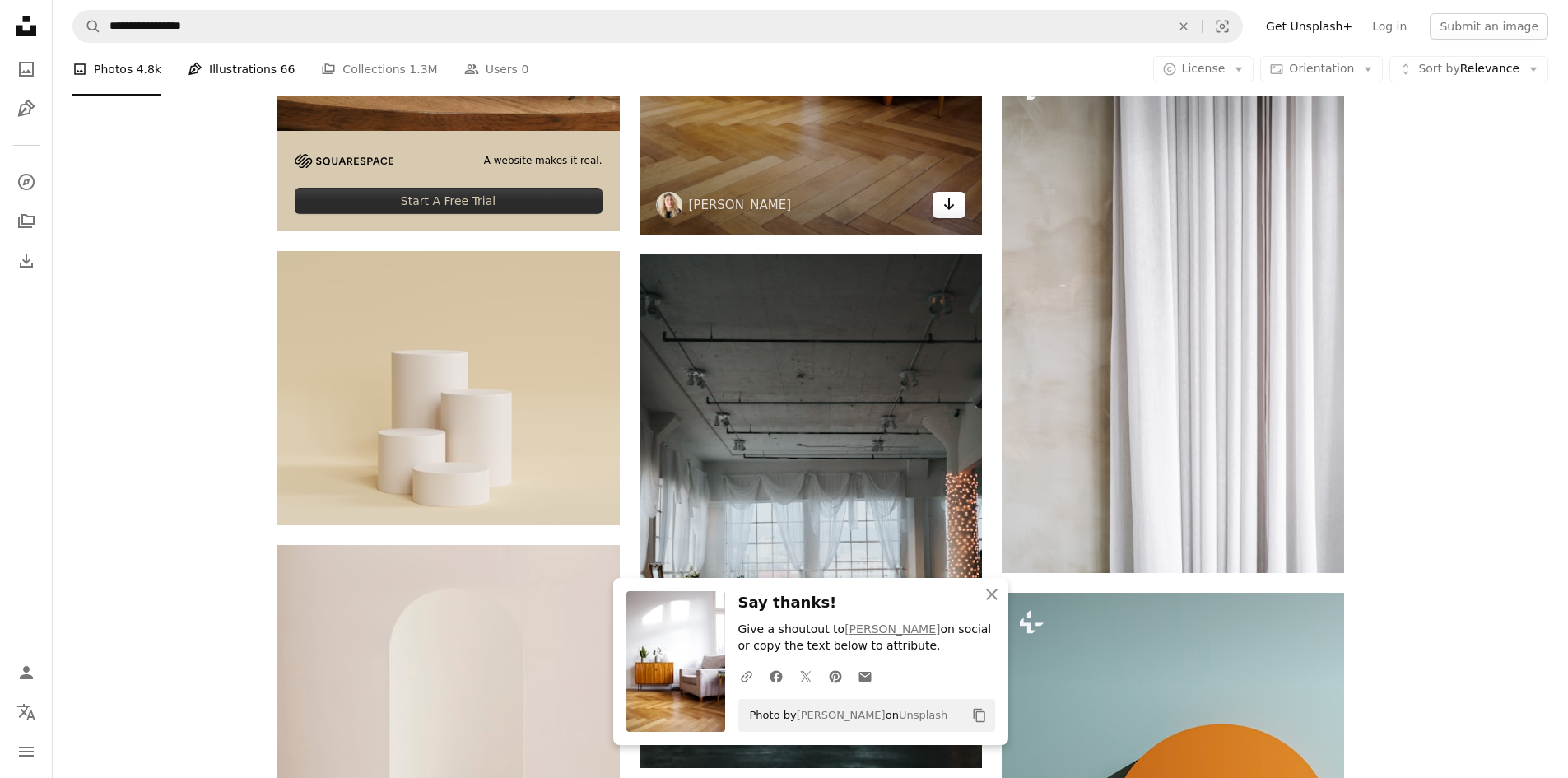
scroll to position [4774, 0]
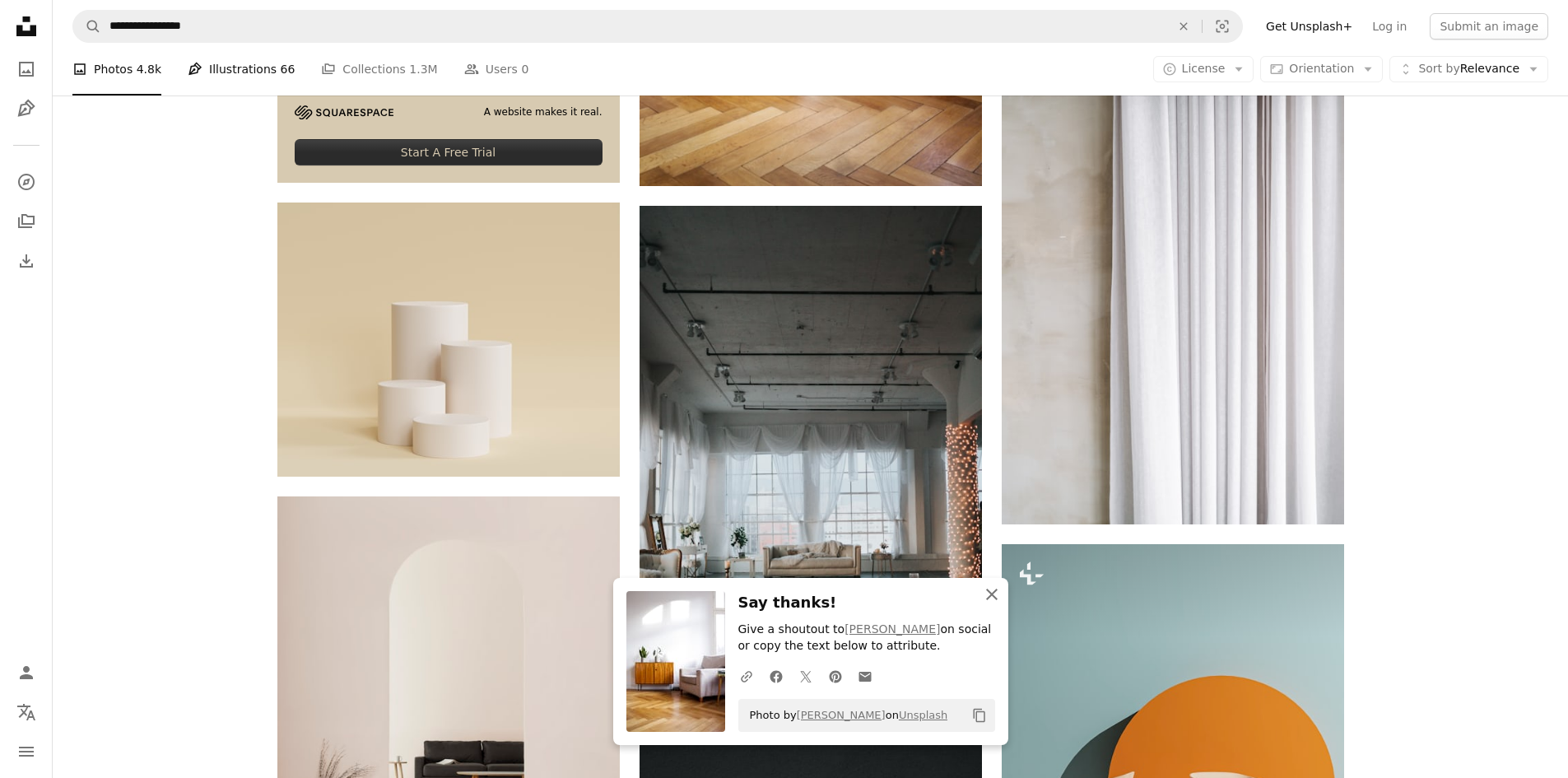
click at [991, 592] on icon "button" at bounding box center [992, 594] width 12 height 12
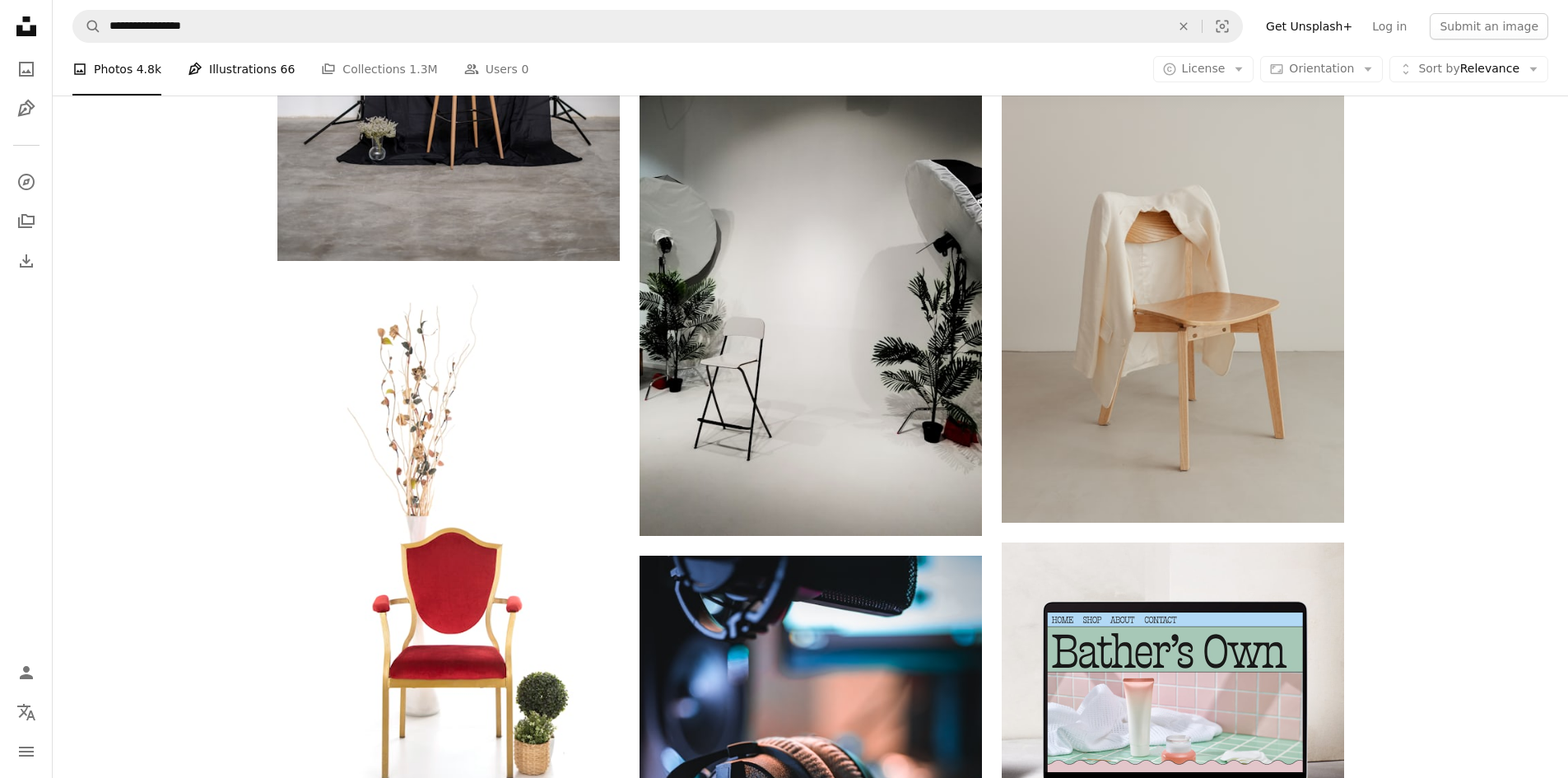
scroll to position [7573, 0]
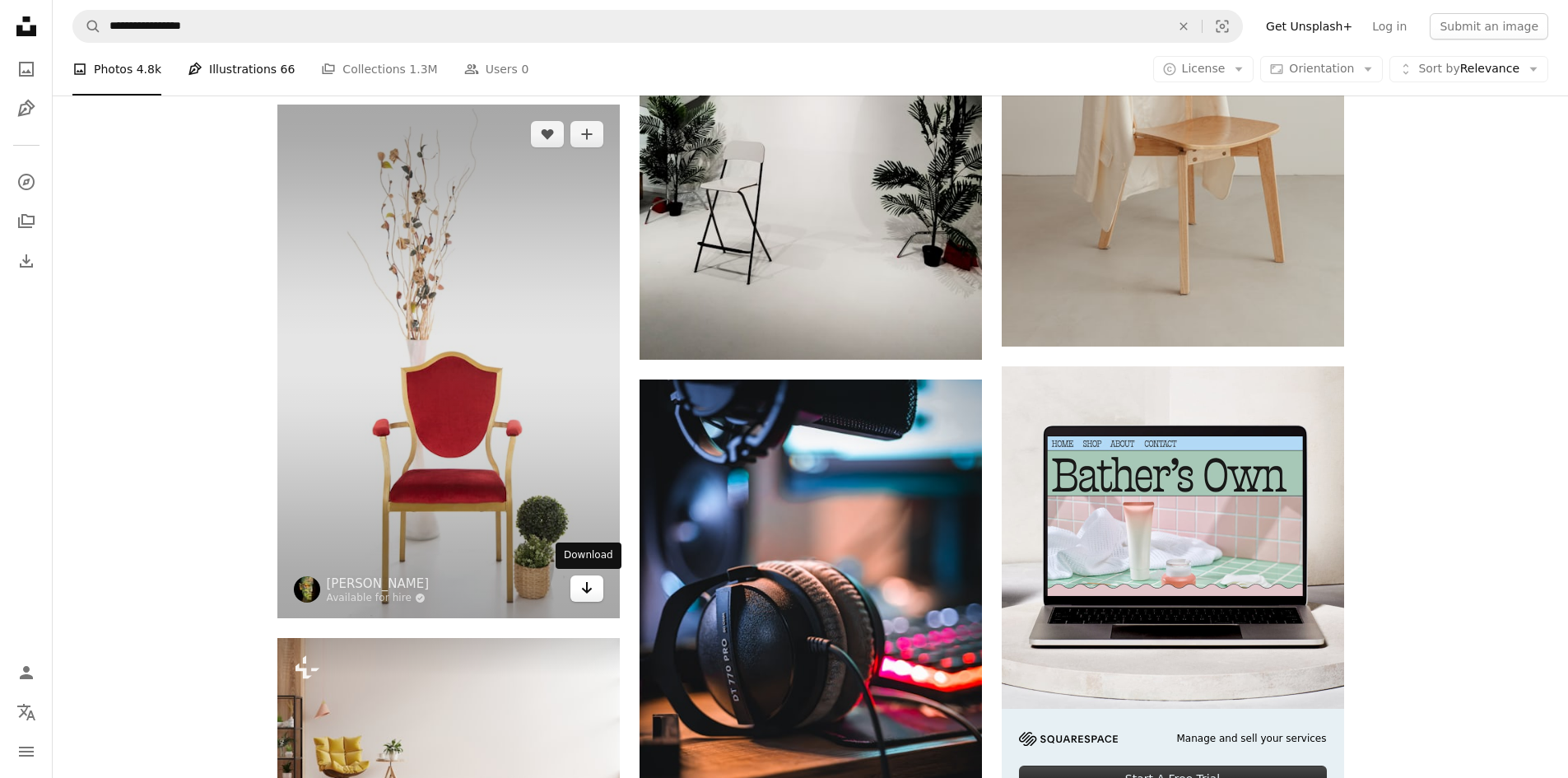
click at [585, 589] on icon "Arrow pointing down" at bounding box center [586, 588] width 14 height 20
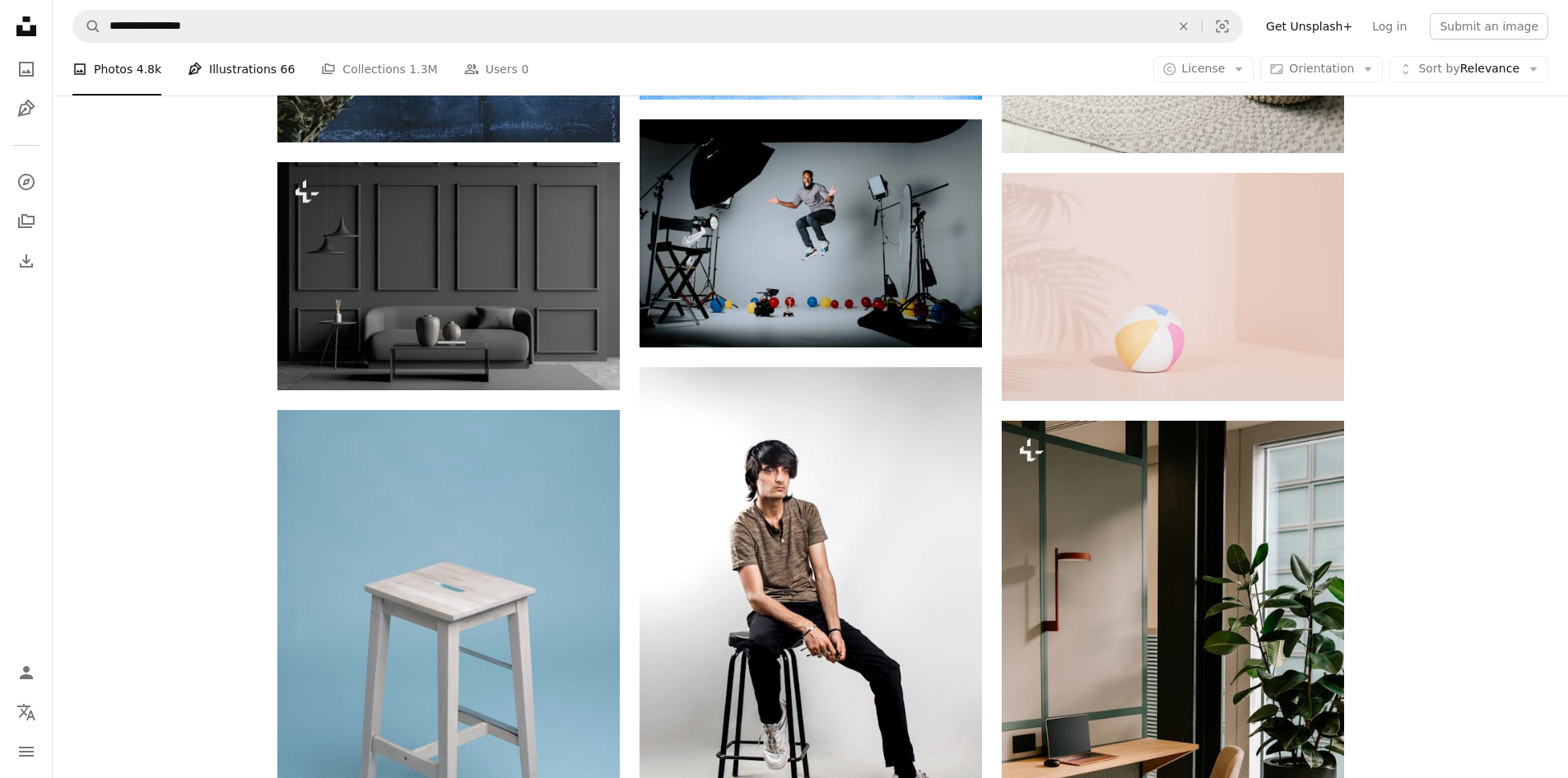
scroll to position [12100, 0]
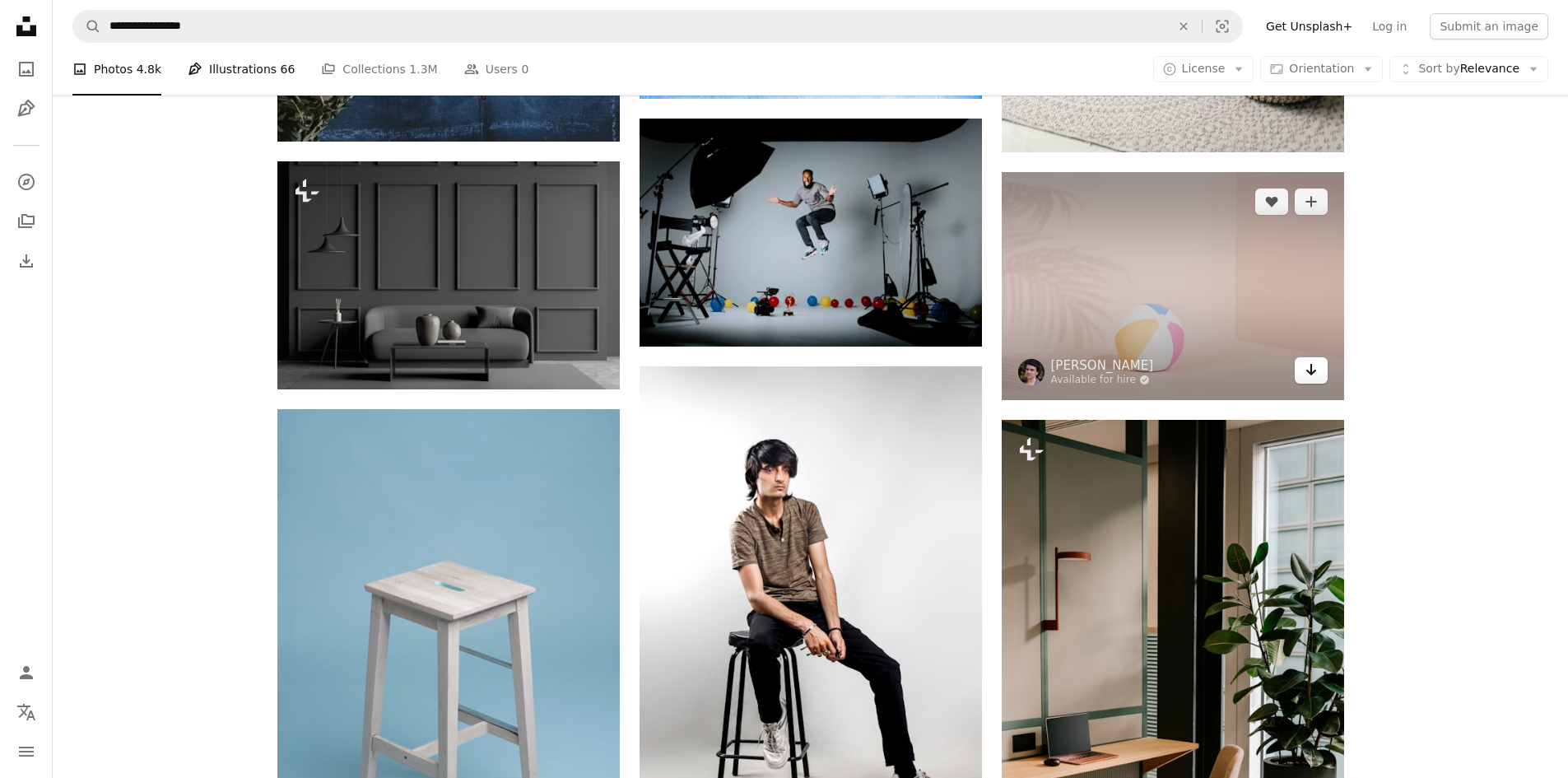
click at [1305, 370] on icon "Arrow pointing down" at bounding box center [1311, 370] width 14 height 20
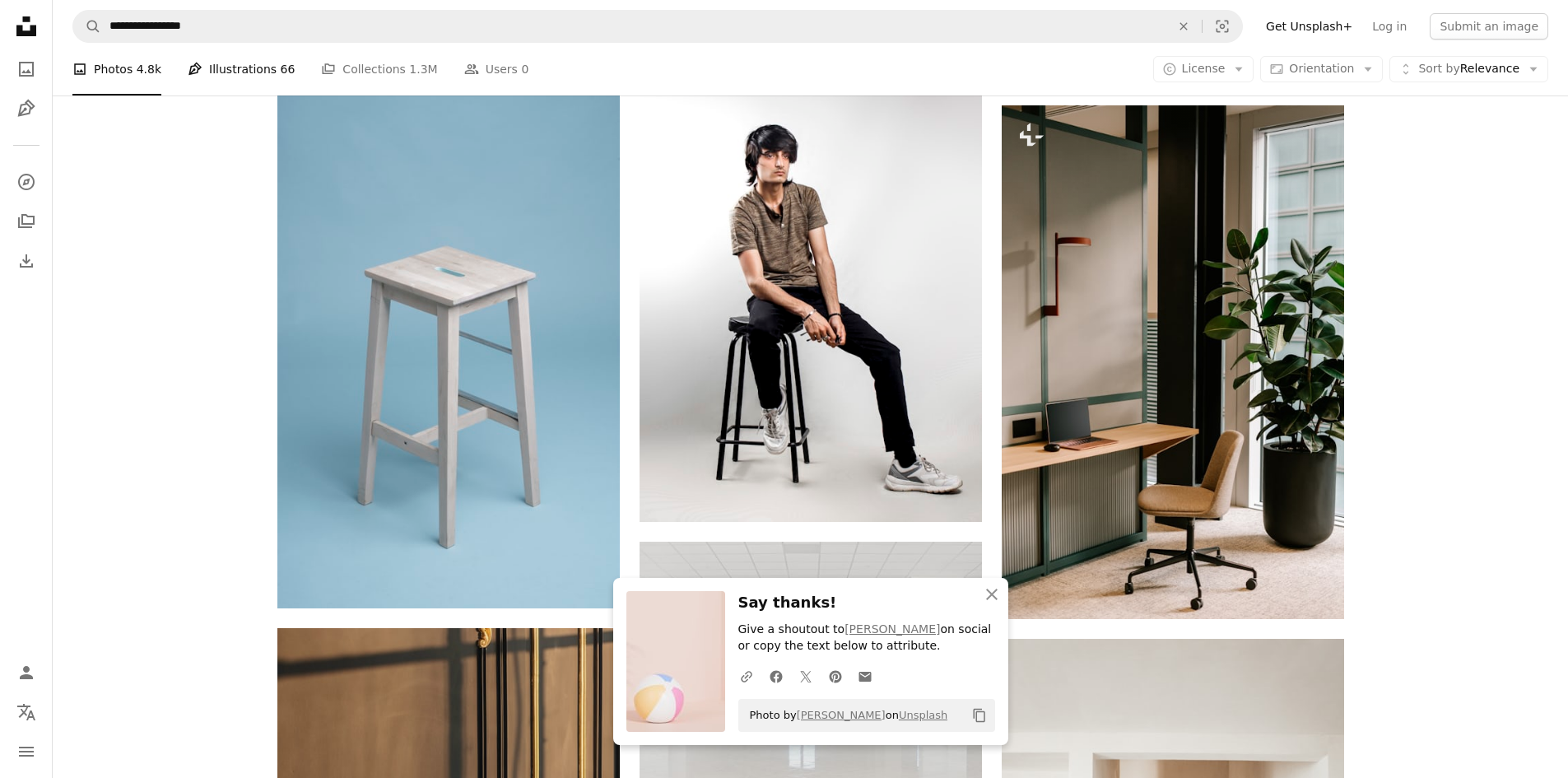
scroll to position [12429, 0]
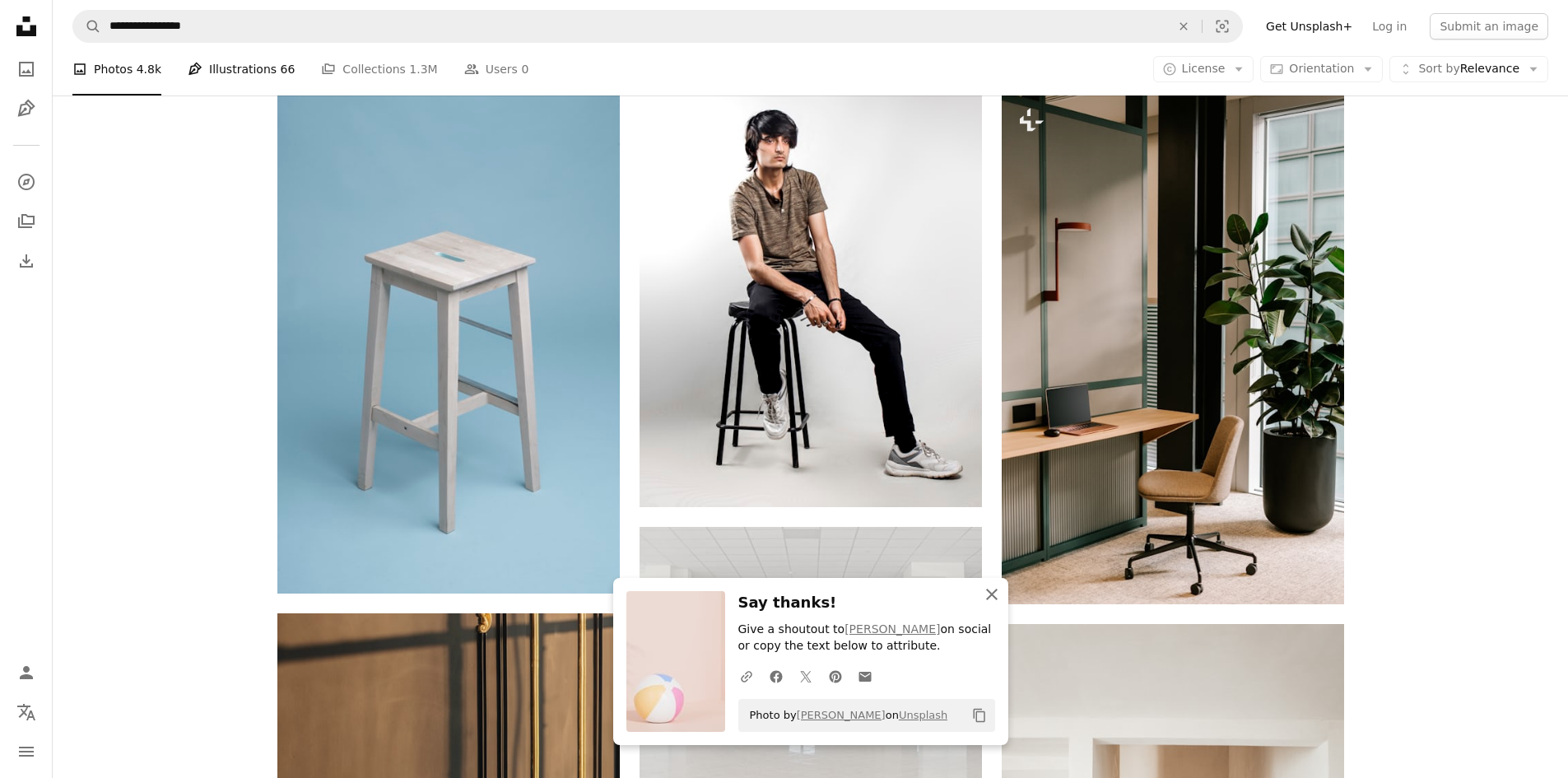
click at [993, 592] on icon "button" at bounding box center [992, 594] width 12 height 12
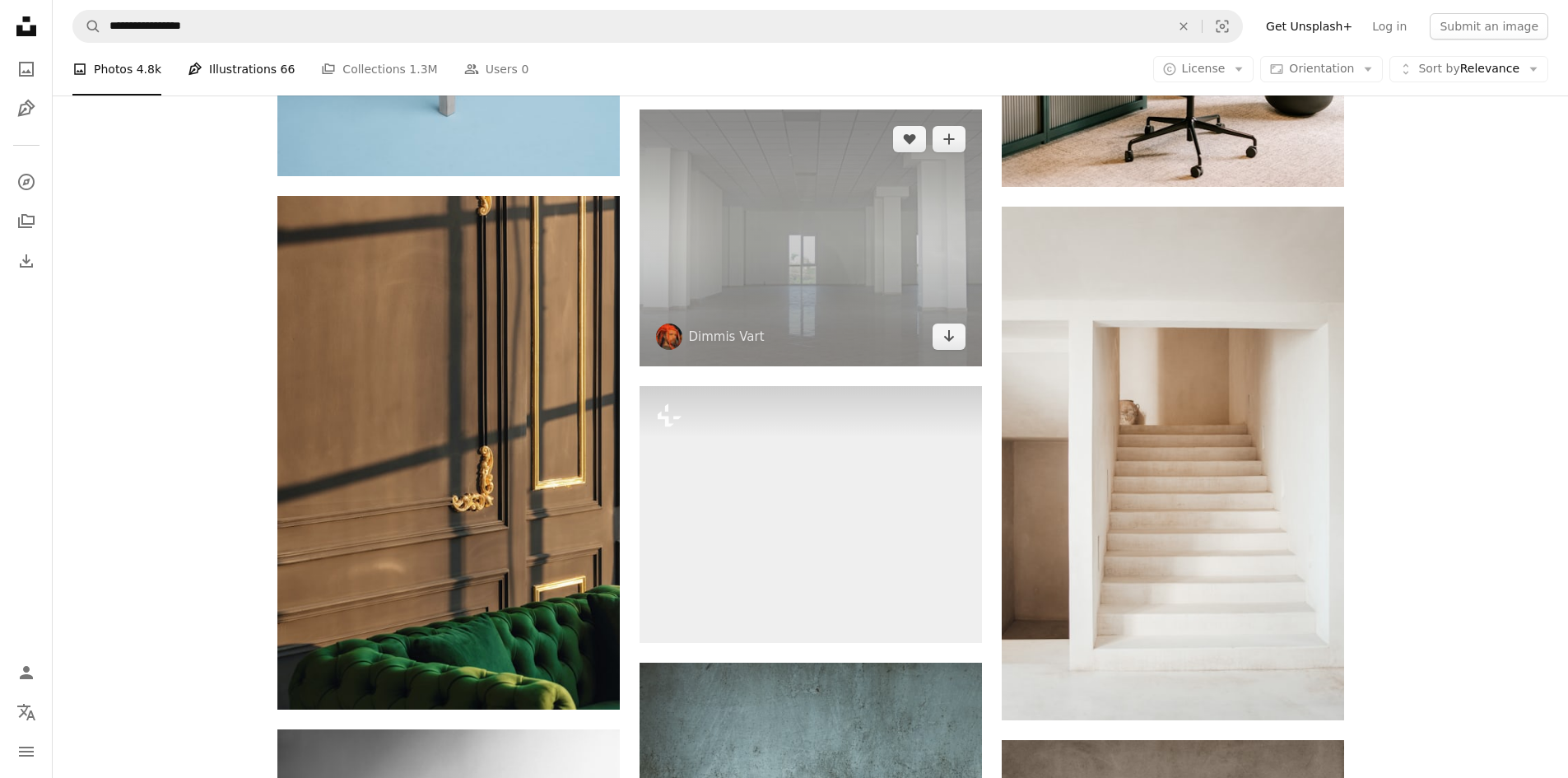
scroll to position [12676, 0]
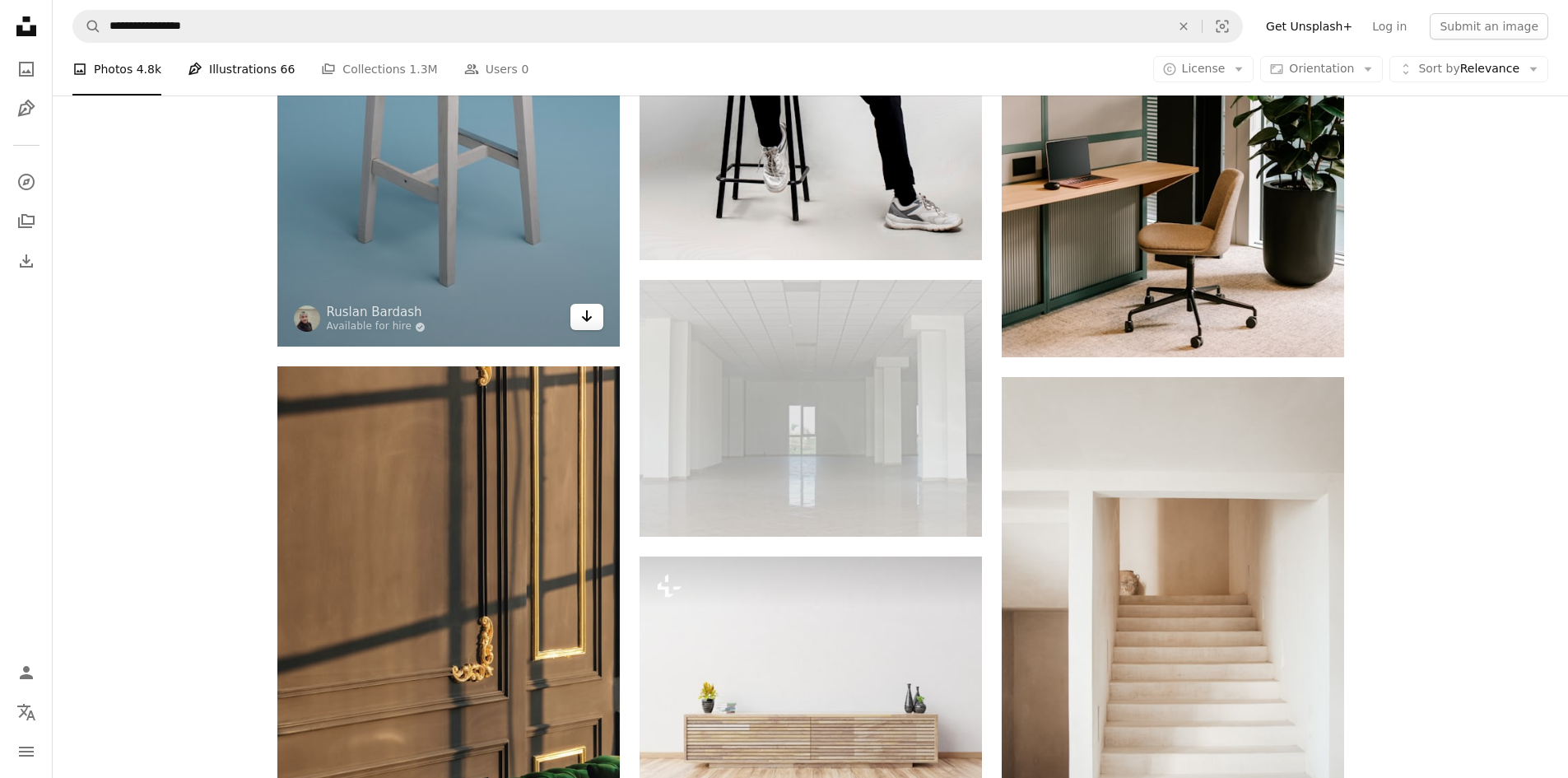
click at [583, 316] on icon "Arrow pointing down" at bounding box center [586, 316] width 14 height 20
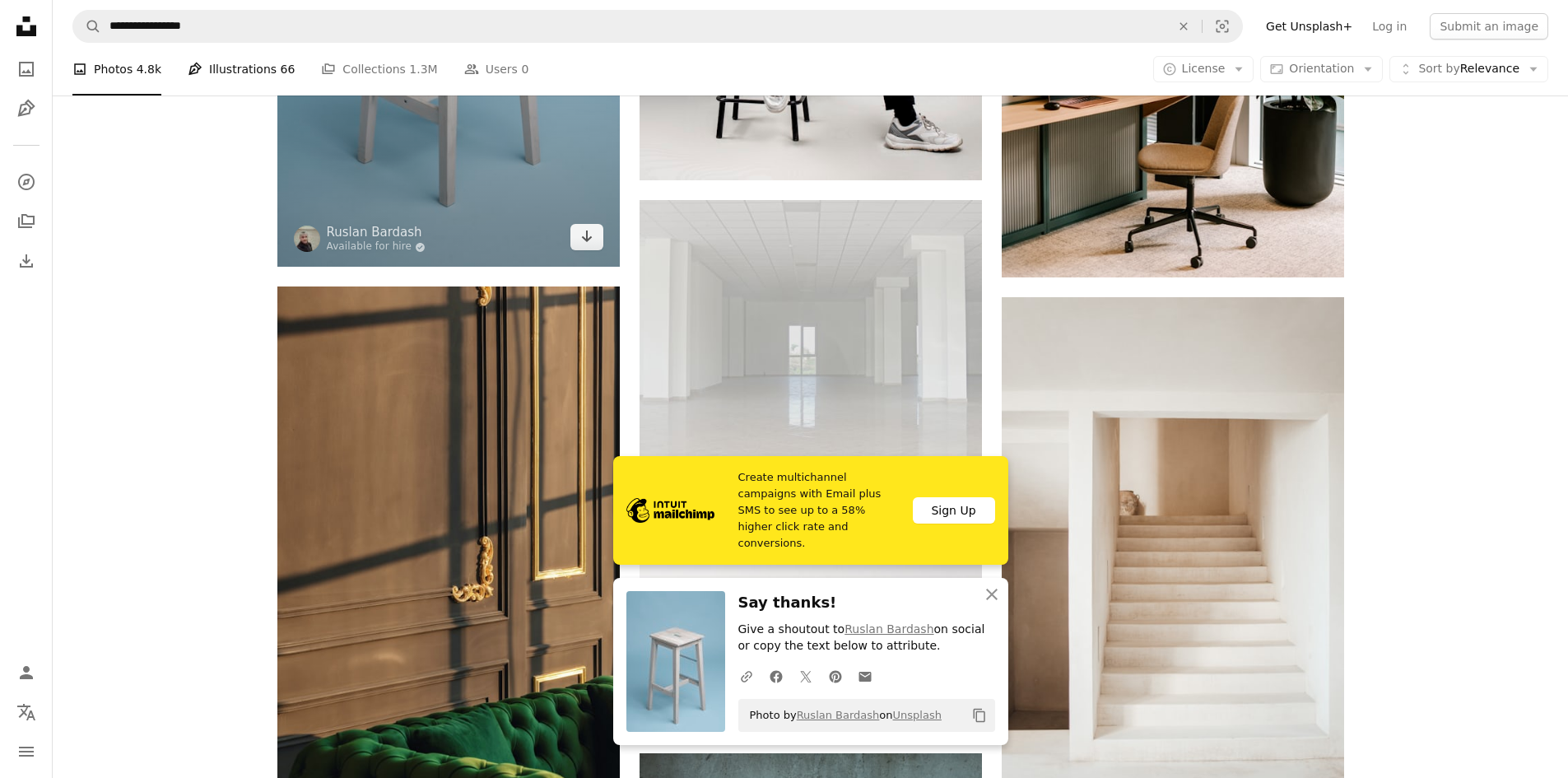
scroll to position [12841, 0]
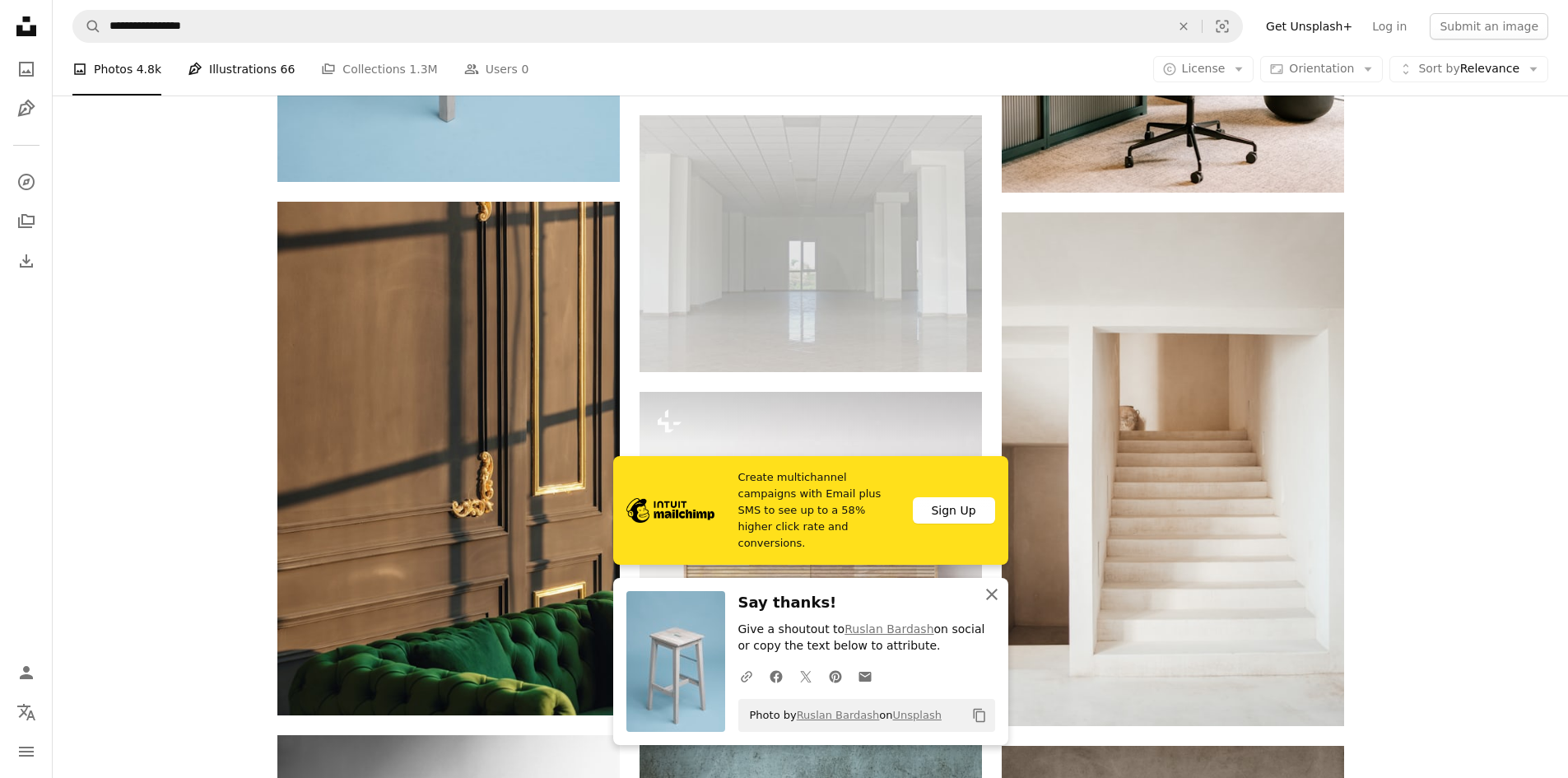
click at [988, 593] on icon "An X shape" at bounding box center [992, 594] width 20 height 20
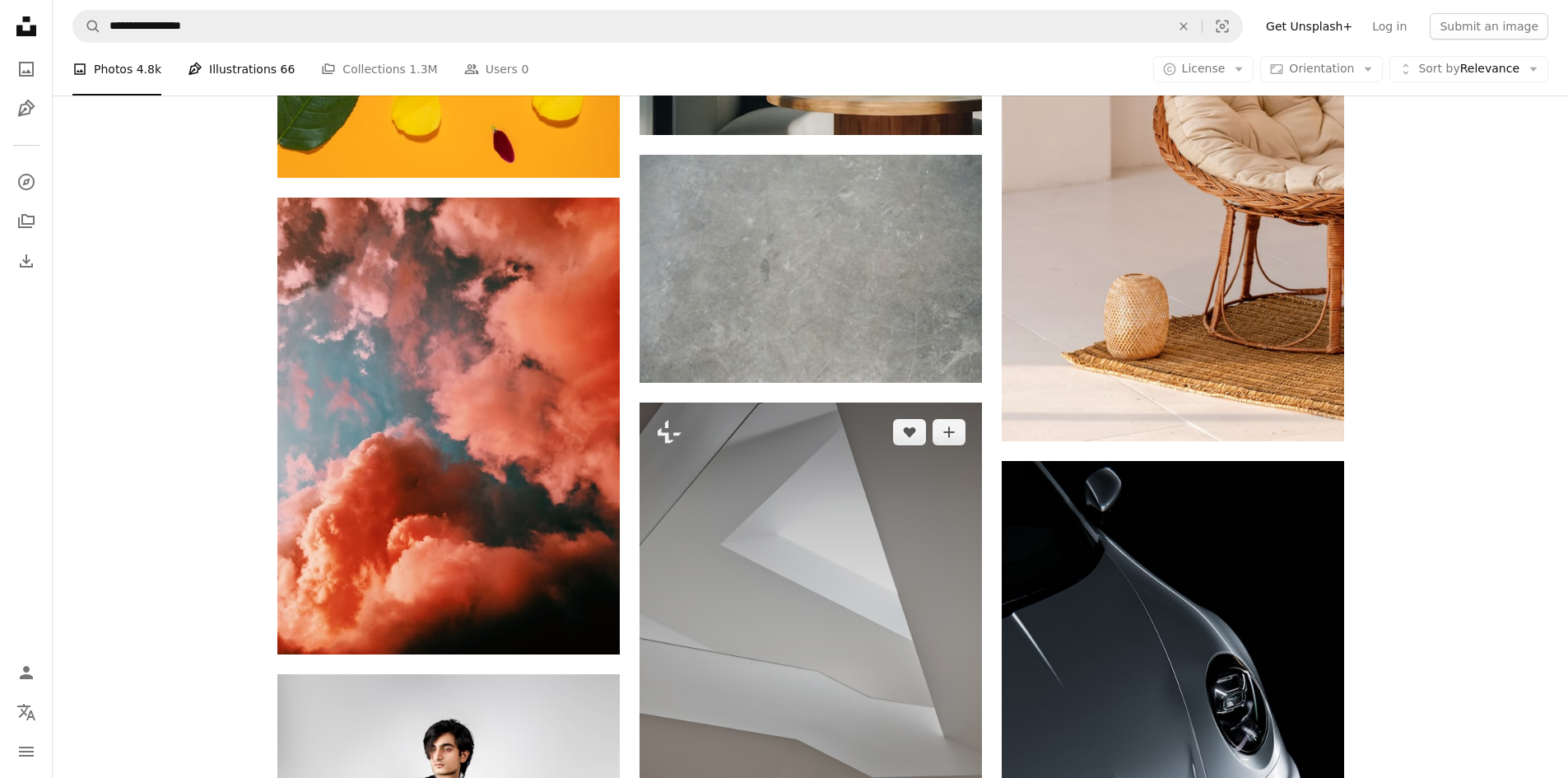
scroll to position [19261, 0]
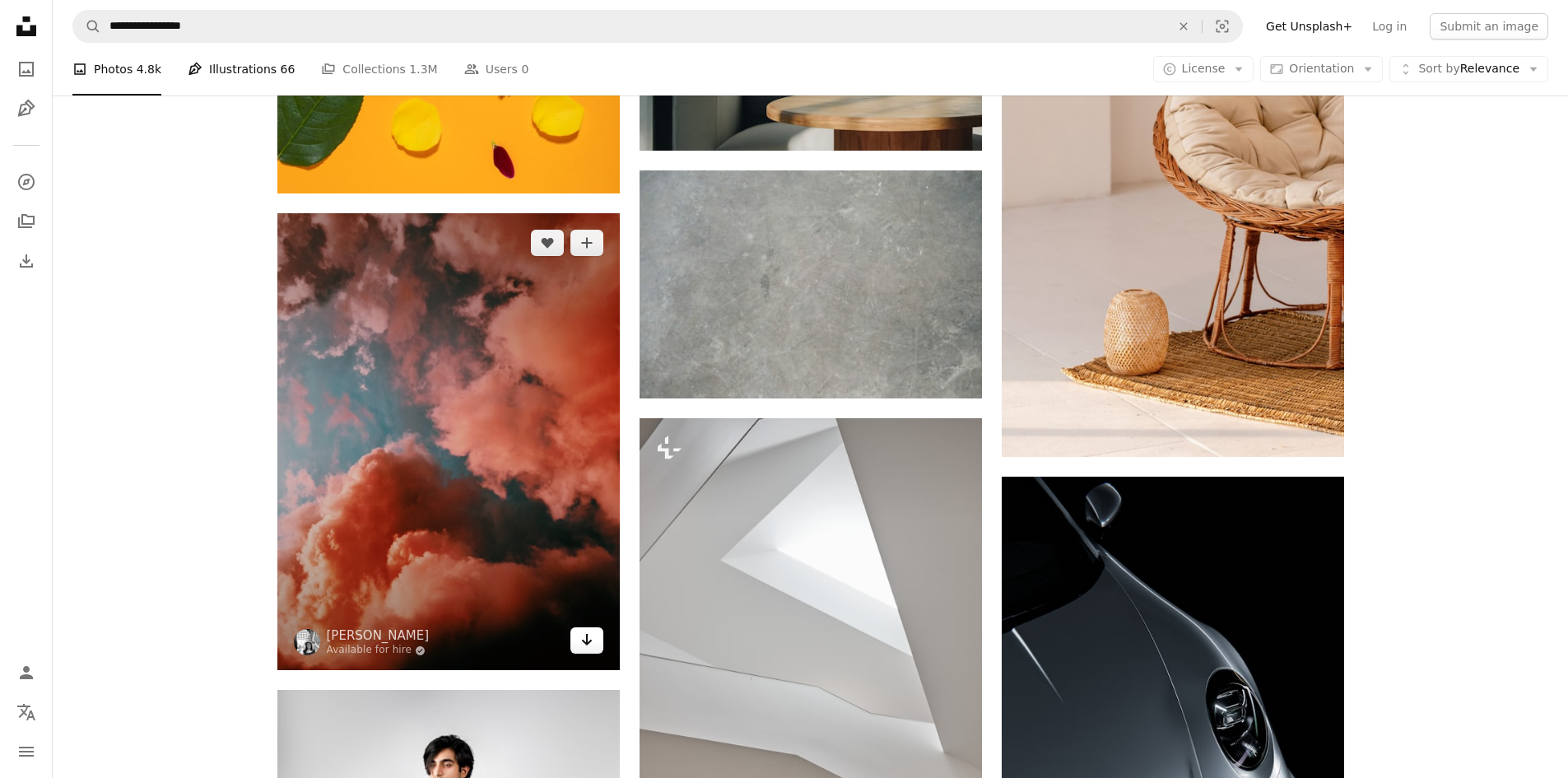
click at [589, 644] on icon "Arrow pointing down" at bounding box center [586, 640] width 14 height 20
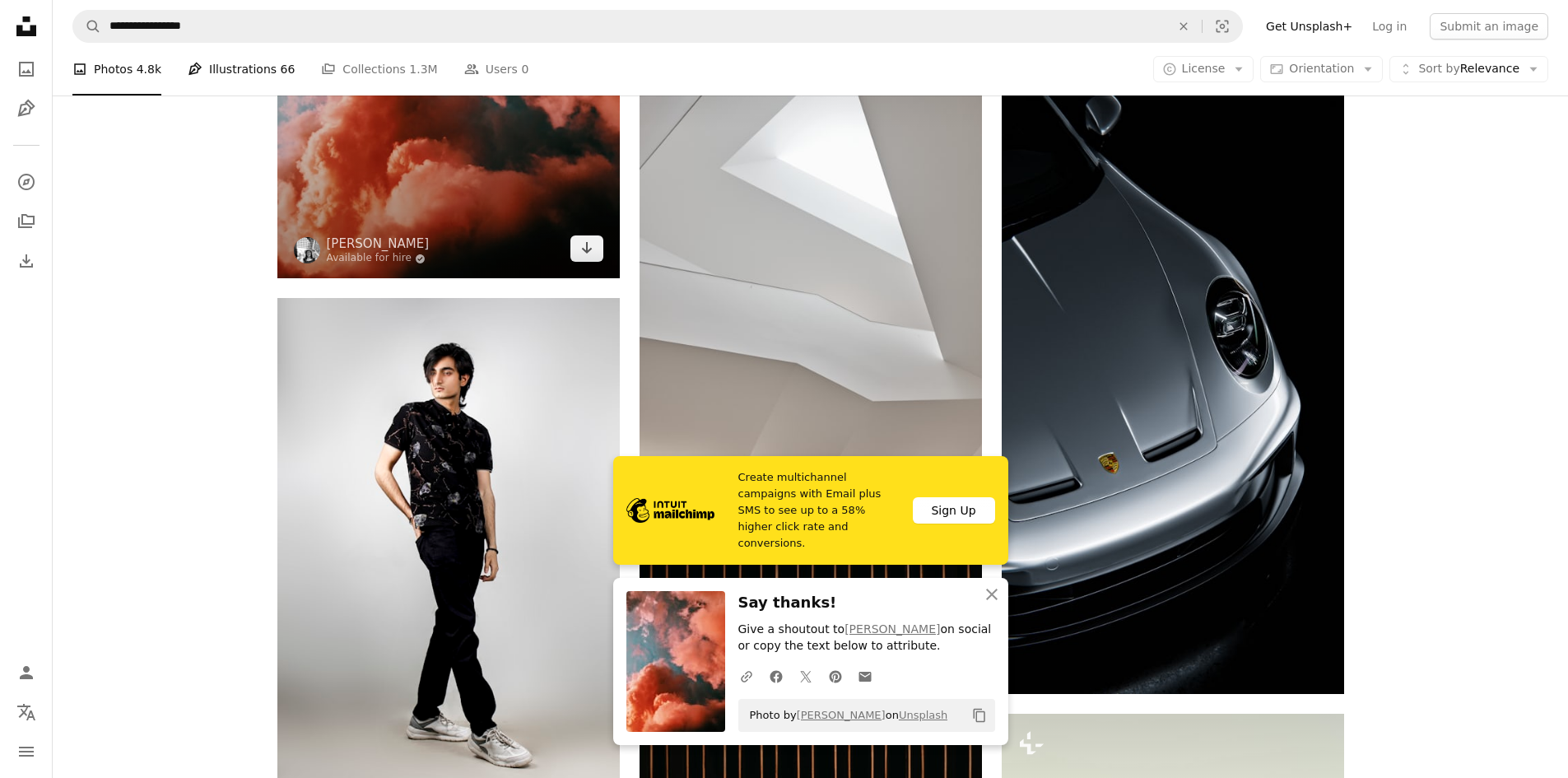
scroll to position [19673, 0]
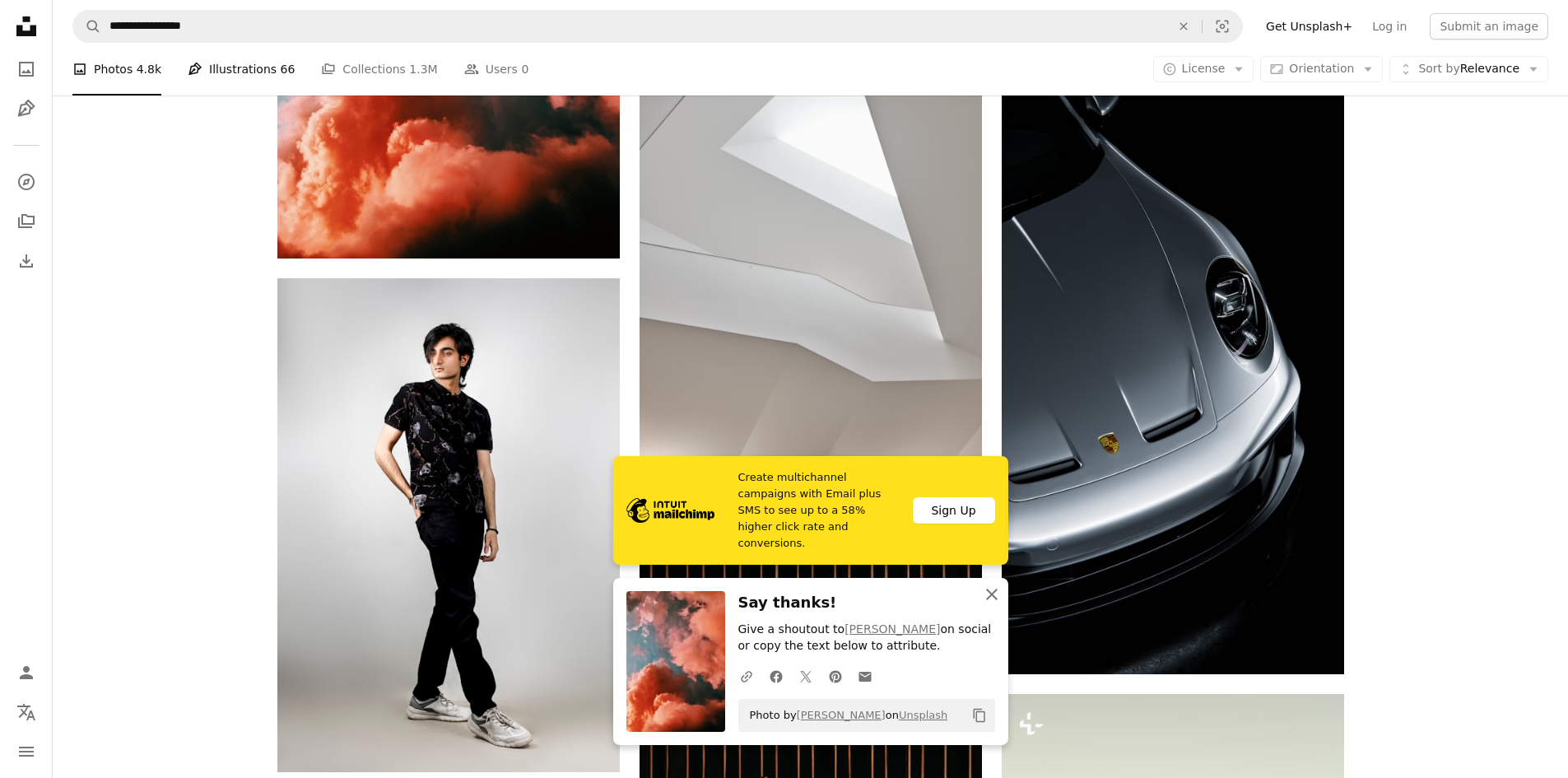
click at [990, 594] on icon "An X shape" at bounding box center [992, 594] width 20 height 20
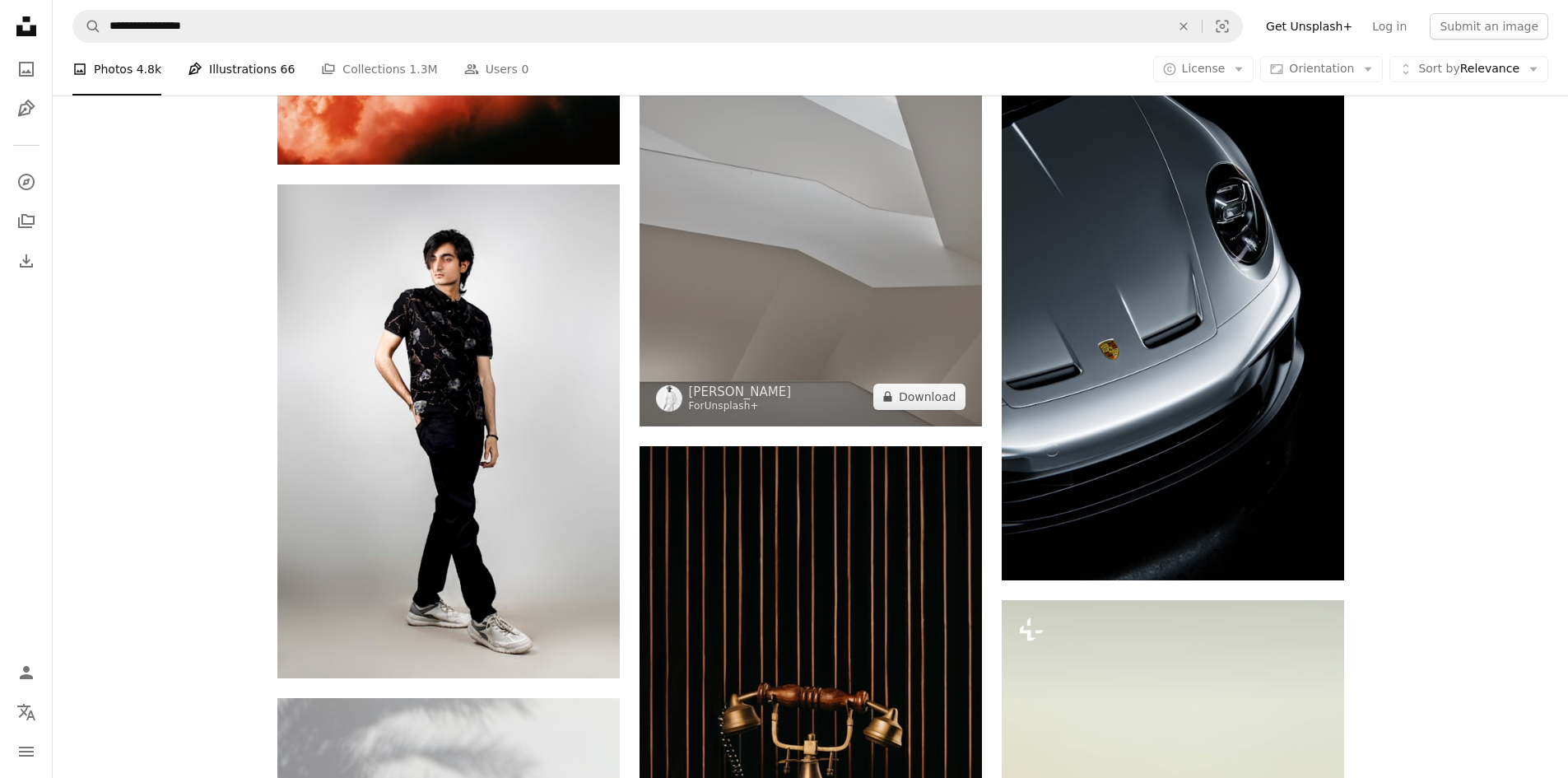
scroll to position [19755, 0]
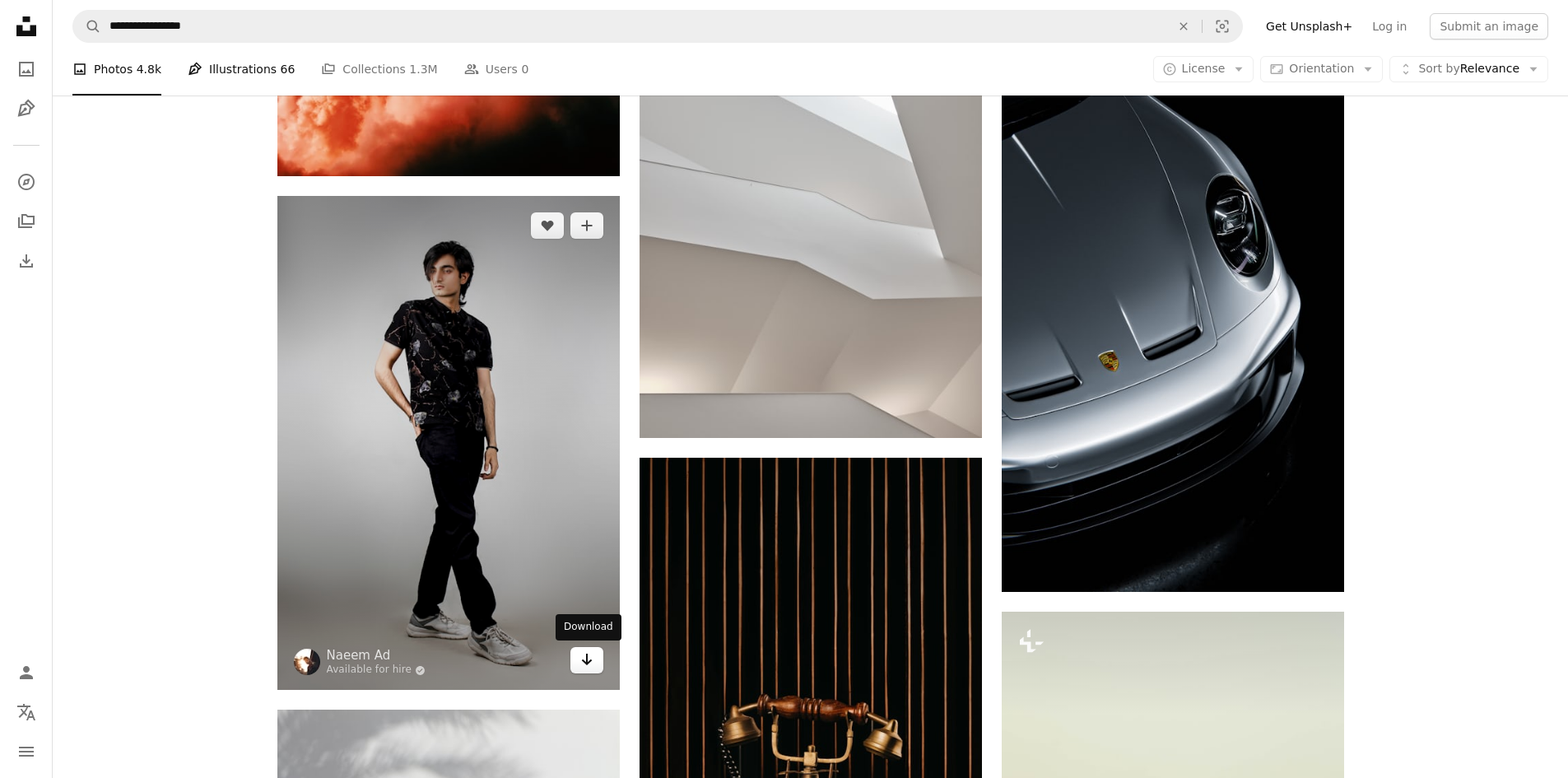
click at [589, 671] on link "Arrow pointing down" at bounding box center [587, 659] width 33 height 26
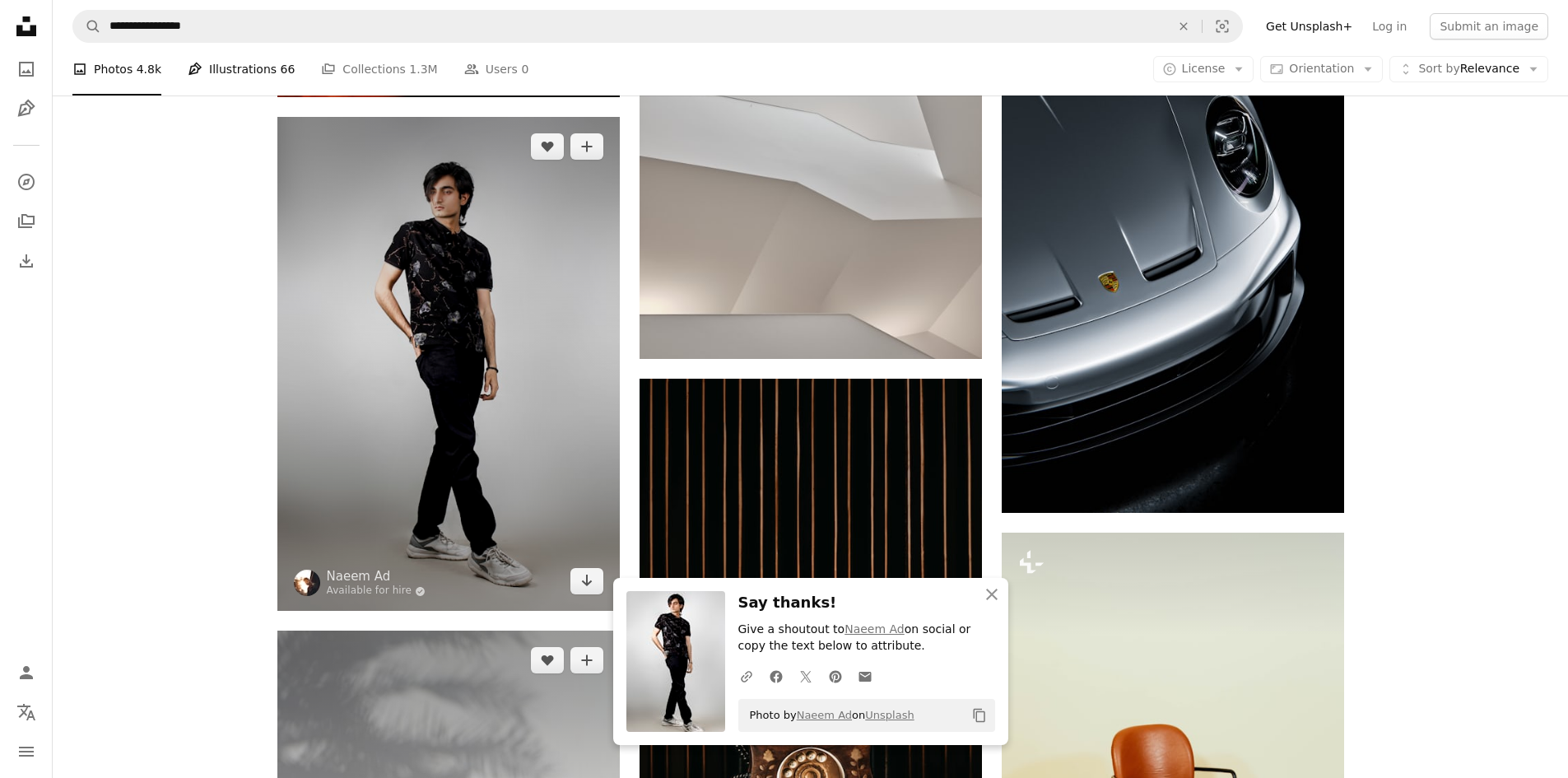
scroll to position [20084, 0]
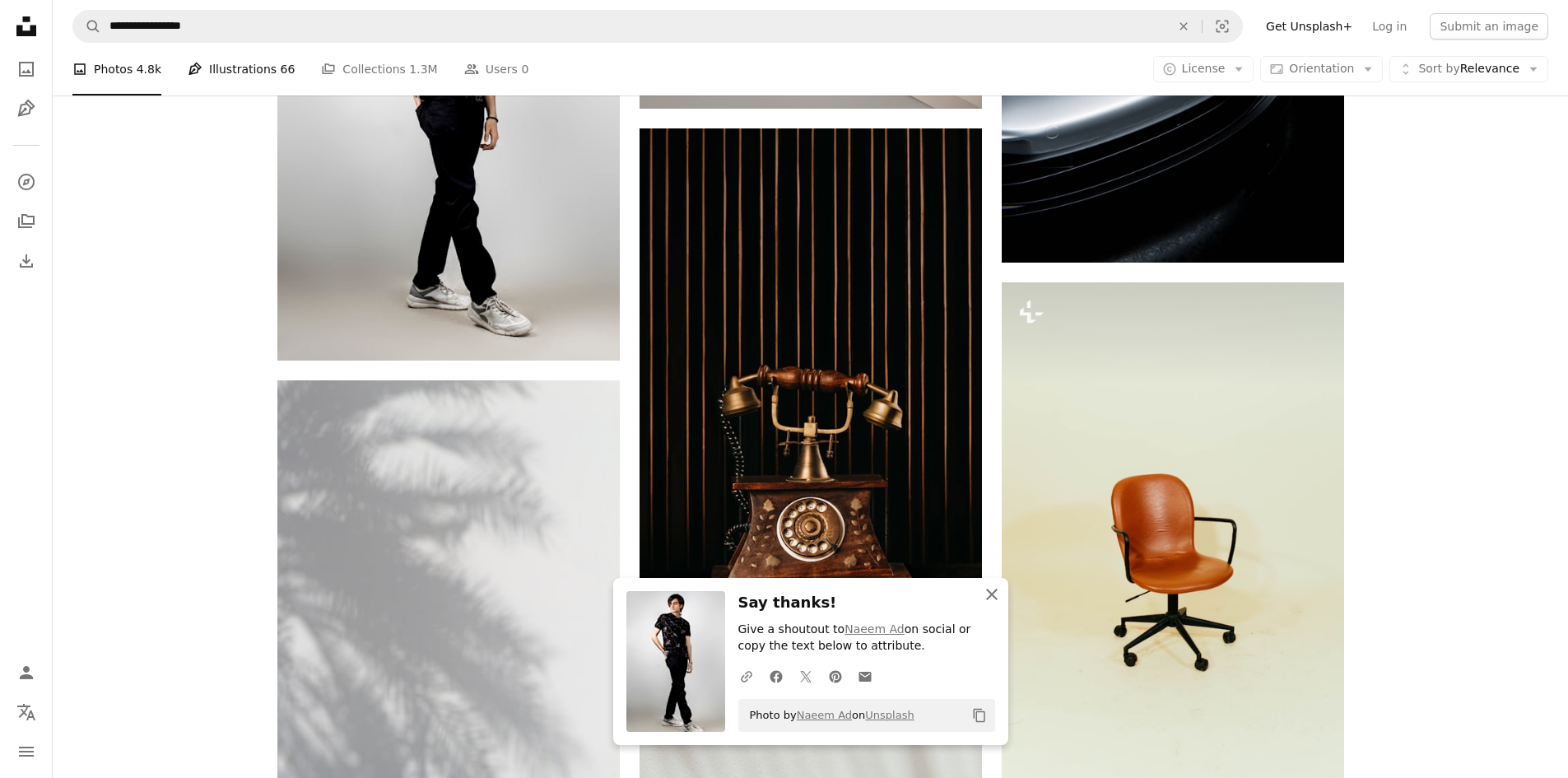
click at [985, 597] on icon "An X shape" at bounding box center [992, 594] width 20 height 20
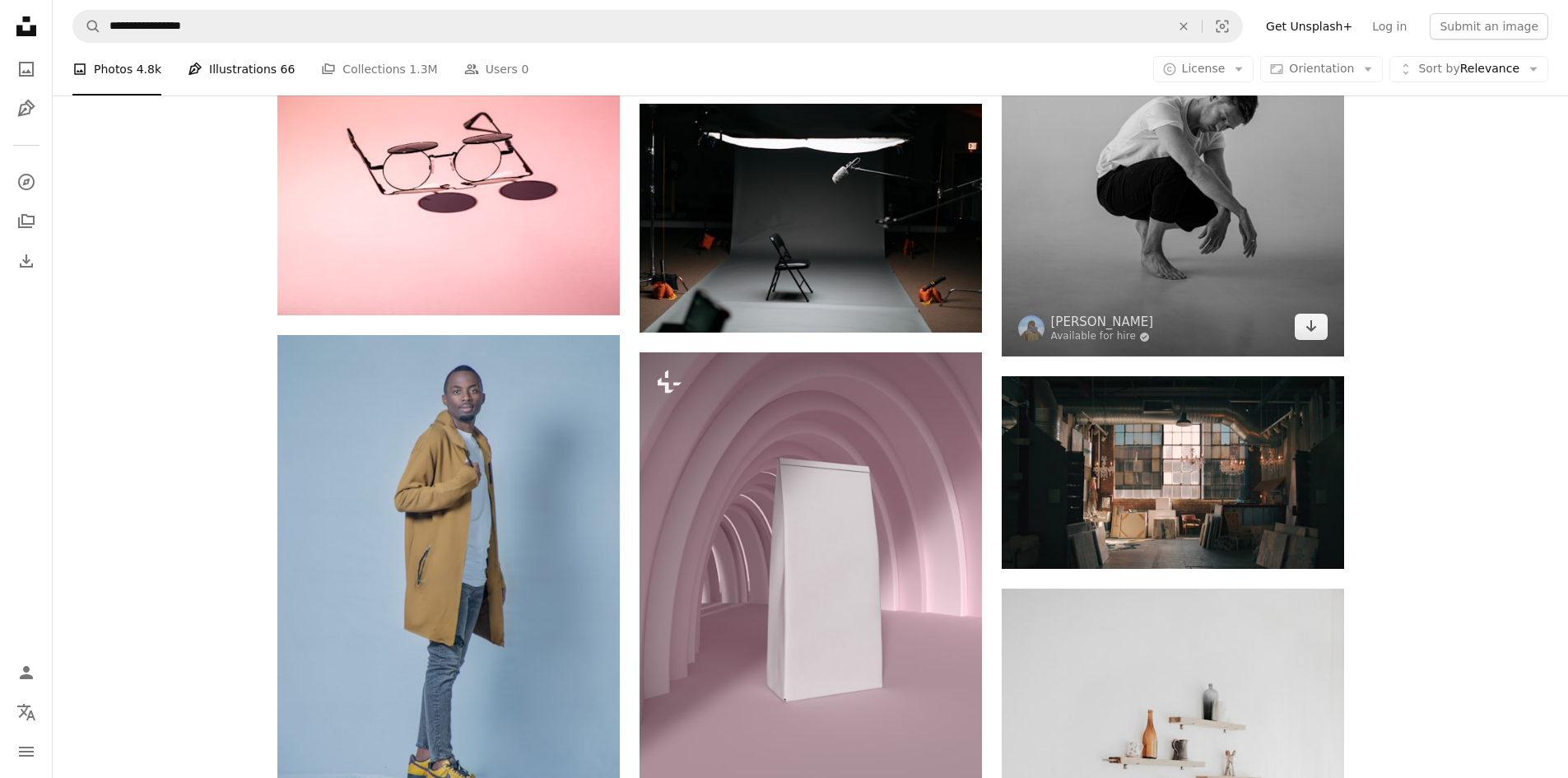
scroll to position [23048, 0]
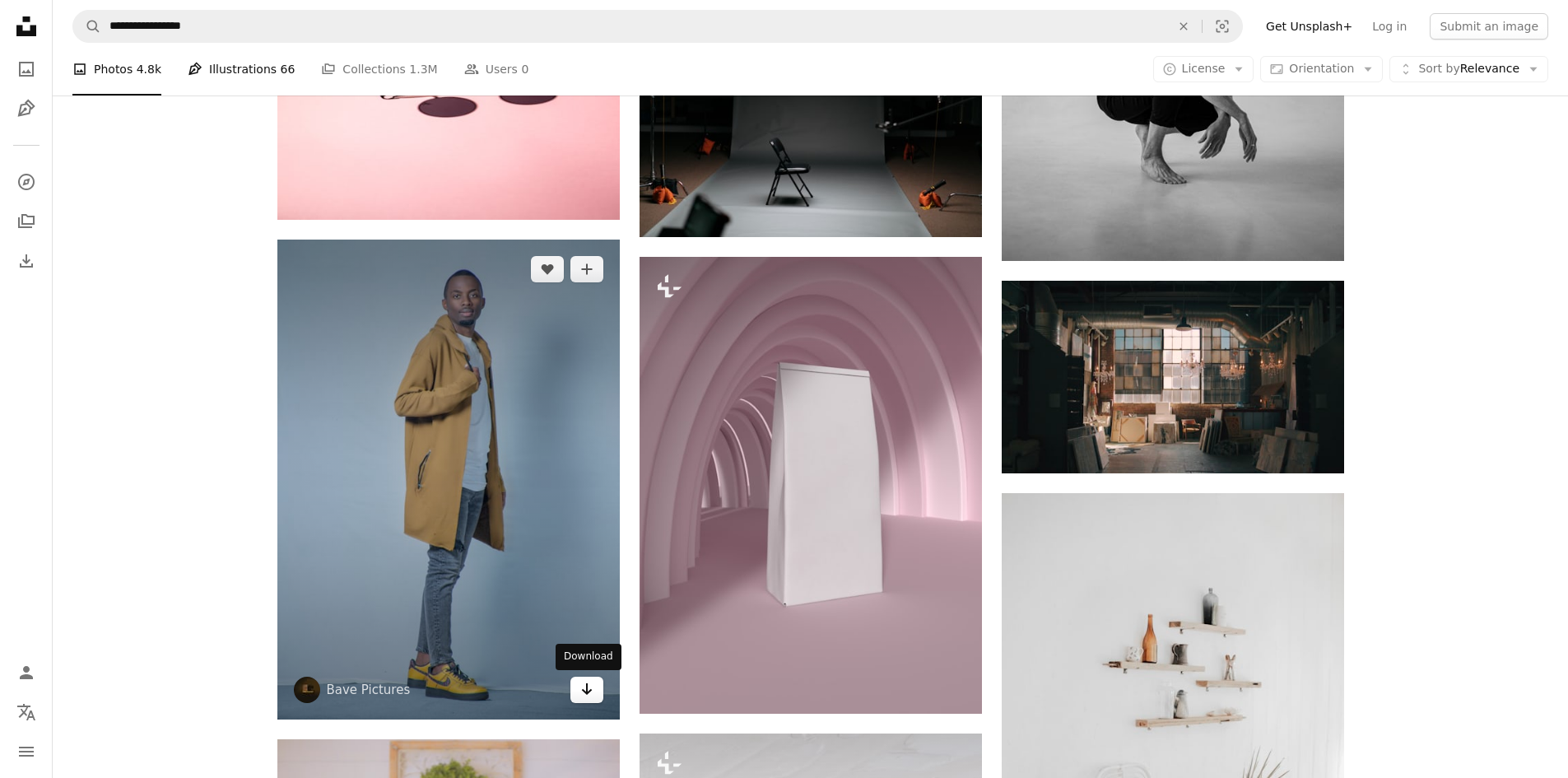
click at [580, 689] on icon "Arrow pointing down" at bounding box center [586, 689] width 14 height 20
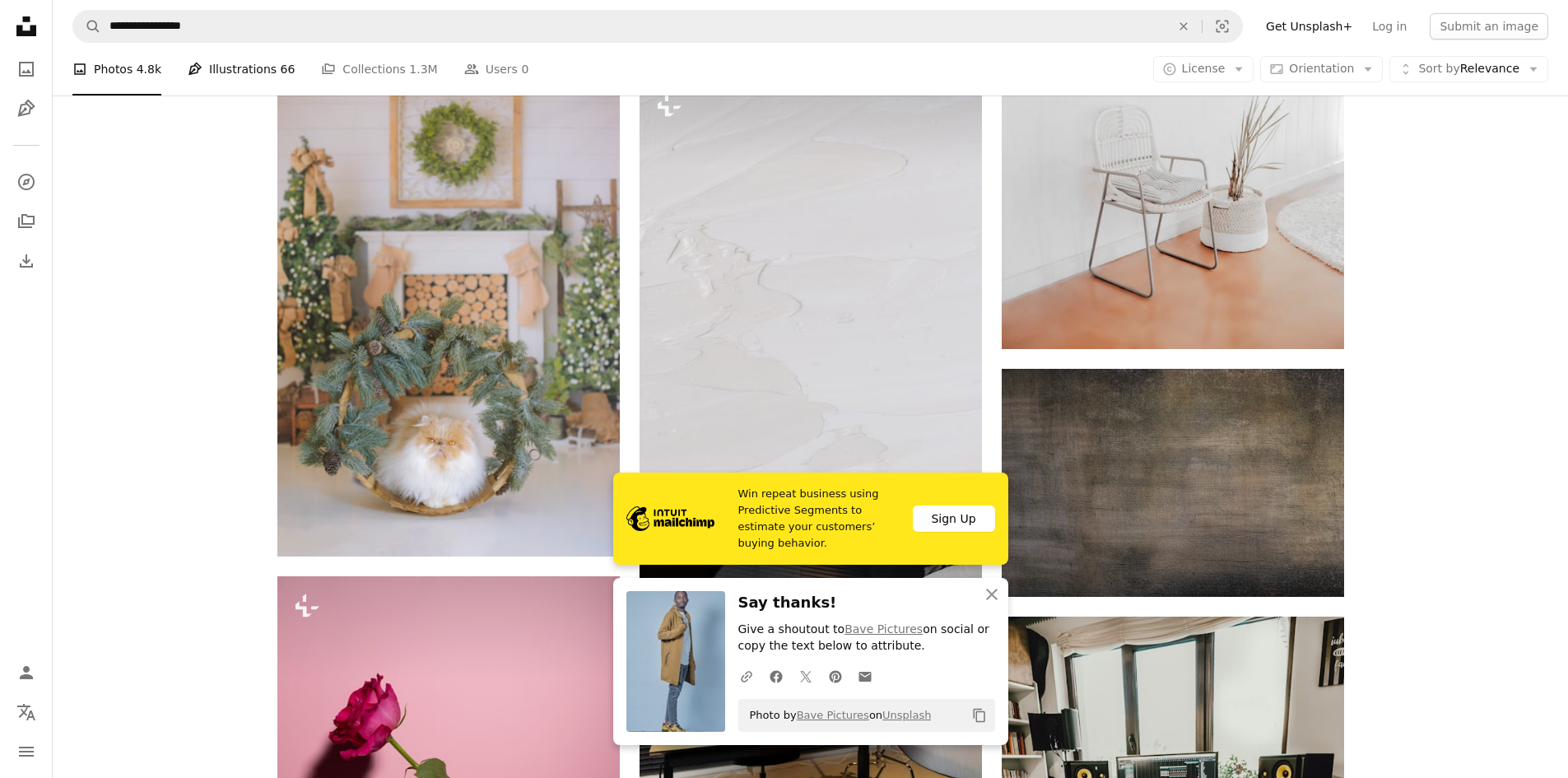
scroll to position [23953, 0]
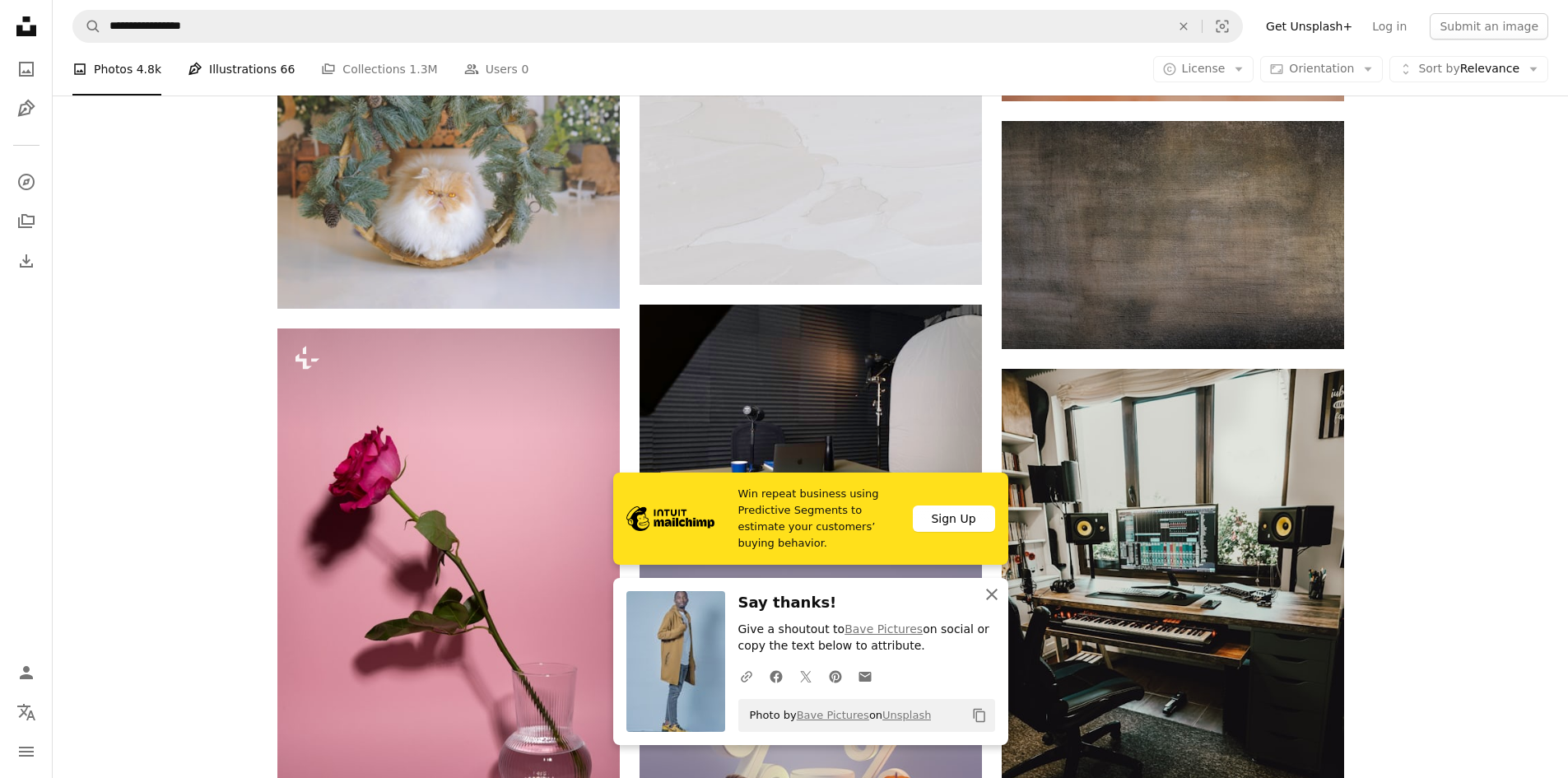
click at [990, 593] on icon "button" at bounding box center [992, 594] width 12 height 12
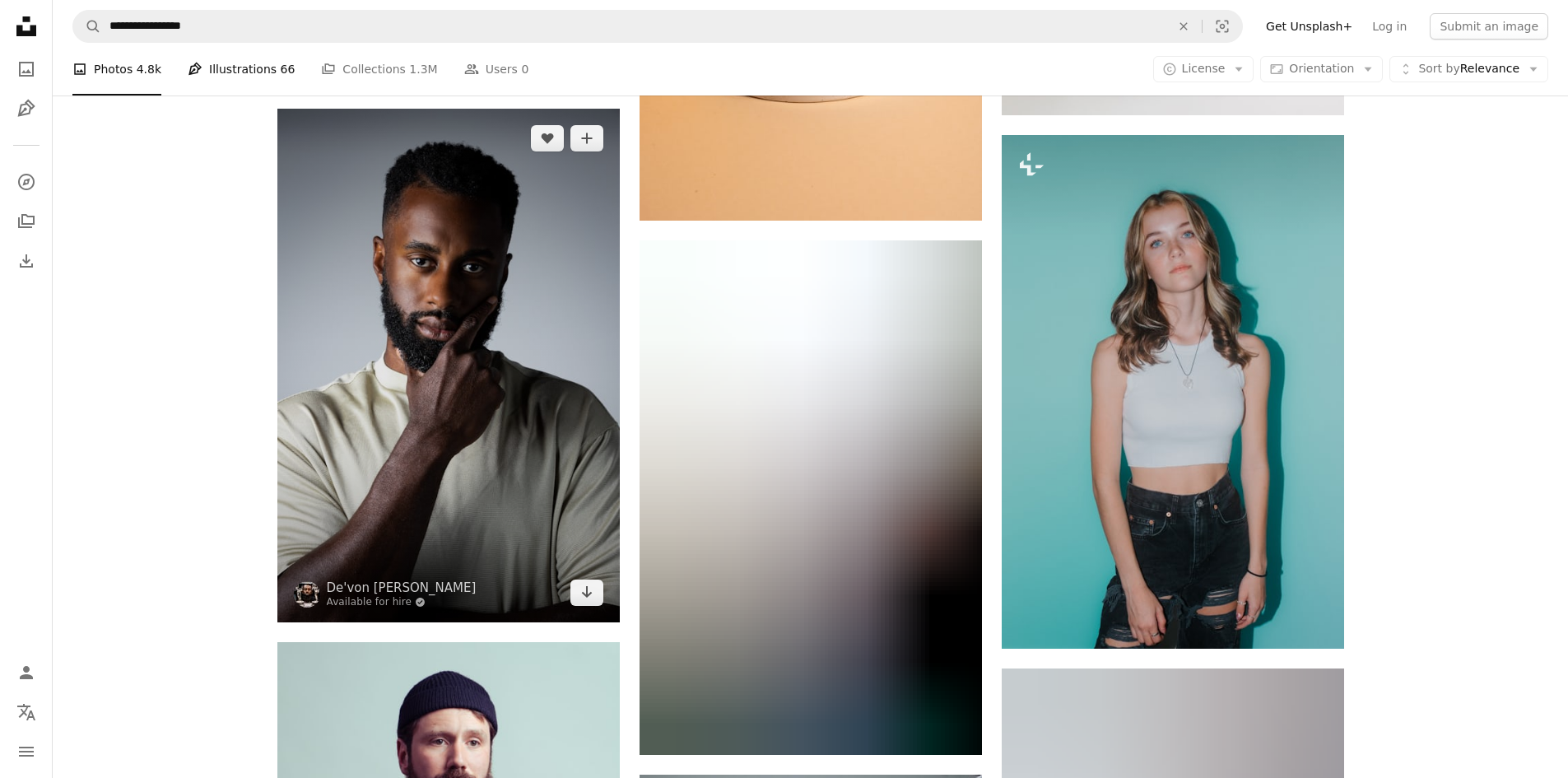
scroll to position [35148, 0]
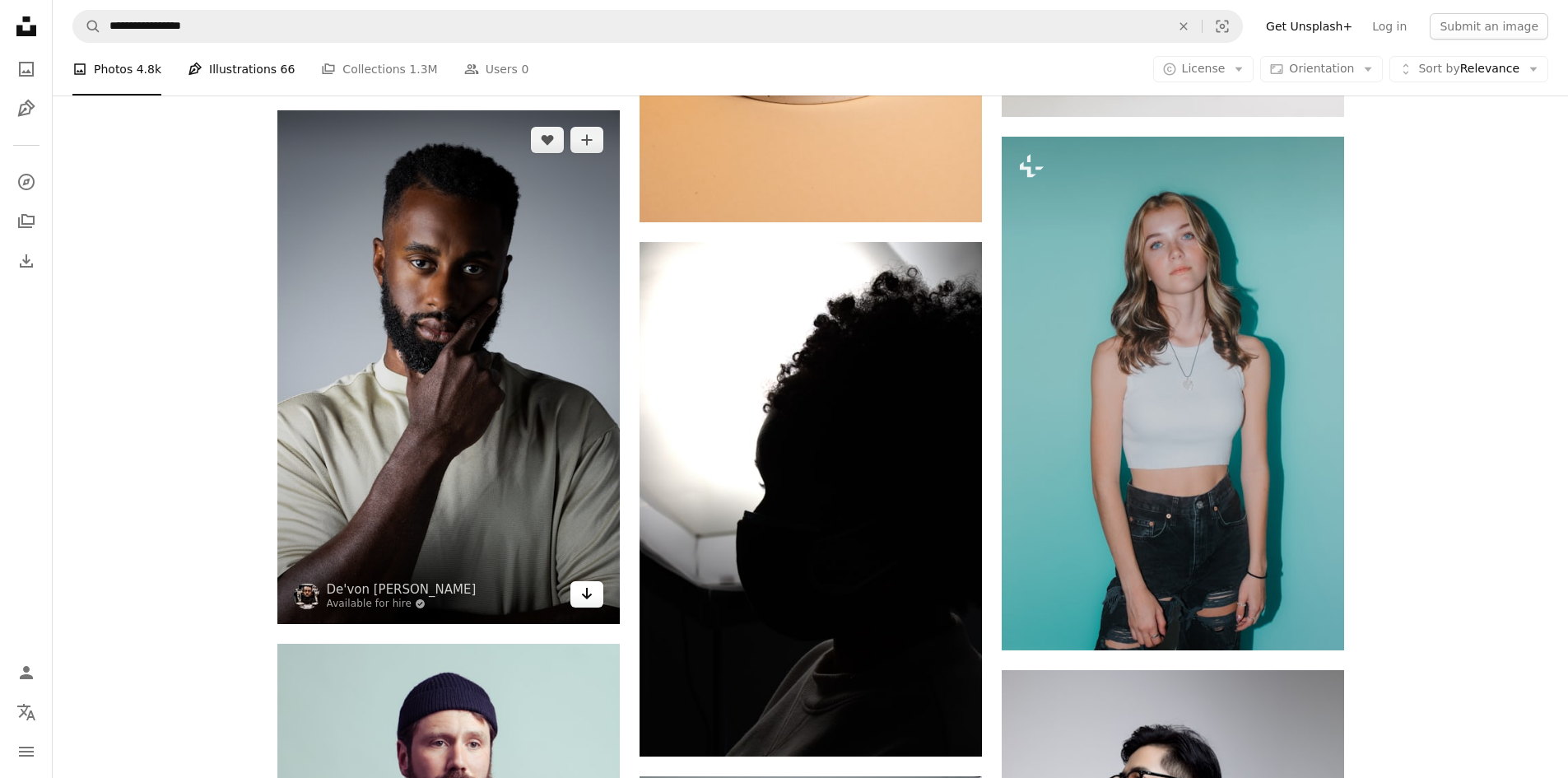
click at [578, 587] on link "Arrow pointing down" at bounding box center [587, 593] width 33 height 26
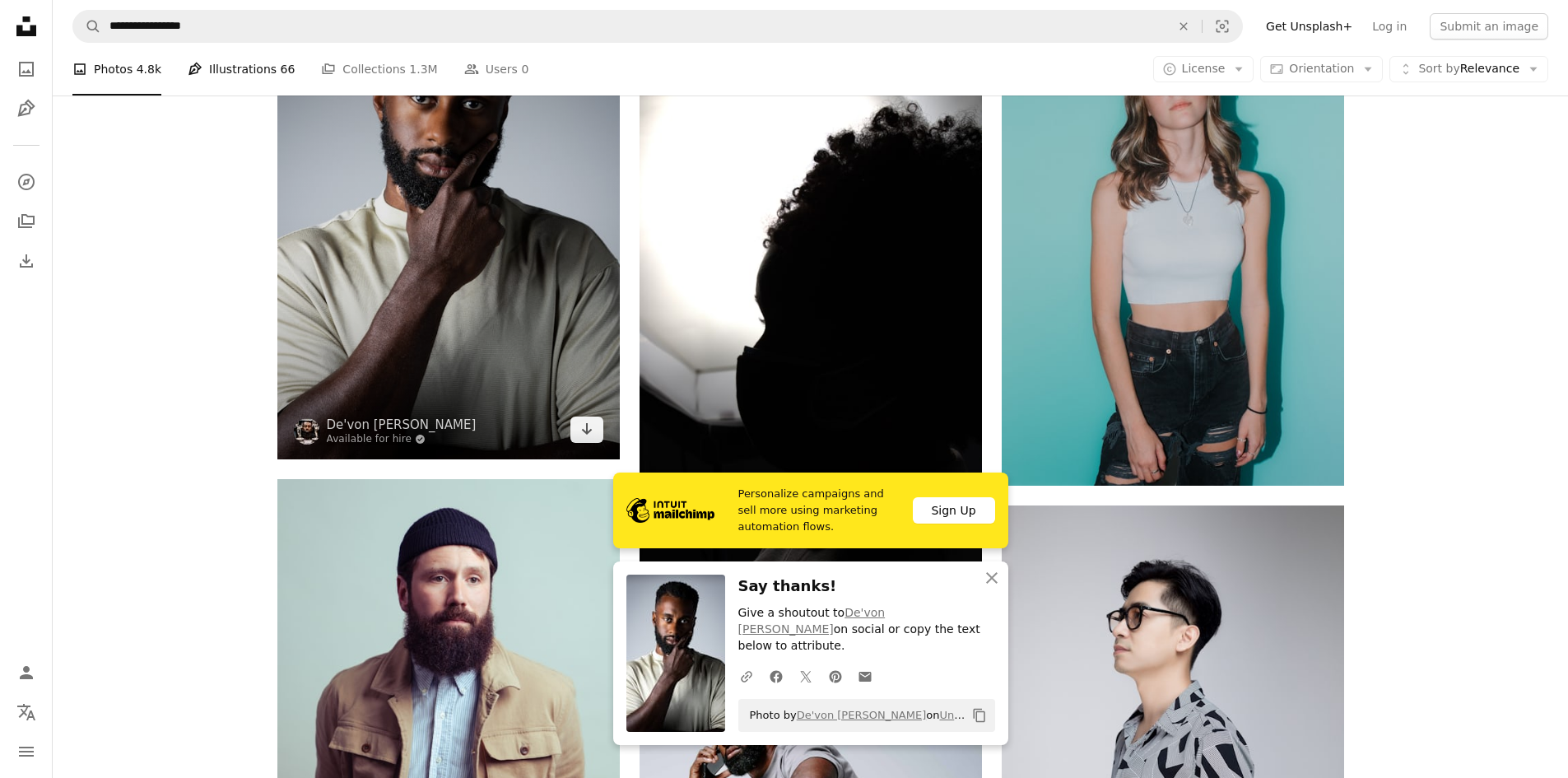
scroll to position [35641, 0]
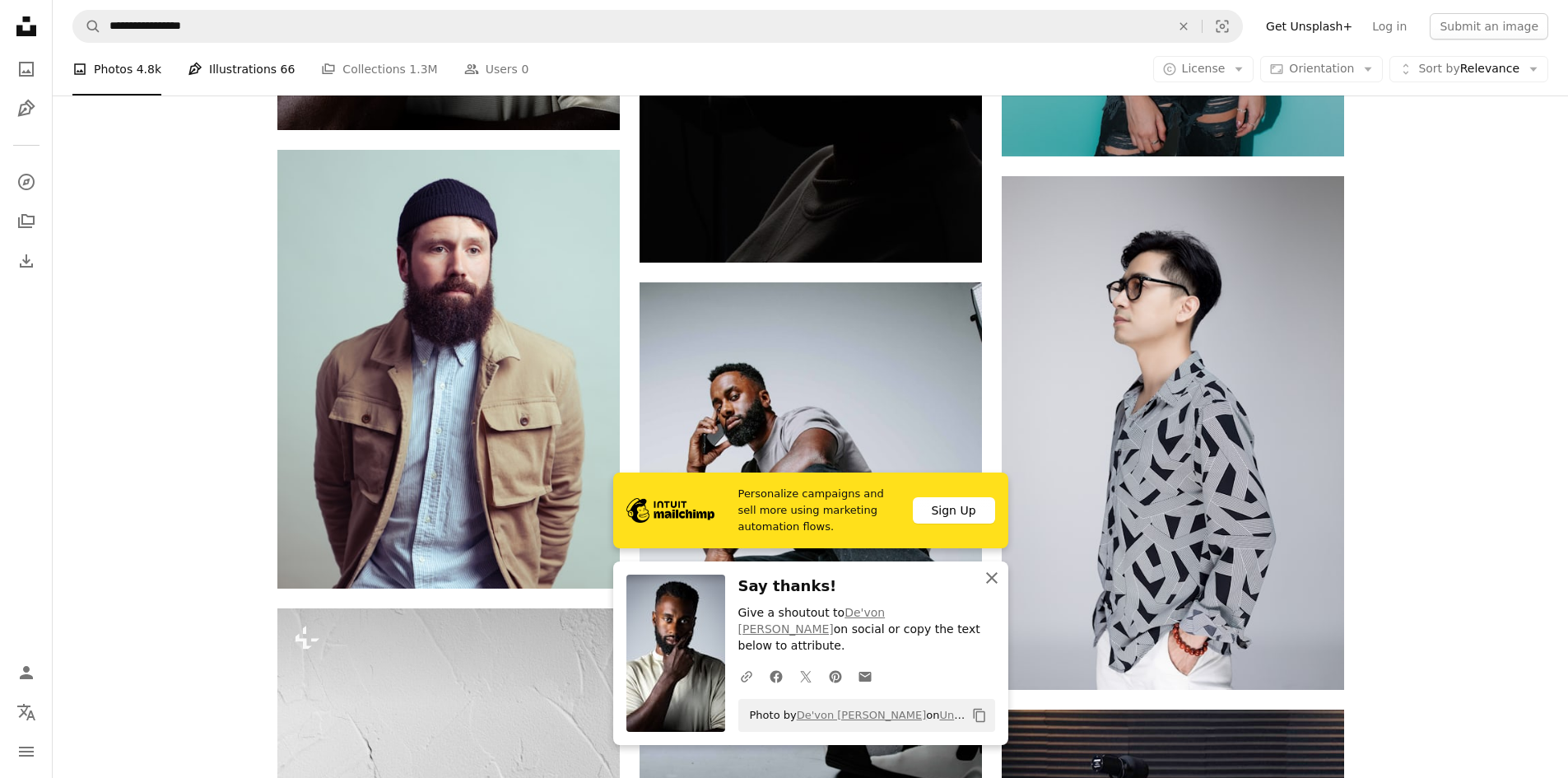
click at [996, 588] on icon "An X shape" at bounding box center [992, 578] width 20 height 20
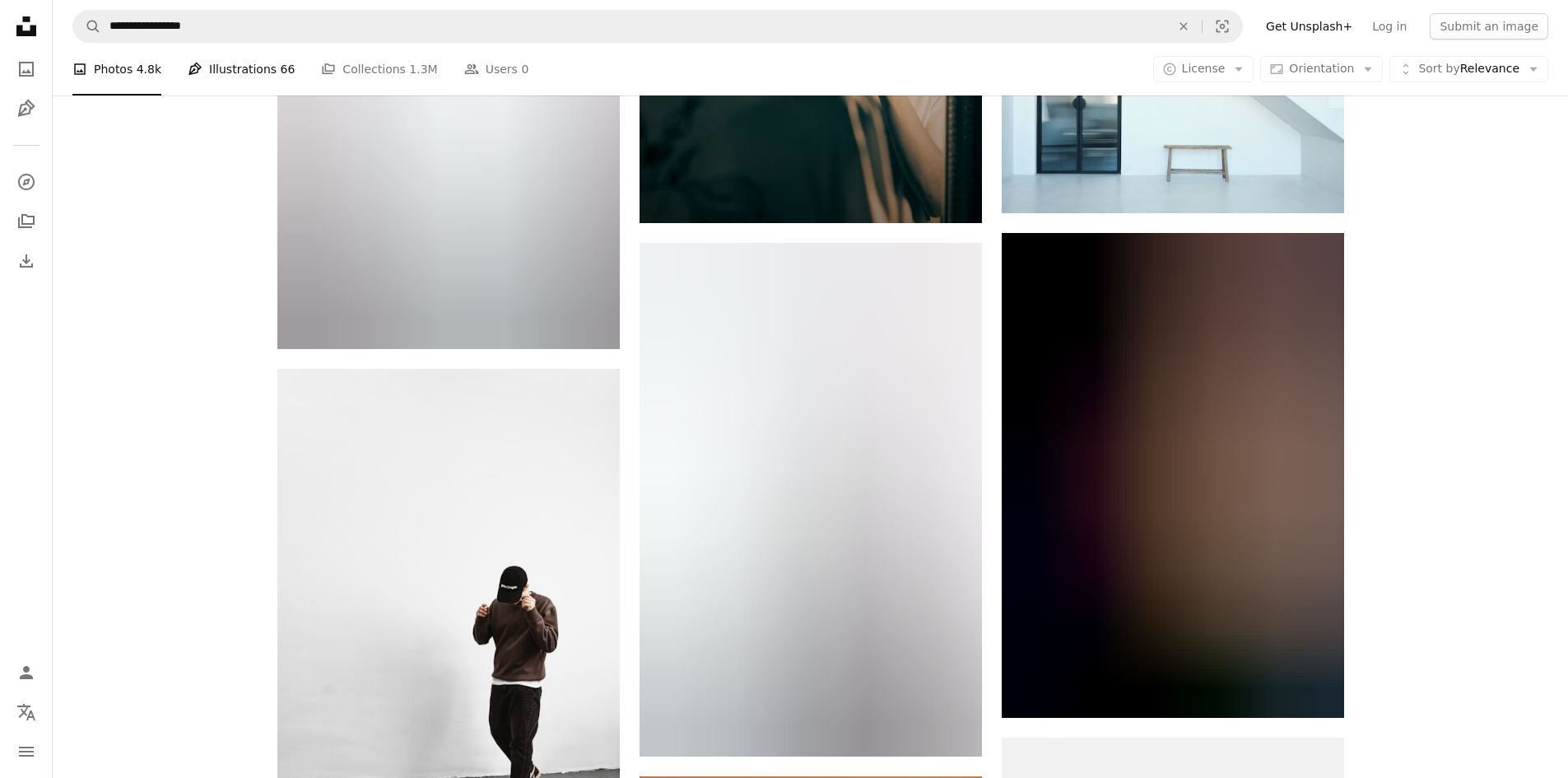
scroll to position [60253, 0]
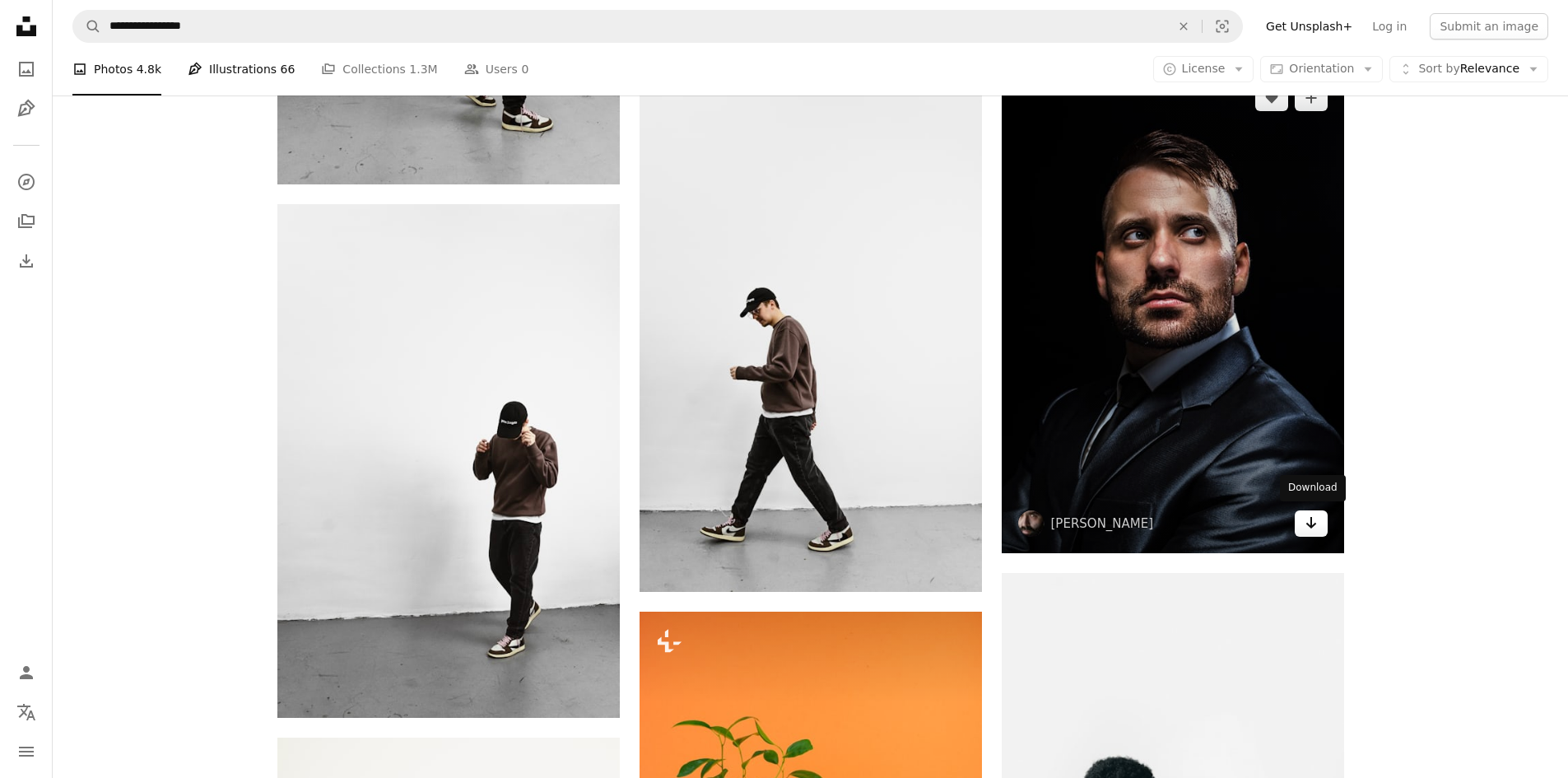
click at [1311, 522] on icon "Download" at bounding box center [1311, 522] width 11 height 12
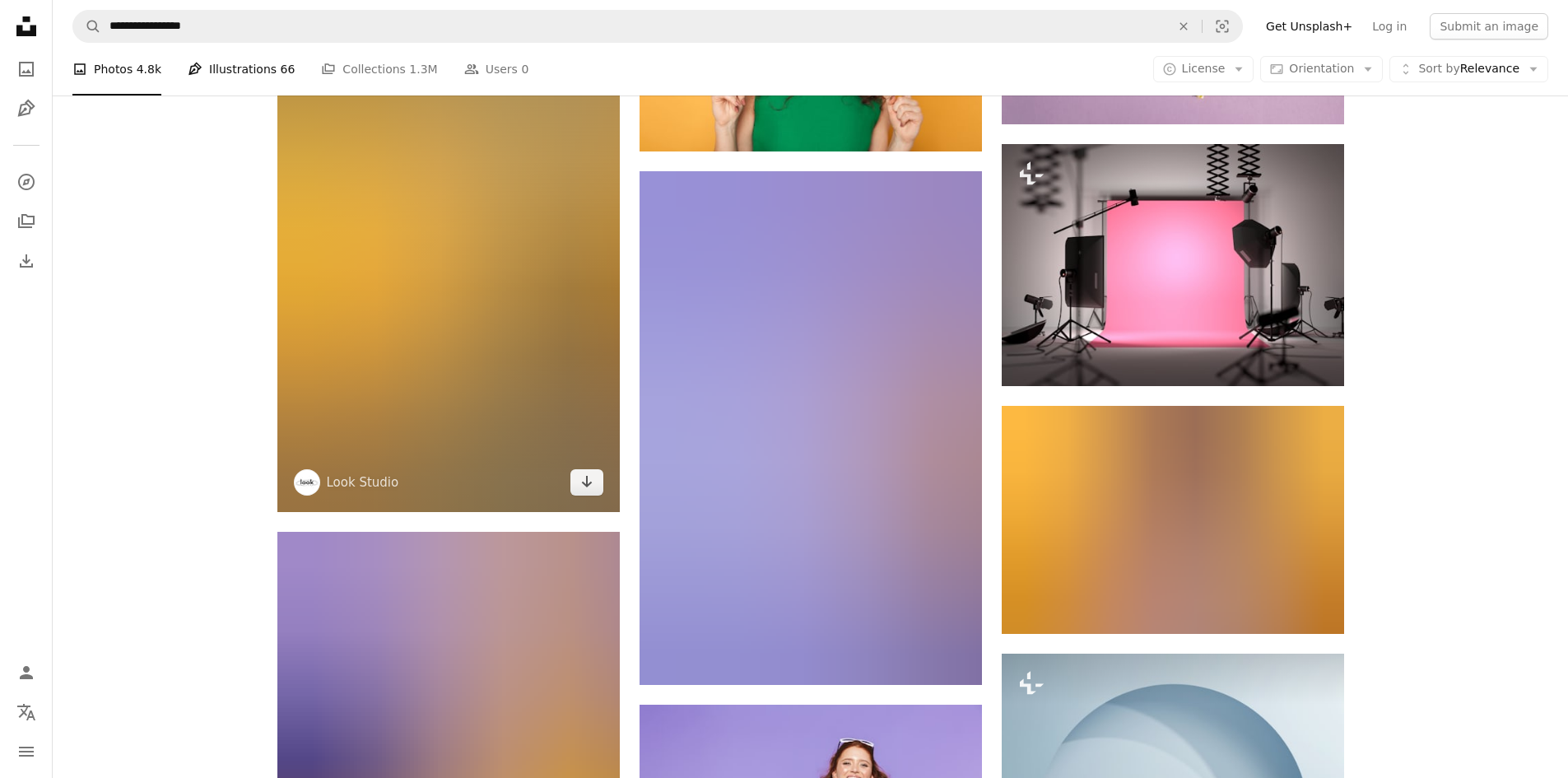
scroll to position [76140, 0]
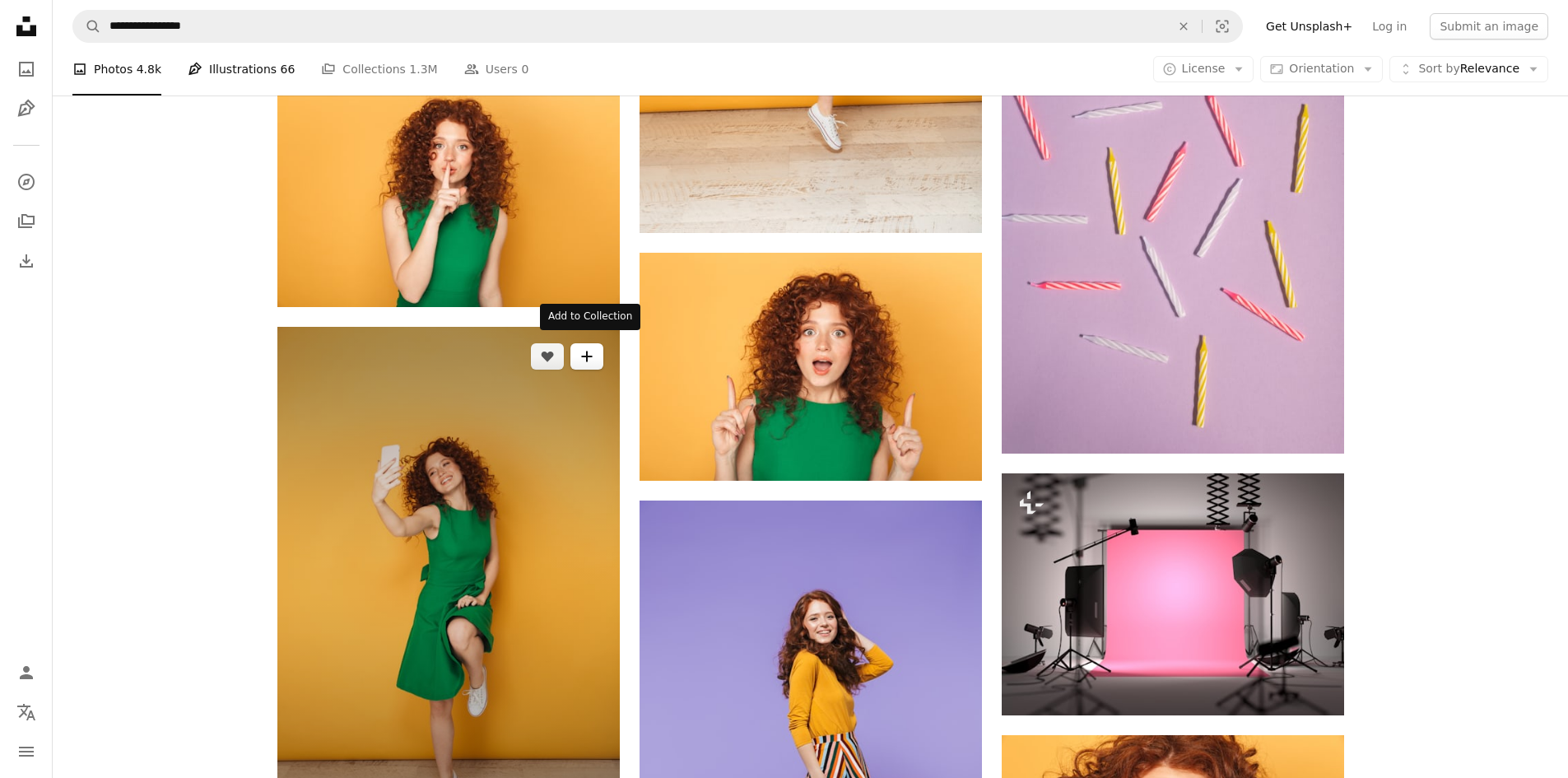
click at [585, 351] on icon "A plus sign" at bounding box center [586, 356] width 14 height 14
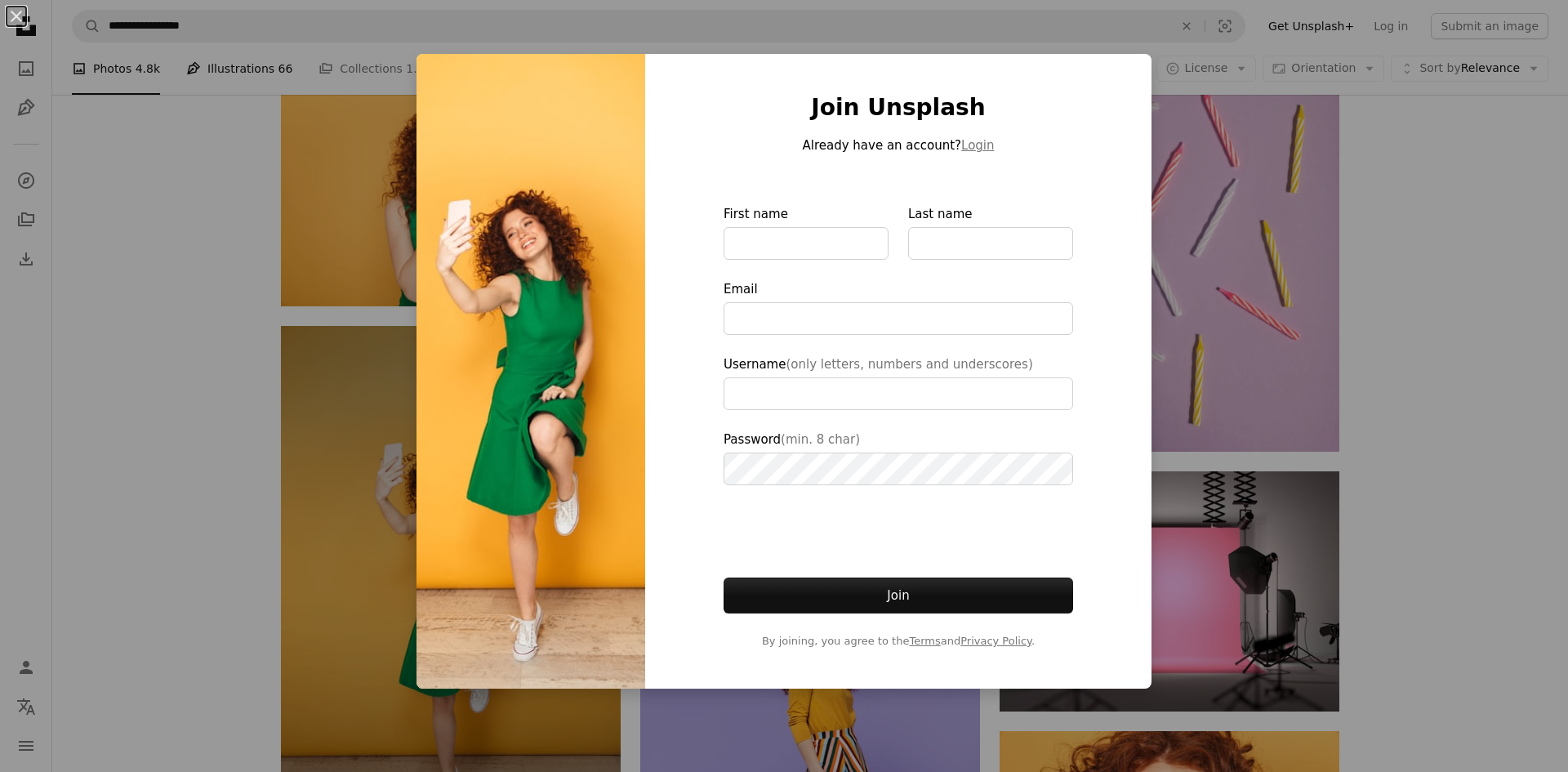
drag, startPoint x: 1427, startPoint y: 399, endPoint x: 449, endPoint y: 514, distance: 984.7
click at [1428, 399] on div "An X shape Join Unsplash Already have an account? Login First name Last name Em…" at bounding box center [784, 386] width 1568 height 772
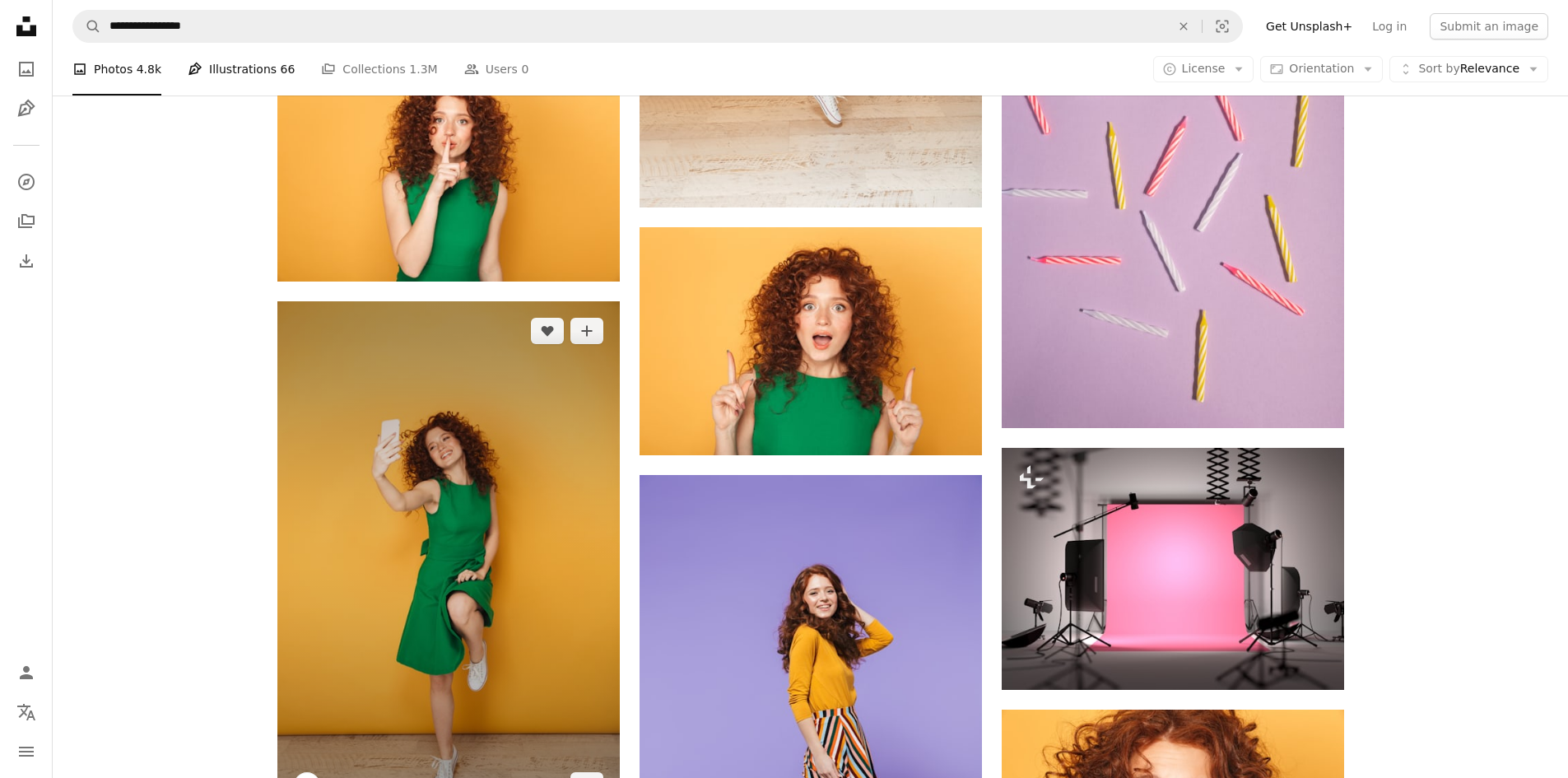
scroll to position [76469, 0]
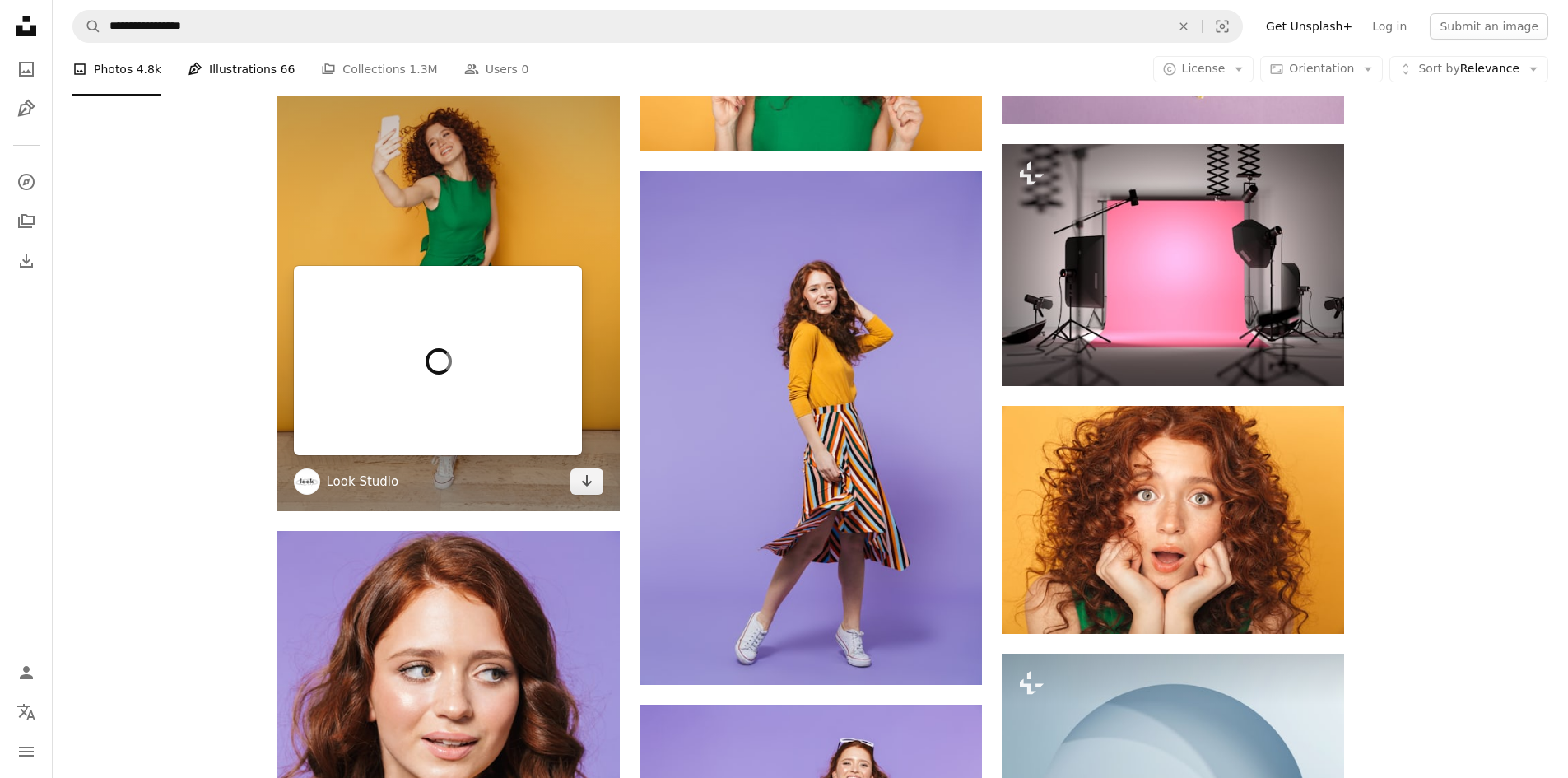
click at [347, 477] on link "Look Studio" at bounding box center [363, 481] width 72 height 16
